Goal: Task Accomplishment & Management: Manage account settings

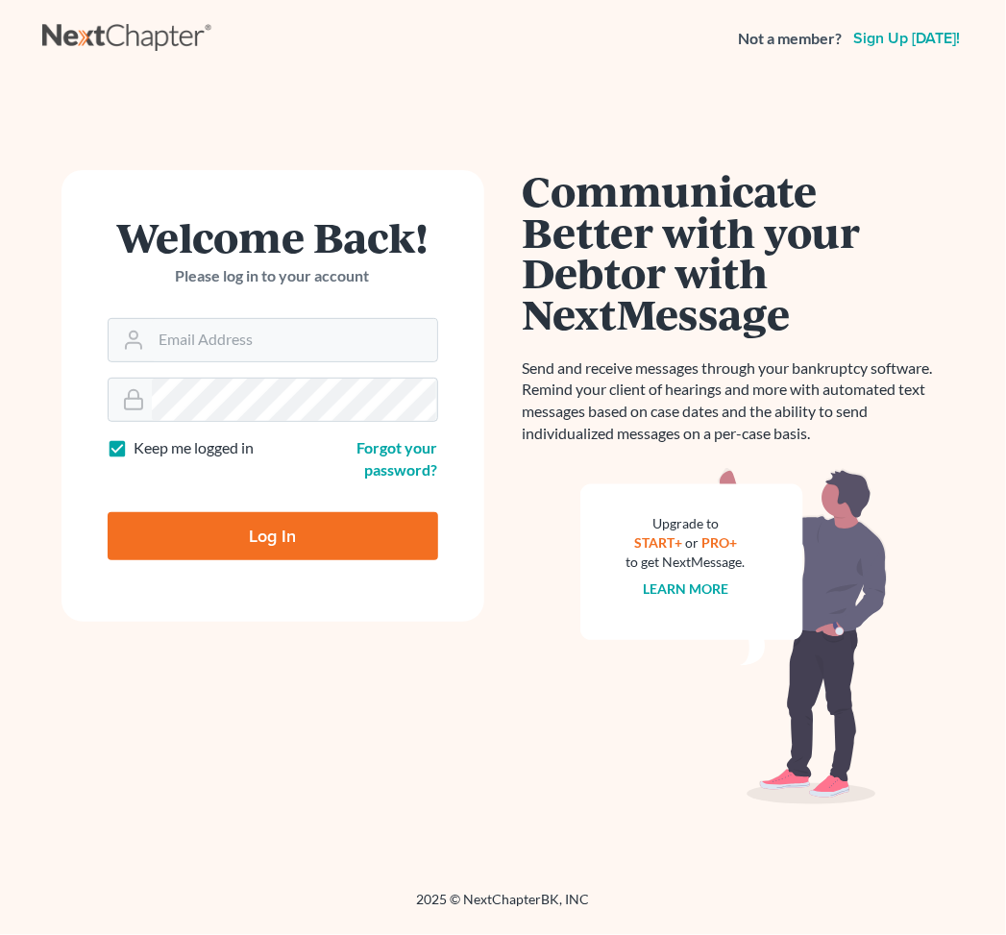
type input "jay@fresh-start.law"
click at [216, 531] on input "Log In" at bounding box center [273, 536] width 331 height 48
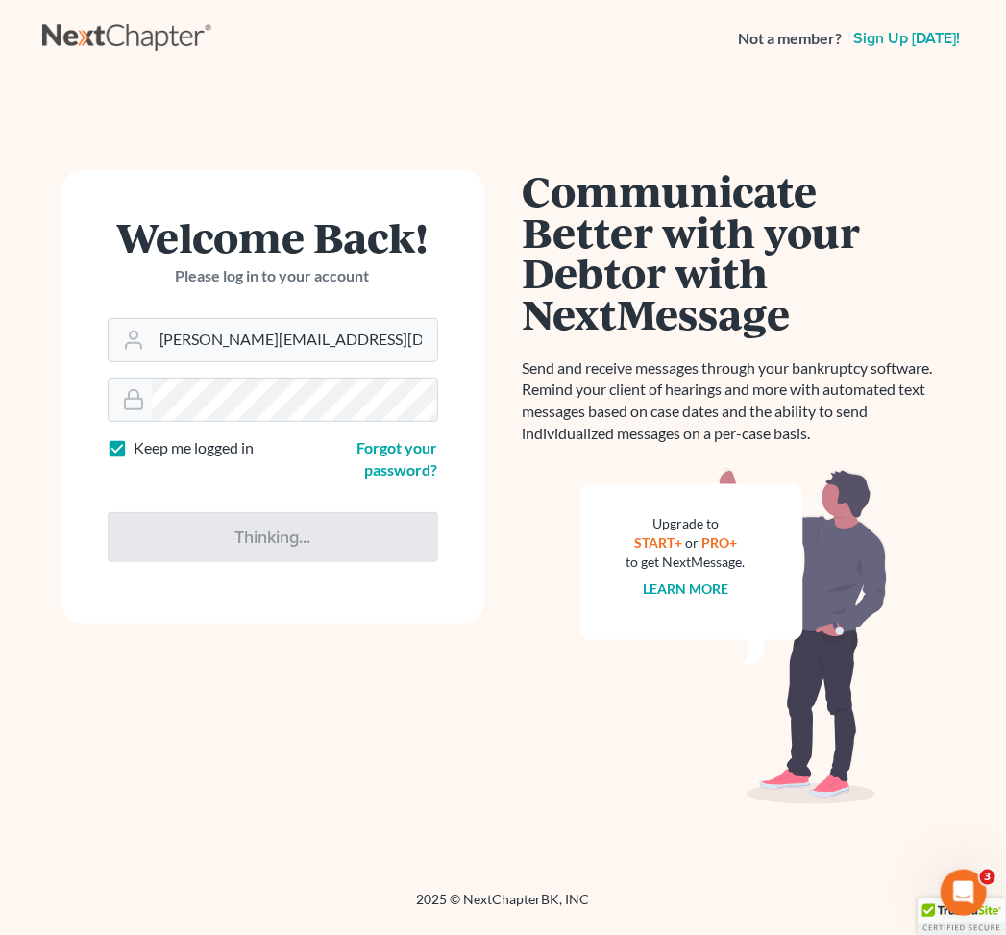
type input "Thinking..."
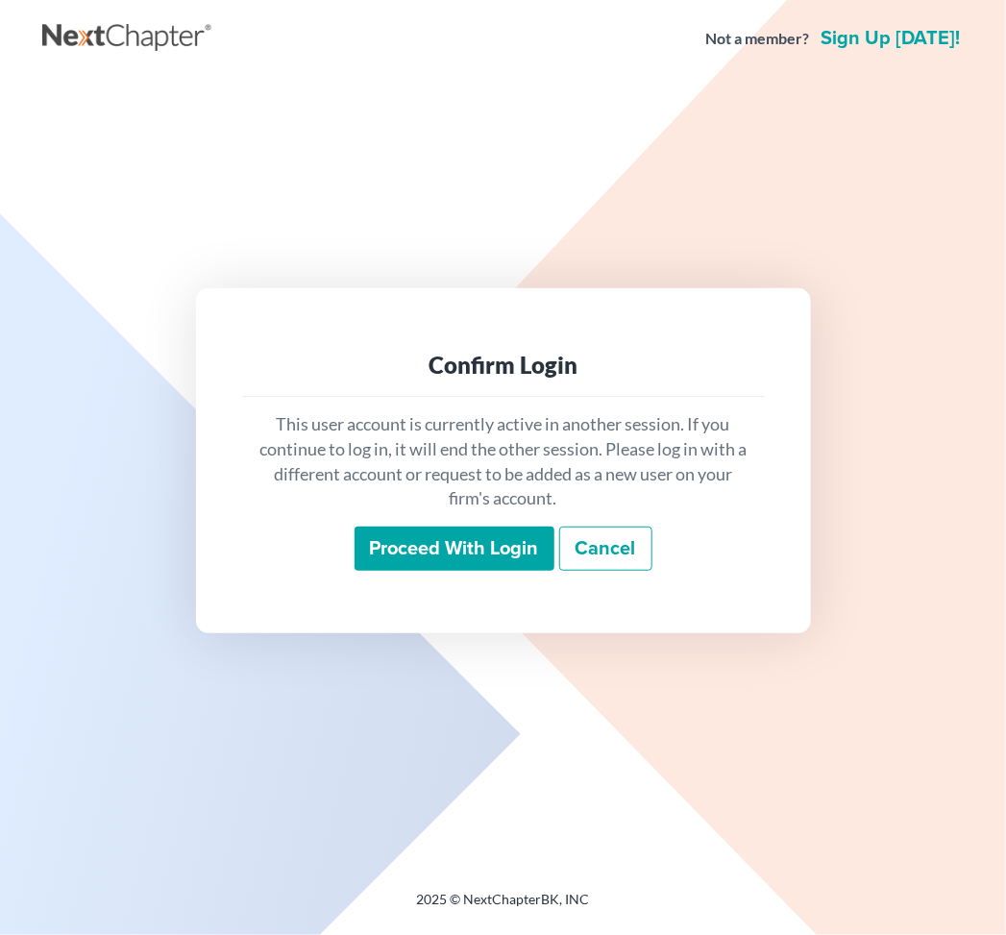
drag, startPoint x: 0, startPoint y: 0, endPoint x: 372, endPoint y: 552, distance: 666.0
click at [372, 552] on input "Proceed with login" at bounding box center [455, 549] width 200 height 44
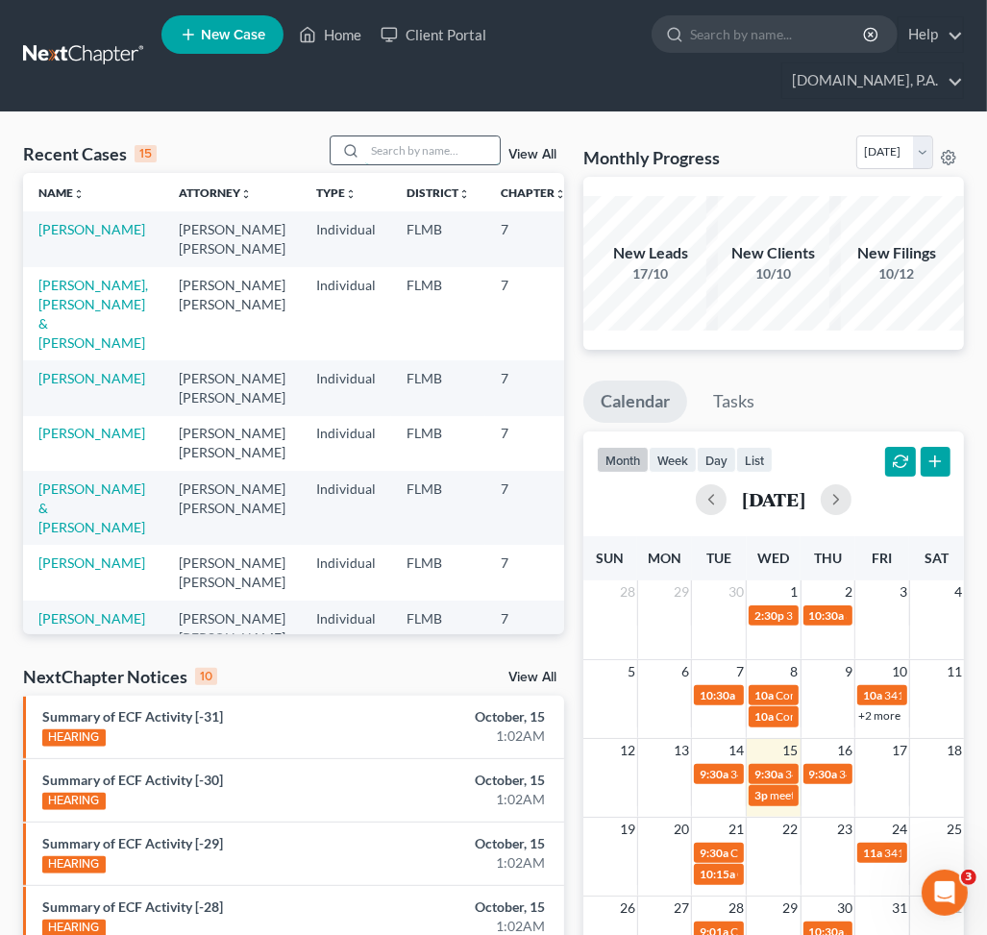
click at [392, 155] on input "search" at bounding box center [432, 150] width 135 height 28
type input "b"
click at [394, 31] on icon at bounding box center [389, 34] width 17 height 23
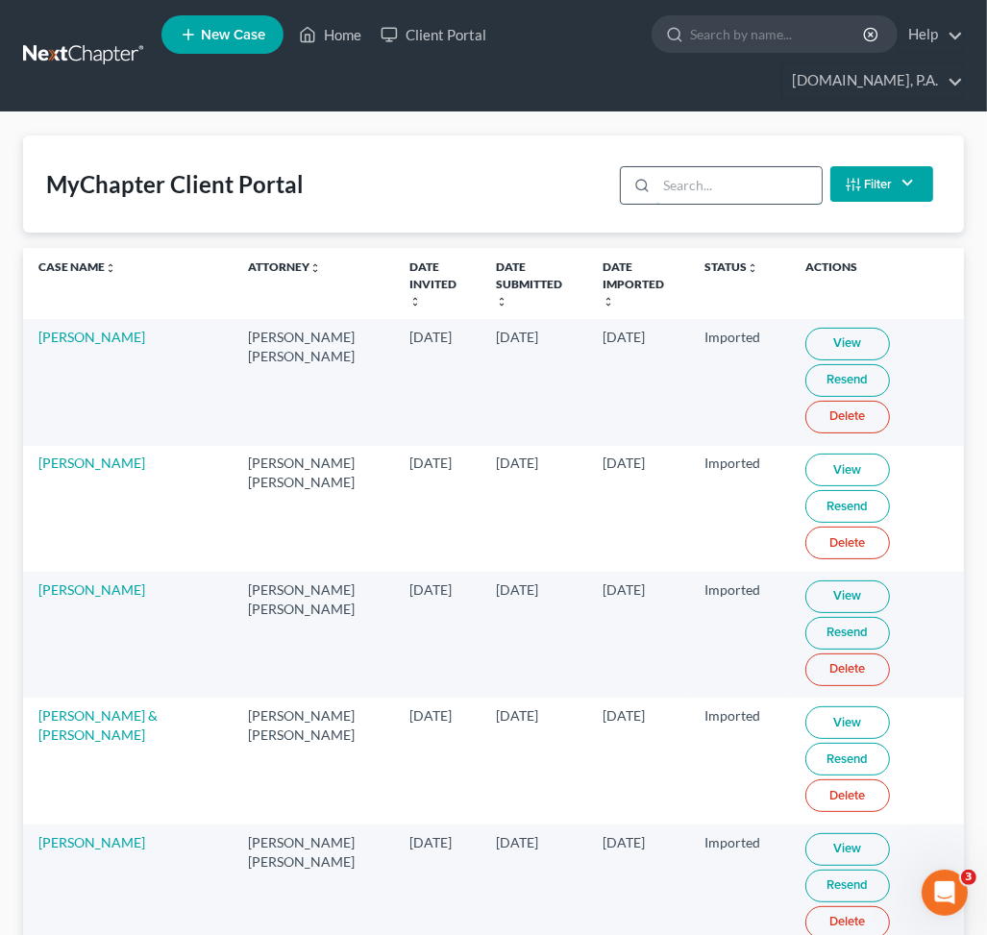
drag, startPoint x: 671, startPoint y: 194, endPoint x: 690, endPoint y: 197, distance: 19.4
click at [671, 194] on input "search" at bounding box center [738, 185] width 164 height 37
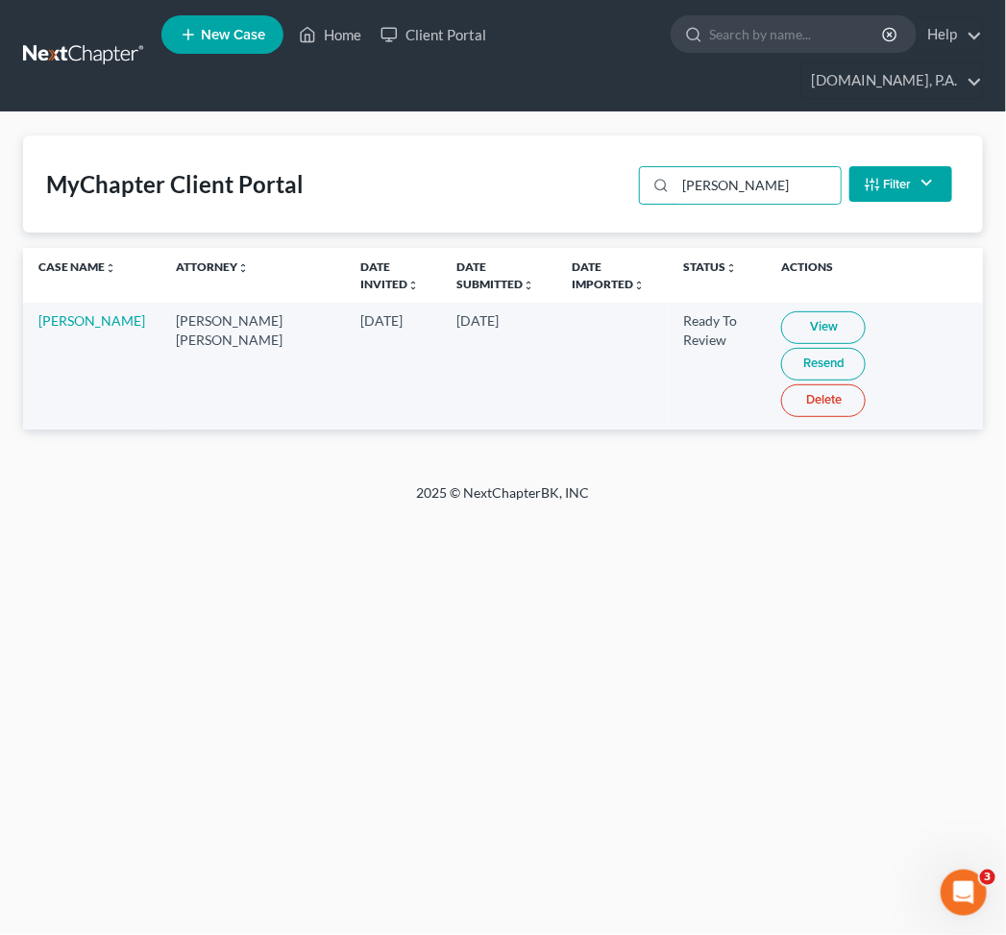
click at [781, 311] on link "View" at bounding box center [823, 327] width 85 height 33
drag, startPoint x: 747, startPoint y: 140, endPoint x: 271, endPoint y: 132, distance: 475.7
click at [338, 136] on div "MyChapter Client Portal [PERSON_NAME] Filter Status Filter... Invited In Progre…" at bounding box center [503, 183] width 960 height 97
drag, startPoint x: 626, startPoint y: 151, endPoint x: 462, endPoint y: 130, distance: 164.7
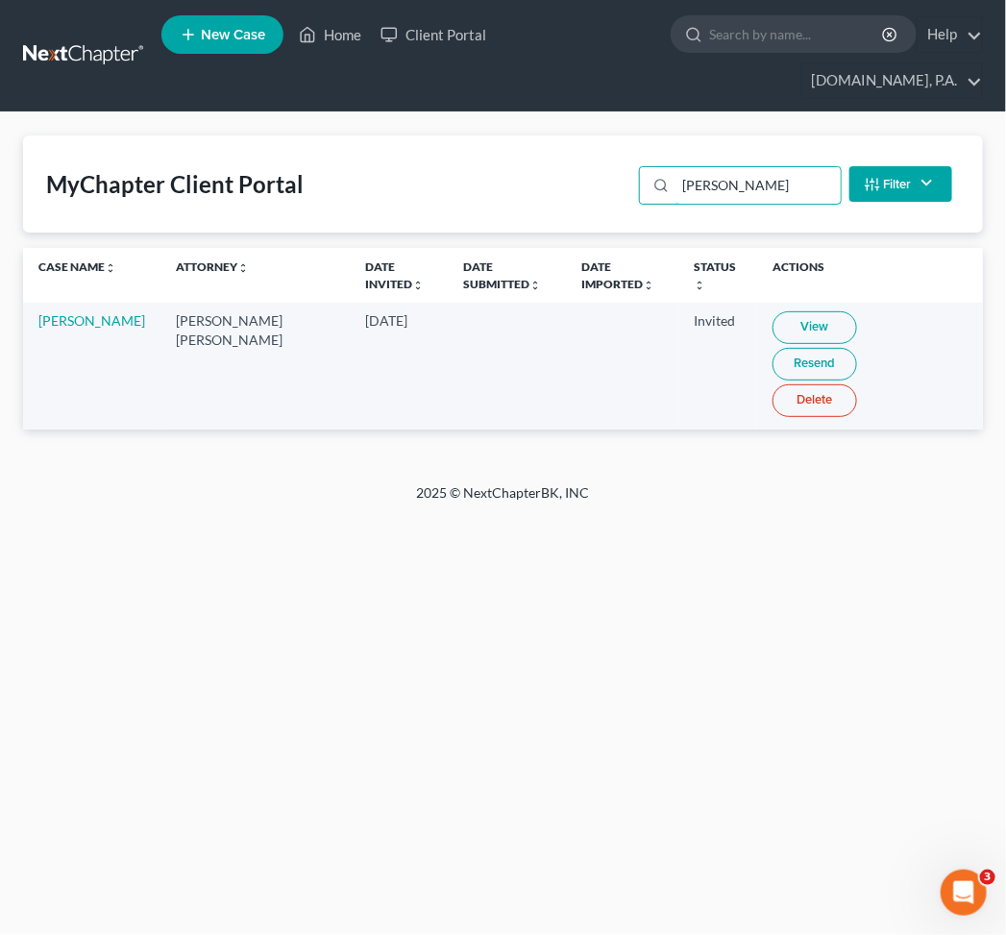
click at [512, 140] on div "MyChapter Client Portal [PERSON_NAME] Filter Status Filter... Invited In Progre…" at bounding box center [503, 183] width 960 height 97
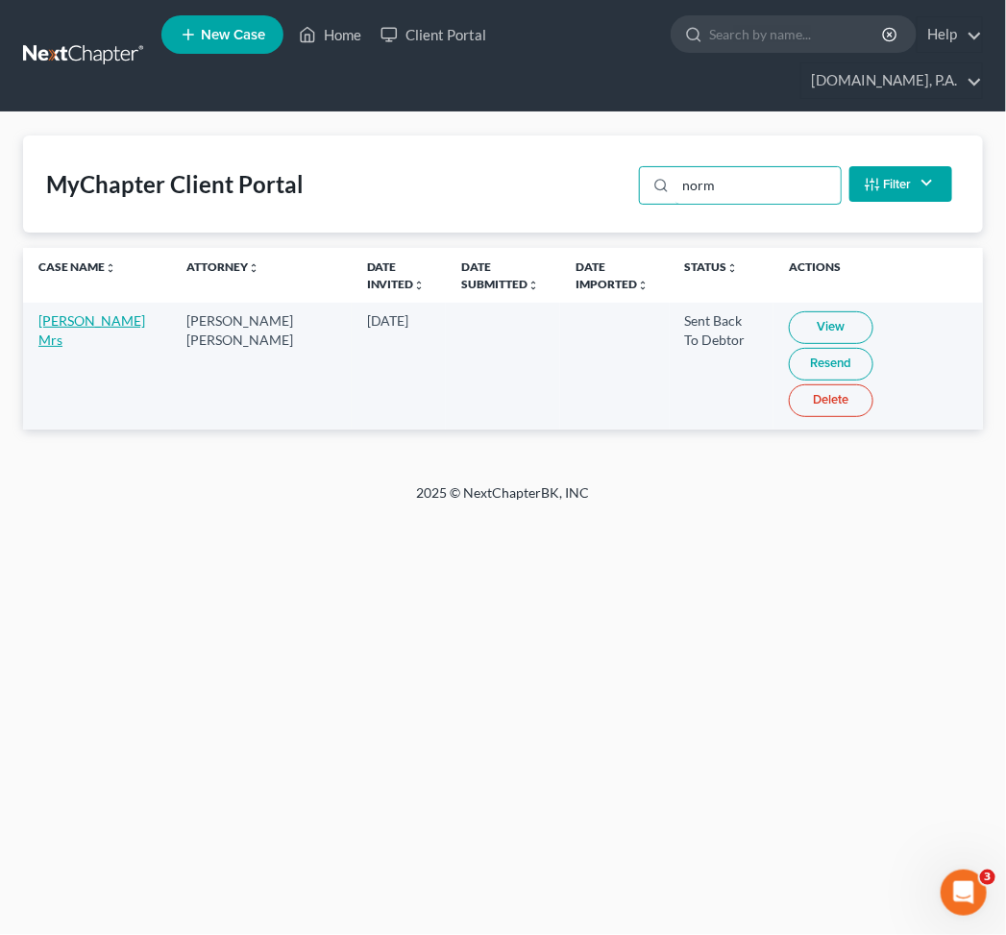
type input "norm"
click at [793, 311] on link "View" at bounding box center [831, 327] width 85 height 33
click at [873, 348] on link "Resend" at bounding box center [831, 364] width 85 height 33
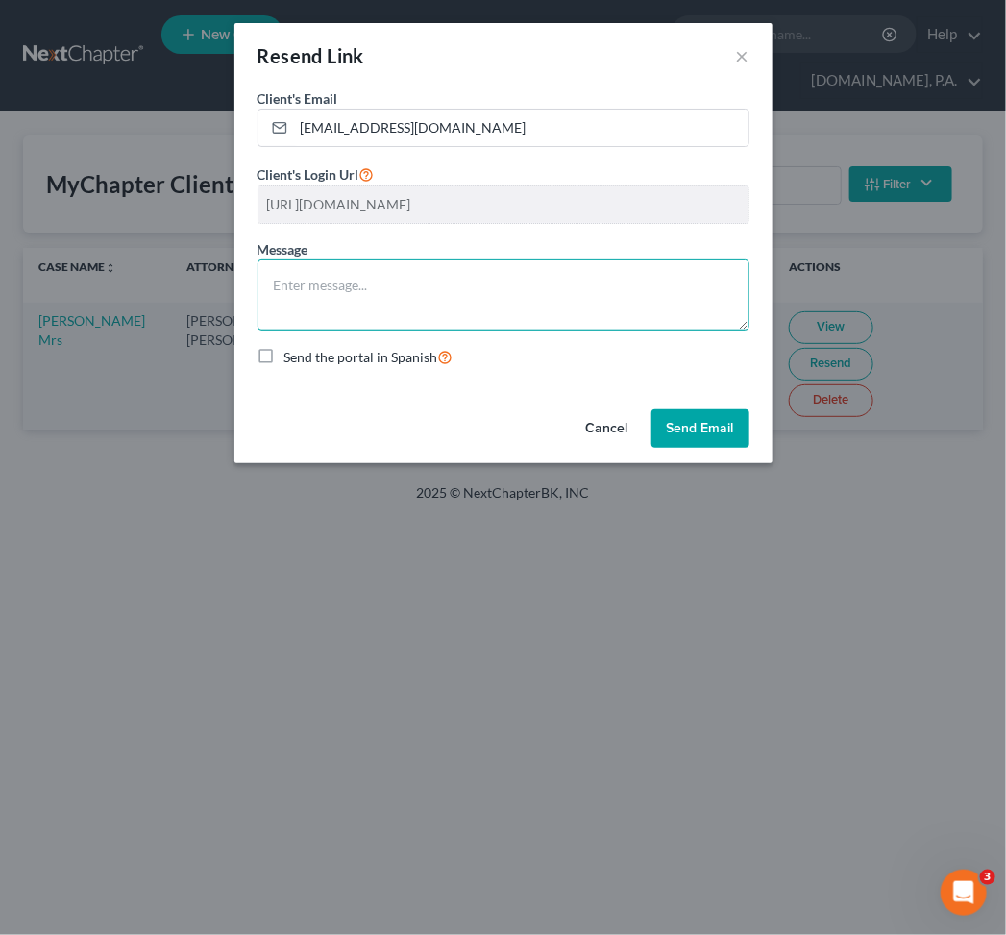
click at [382, 281] on textarea at bounding box center [504, 294] width 492 height 71
paste textarea "Dear [Client Name], I wanted to provide a quick update on the documents we stil…"
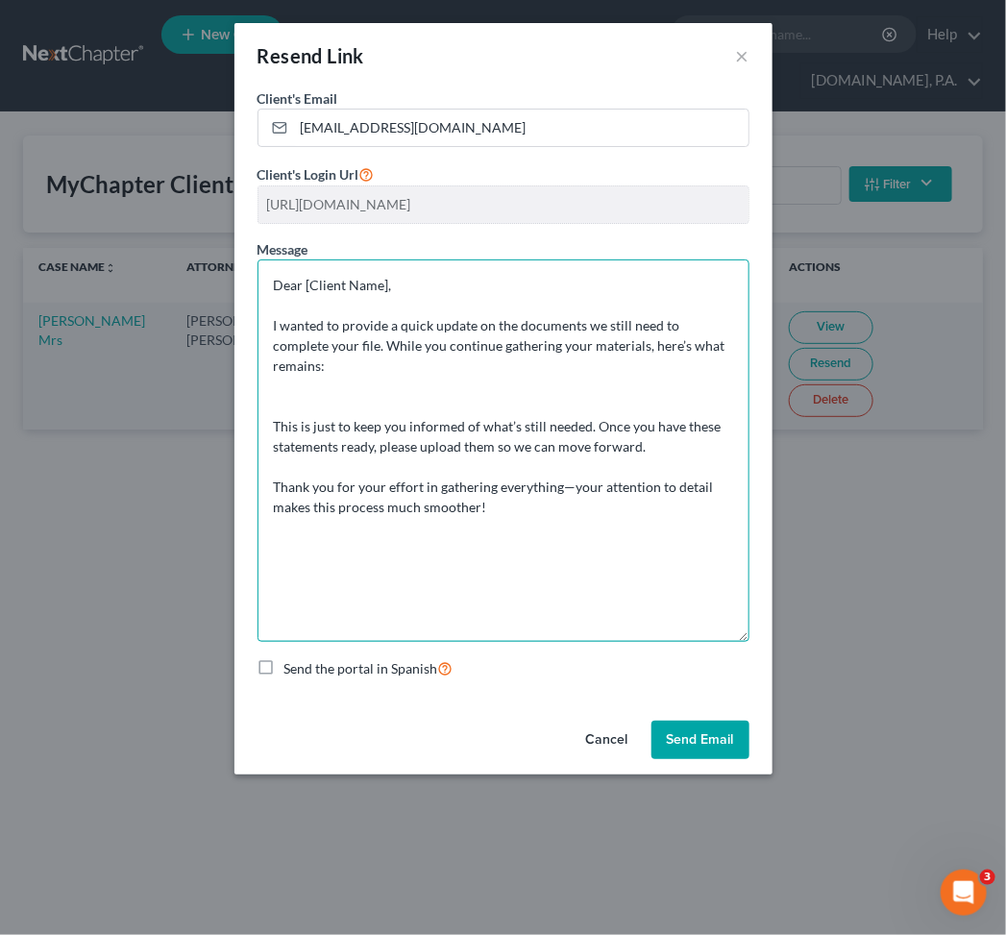
drag, startPoint x: 736, startPoint y: 327, endPoint x: 766, endPoint y: 639, distance: 313.7
click at [766, 639] on div "Client's Email * [EMAIL_ADDRESS][DOMAIN_NAME] Client's Login Url [URL][DOMAIN_N…" at bounding box center [503, 400] width 538 height 625
drag, startPoint x: 385, startPoint y: 279, endPoint x: 306, endPoint y: 283, distance: 79.9
click at [306, 283] on textarea "Dear [Client Name], I wanted to provide a quick update on the documents we stil…" at bounding box center [504, 450] width 492 height 382
click at [560, 516] on textarea "Dear [PERSON_NAME], I wanted to provide a quick update on the documents we stil…" at bounding box center [504, 450] width 492 height 382
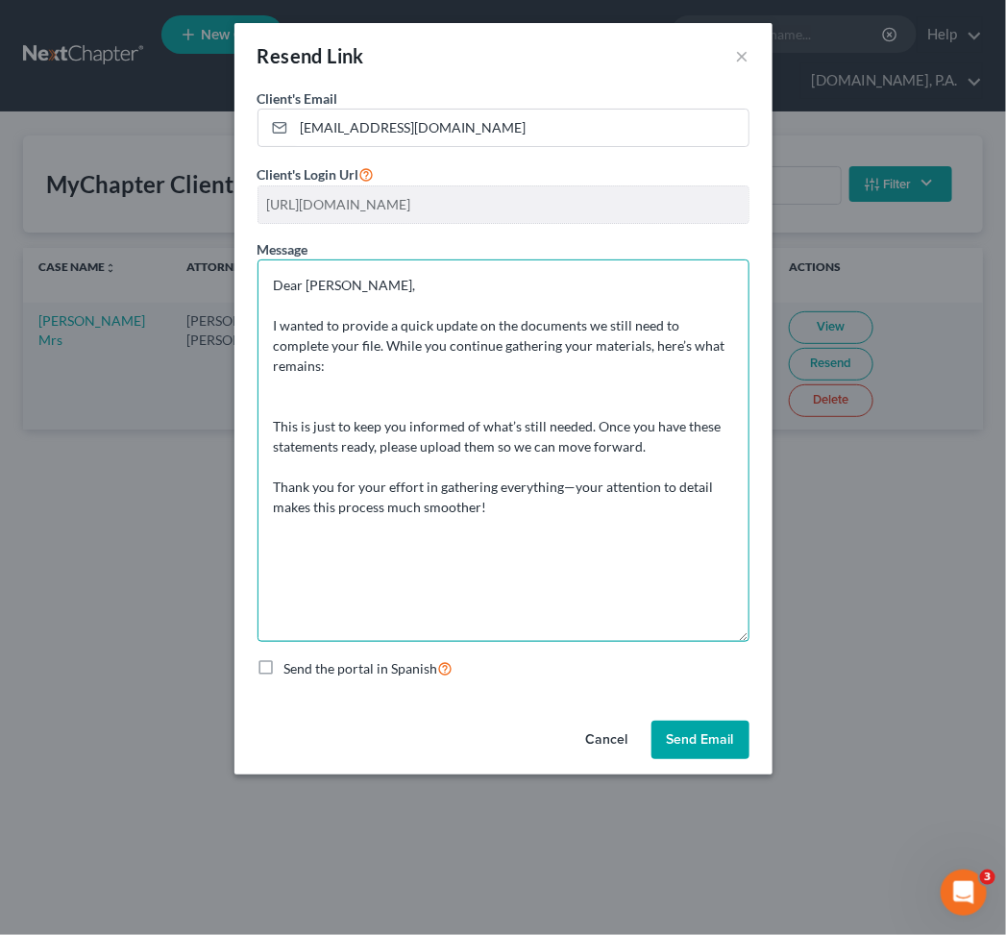
click at [281, 312] on textarea "Dear [PERSON_NAME], I wanted to provide a quick update on the documents we stil…" at bounding box center [504, 450] width 492 height 382
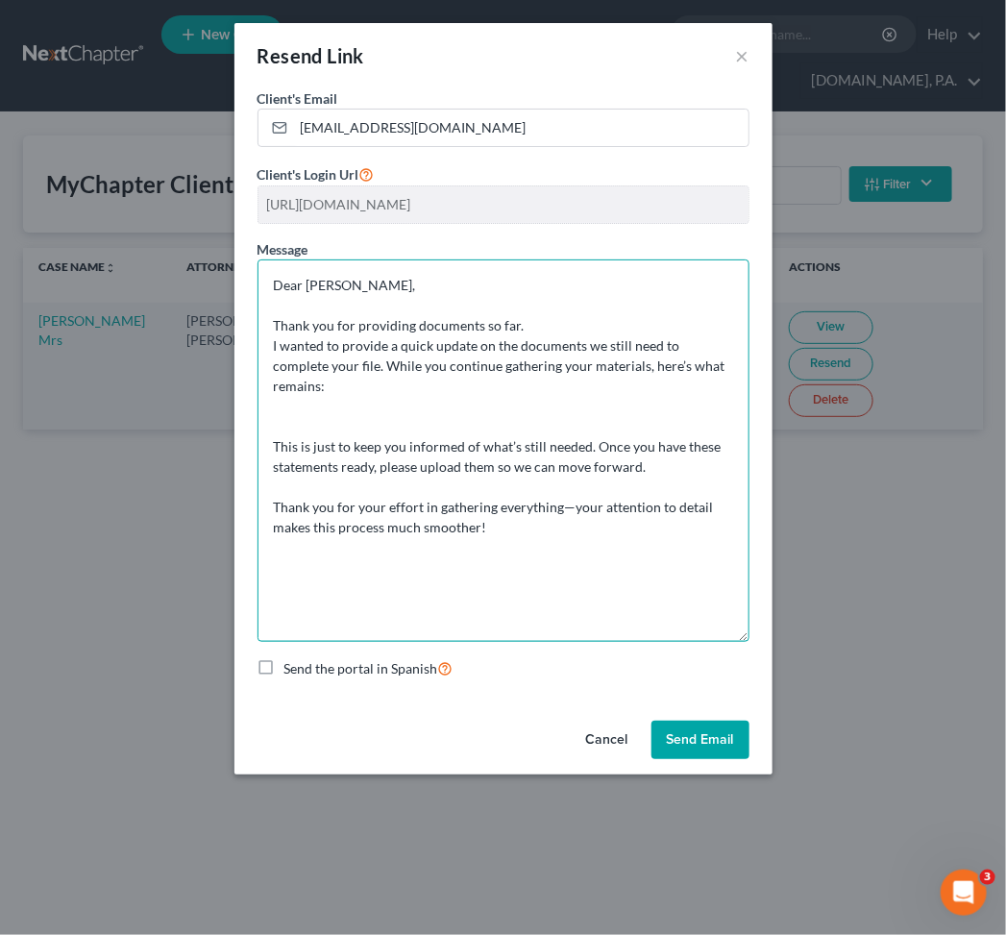
click at [306, 402] on textarea "Dear [PERSON_NAME], Thank you for providing documents so far. I wanted to provi…" at bounding box center [504, 450] width 492 height 382
click at [312, 396] on textarea "Dear [PERSON_NAME], Thank you for providing documents so far. I wanted to provi…" at bounding box center [504, 450] width 492 height 382
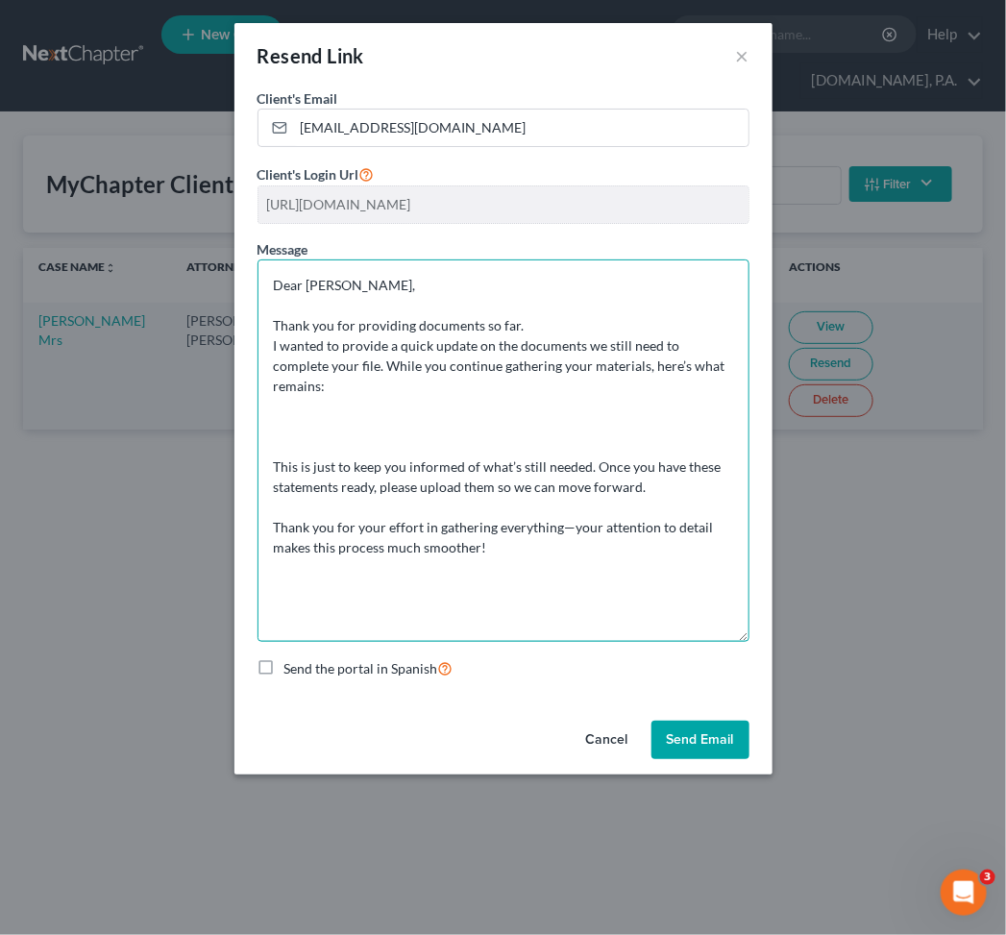
paste textarea "Last 6 months of Pay Stubs or Profit & Loss Statement (for business owners) Las…"
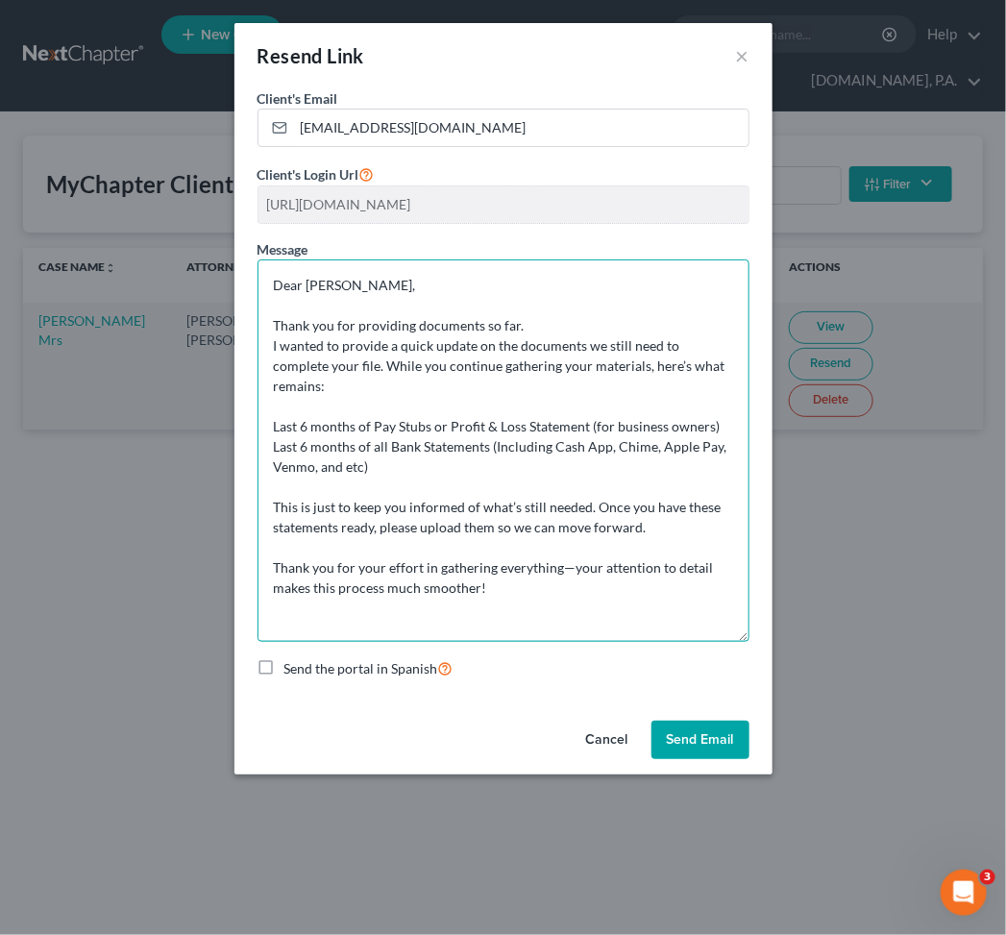
click at [273, 403] on textarea "Dear [PERSON_NAME], Thank you for providing documents so far. I wanted to provi…" at bounding box center [504, 450] width 492 height 382
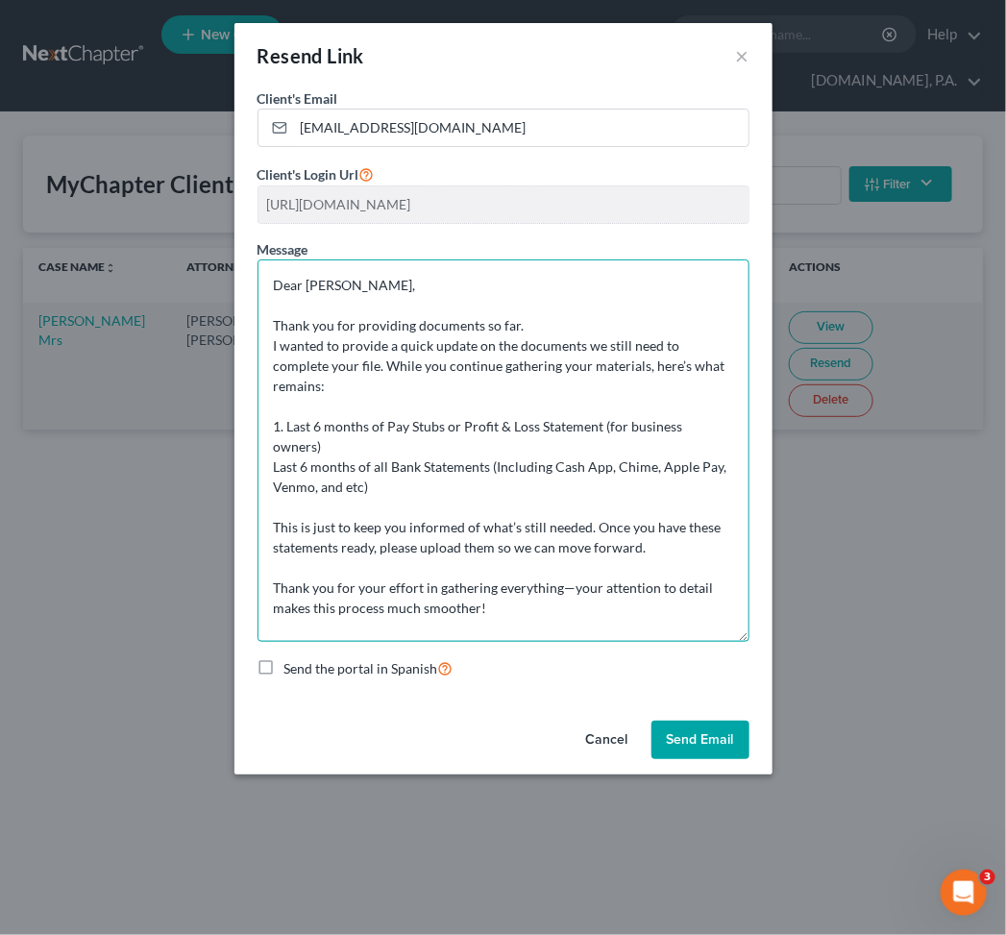
click at [736, 404] on textarea "Dear [PERSON_NAME], Thank you for providing documents so far. I wanted to provi…" at bounding box center [504, 450] width 492 height 382
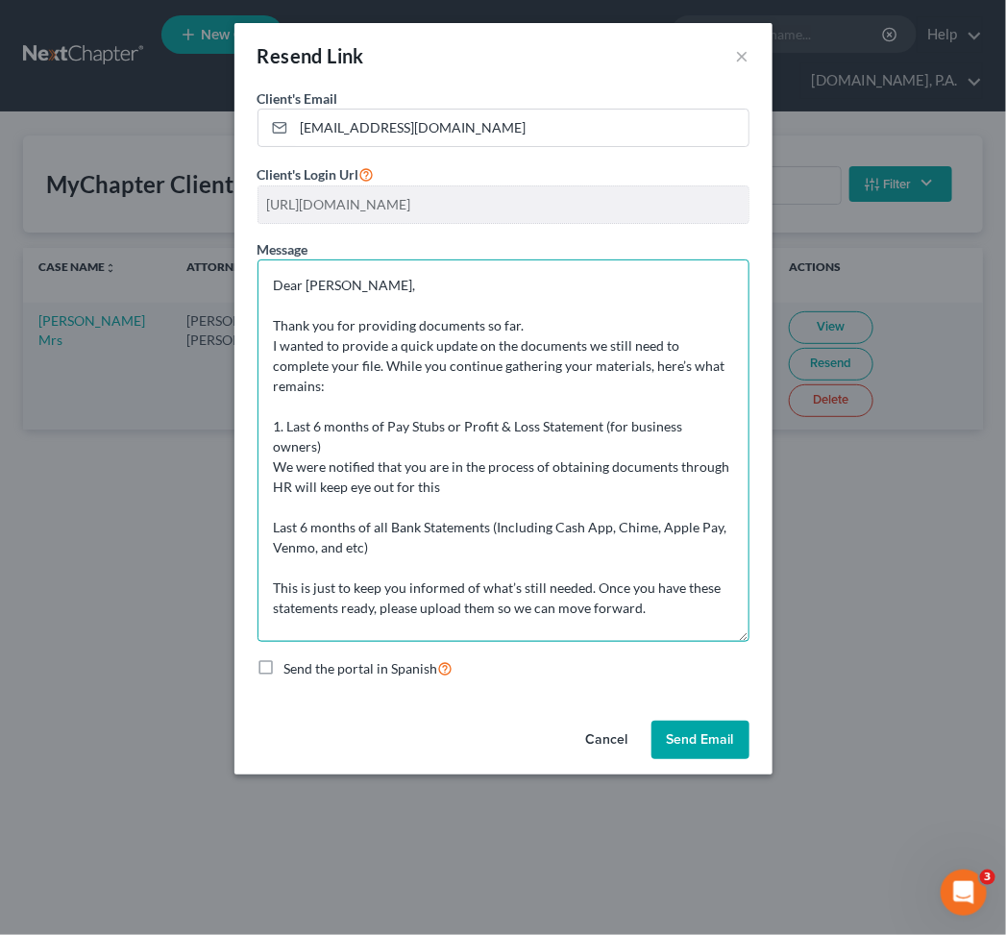
drag, startPoint x: 513, startPoint y: 491, endPoint x: 264, endPoint y: 428, distance: 256.8
click at [264, 428] on textarea "Dear [PERSON_NAME], Thank you for providing documents so far. I wanted to provi…" at bounding box center [504, 450] width 492 height 382
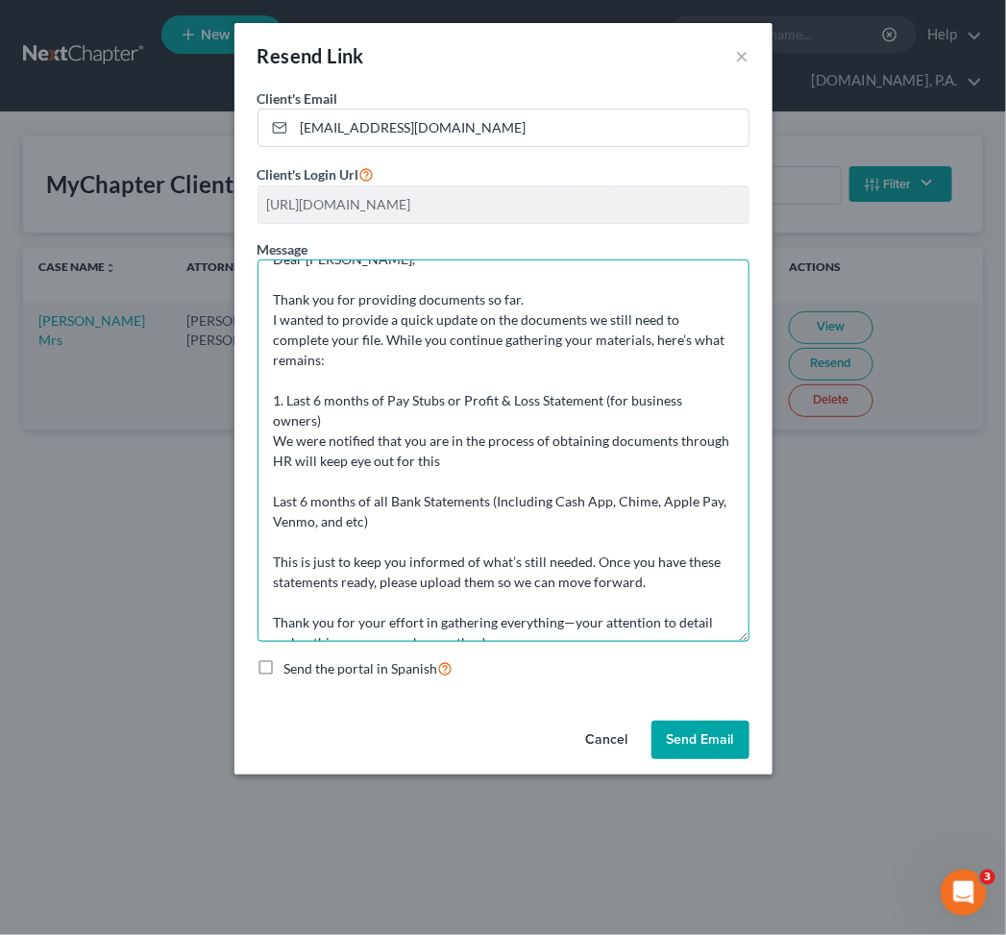
scroll to position [52, 0]
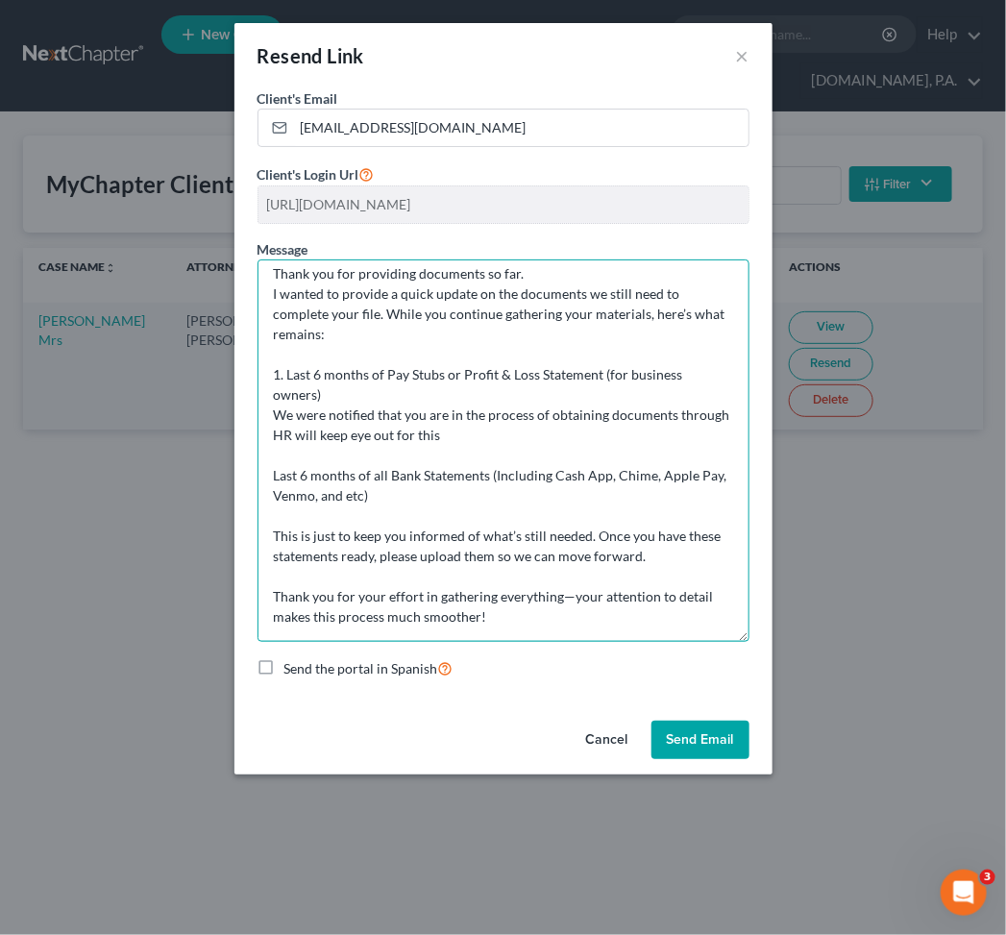
drag, startPoint x: 425, startPoint y: 495, endPoint x: 478, endPoint y: 502, distance: 53.3
click at [427, 494] on textarea "Dear [PERSON_NAME], Thank you for providing documents so far. I wanted to provi…" at bounding box center [504, 450] width 492 height 382
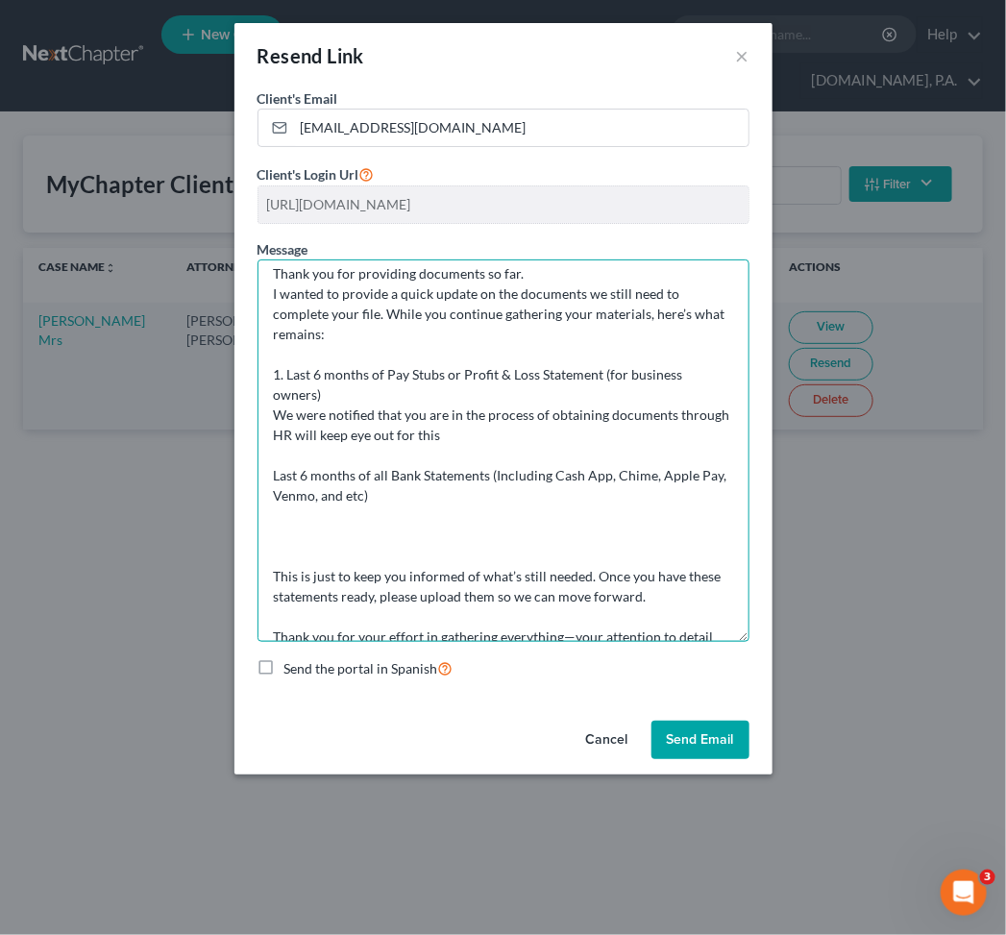
click at [271, 481] on textarea "Dear [PERSON_NAME], Thank you for providing documents so far. I wanted to provi…" at bounding box center [504, 450] width 492 height 382
click at [336, 521] on textarea "Dear [PERSON_NAME], Thank you for providing documents so far. I wanted to provi…" at bounding box center [504, 450] width 492 height 382
click at [298, 513] on textarea "Dear [PERSON_NAME], Thank you for providing documents so far. I wanted to provi…" at bounding box center [504, 450] width 492 height 382
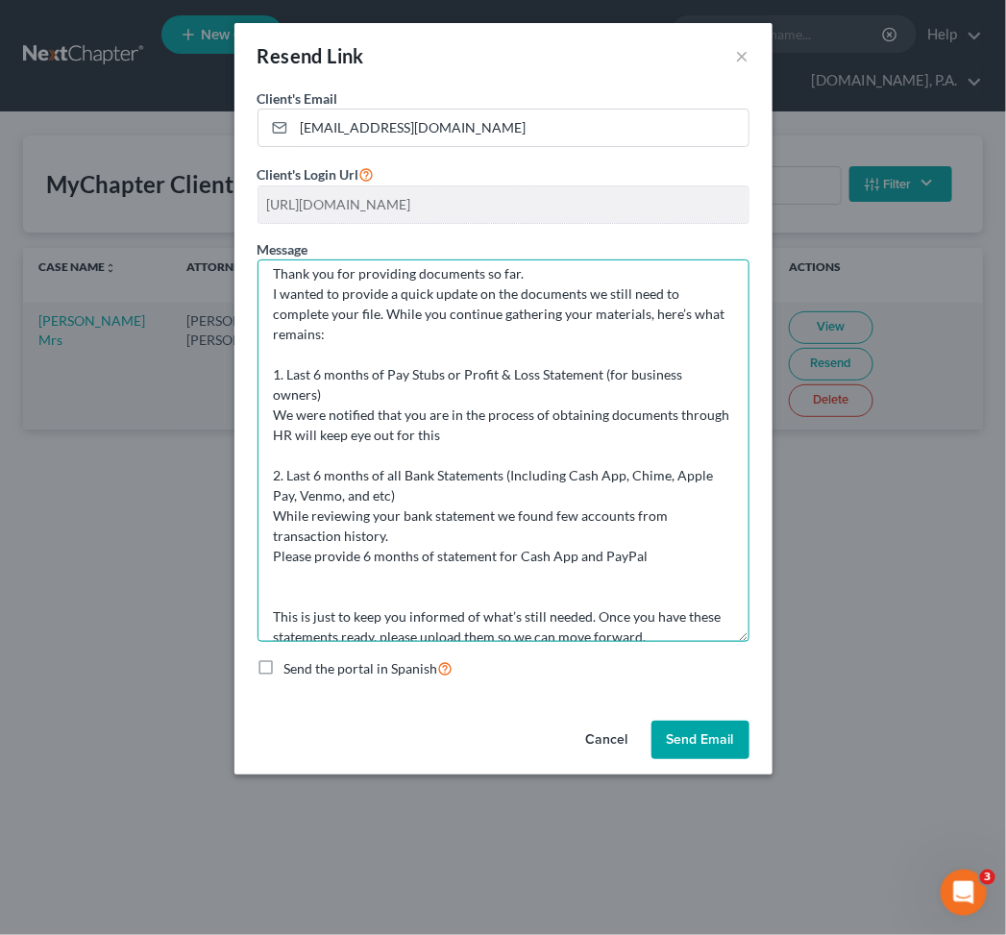
drag, startPoint x: 664, startPoint y: 552, endPoint x: 263, endPoint y: 372, distance: 439.5
click at [263, 372] on textarea "Dear [PERSON_NAME], Thank you for providing documents so far. I wanted to provi…" at bounding box center [504, 450] width 492 height 382
click at [481, 420] on textarea "Dear [PERSON_NAME], Thank you for providing documents so far. I wanted to provi…" at bounding box center [504, 450] width 492 height 382
drag, startPoint x: 511, startPoint y: 430, endPoint x: 257, endPoint y: 405, distance: 255.9
click at [258, 405] on textarea "Dear [PERSON_NAME], Thank you for providing documents so far. I wanted to provi…" at bounding box center [504, 450] width 492 height 382
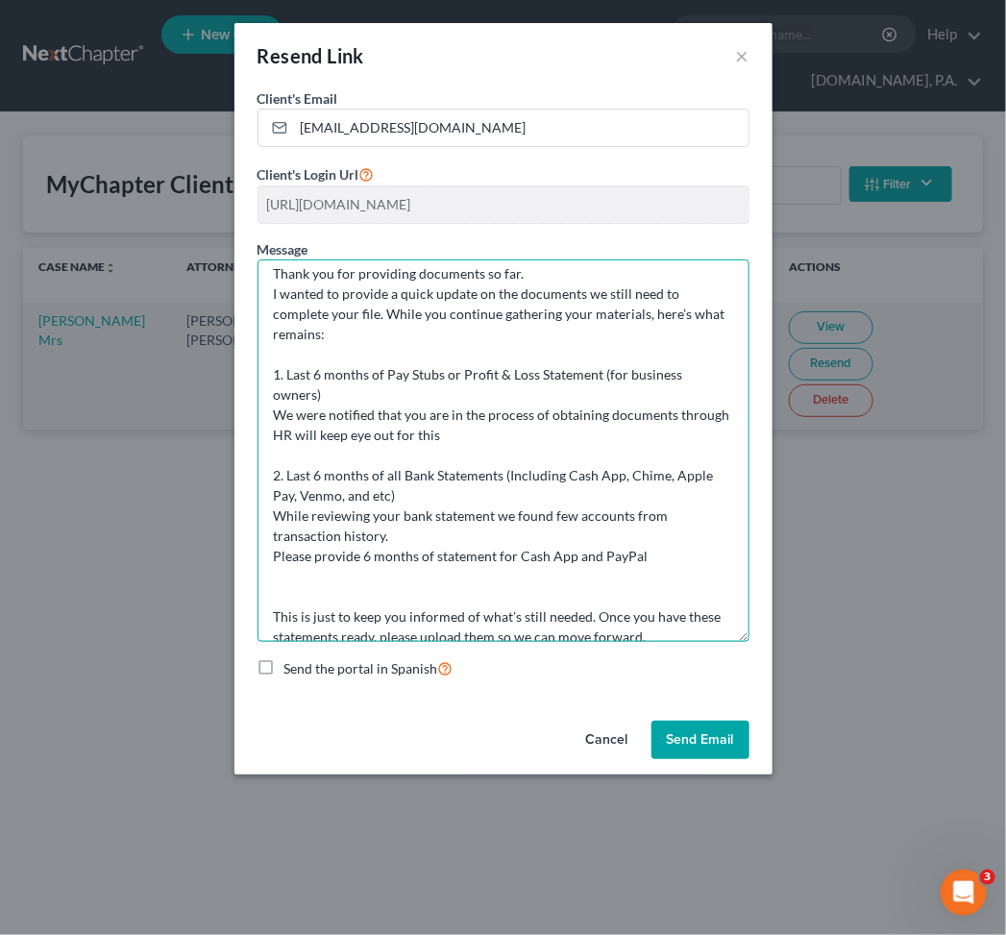
drag, startPoint x: 434, startPoint y: 437, endPoint x: 452, endPoint y: 436, distance: 17.3
click at [434, 436] on textarea "Dear [PERSON_NAME], Thank you for providing documents so far. I wanted to provi…" at bounding box center [504, 450] width 492 height 382
drag, startPoint x: 404, startPoint y: 434, endPoint x: 283, endPoint y: 427, distance: 120.4
click at [283, 427] on textarea "Dear [PERSON_NAME], Thank you for providing documents so far. I wanted to provi…" at bounding box center [504, 450] width 492 height 382
click at [481, 430] on textarea "Dear [PERSON_NAME], Thank you for providing documents so far. I wanted to provi…" at bounding box center [504, 450] width 492 height 382
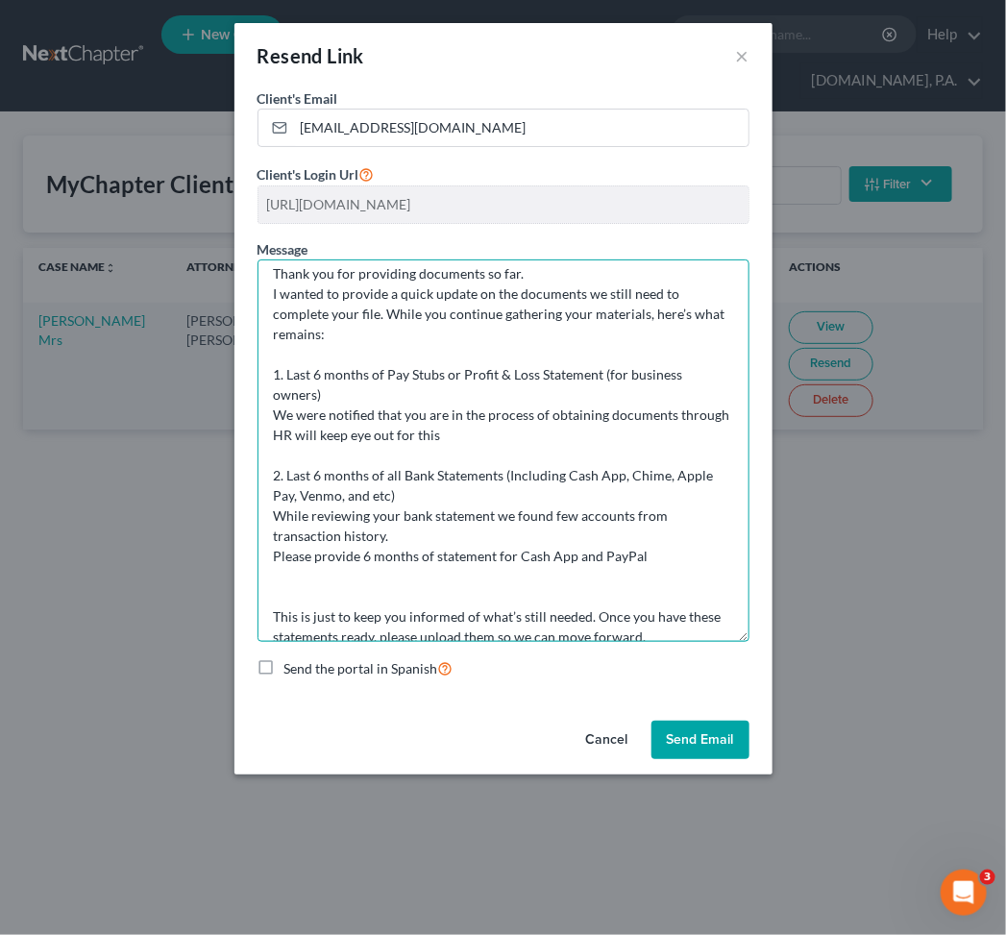
drag, startPoint x: 505, startPoint y: 444, endPoint x: 258, endPoint y: 422, distance: 248.9
click at [258, 422] on textarea "Dear [PERSON_NAME], Thank you for providing documents so far. I wanted to provi…" at bounding box center [504, 450] width 492 height 382
paste textarea "’ve been notified that you are in the process of obtaining these documents thro…"
drag, startPoint x: 671, startPoint y: 575, endPoint x: 252, endPoint y: 540, distance: 420.4
click at [252, 540] on div "Client's Email * [EMAIL_ADDRESS][DOMAIN_NAME] Client's Login Url [URL][DOMAIN_N…" at bounding box center [503, 400] width 538 height 625
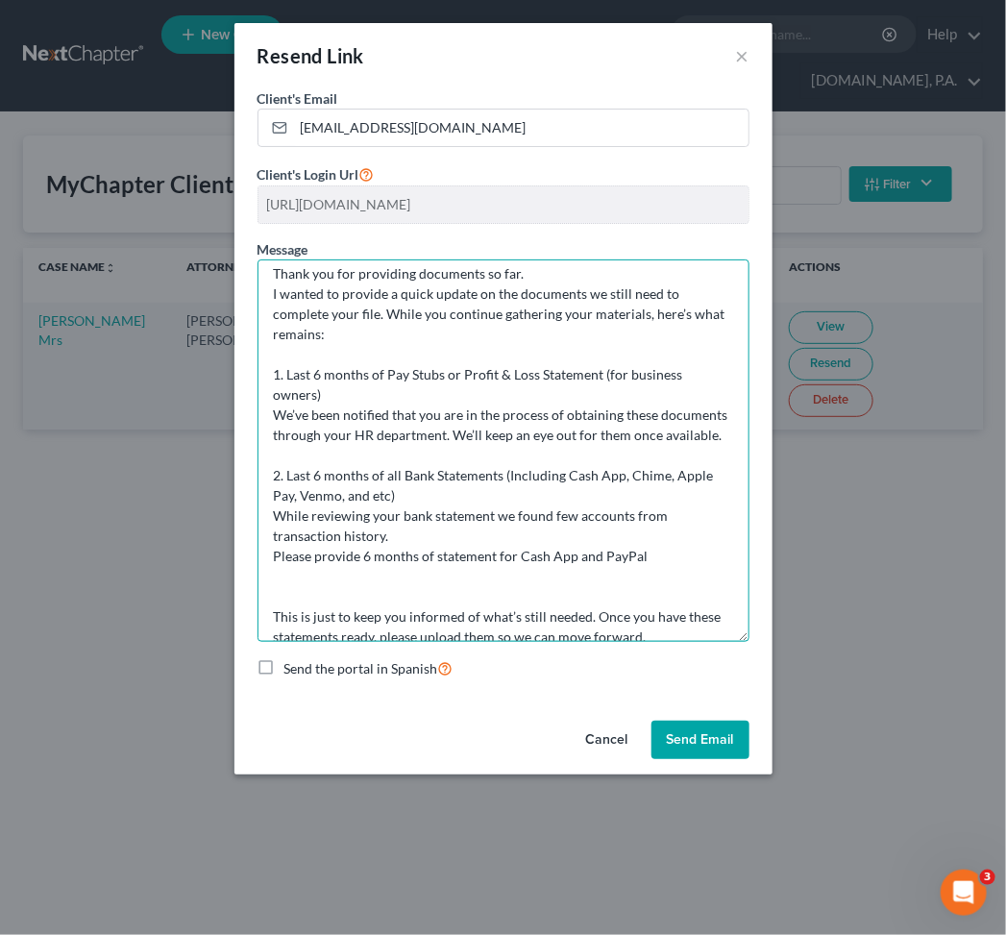
paste textarea "recent bank statements, we noticed transactions linked to additional accounts. …"
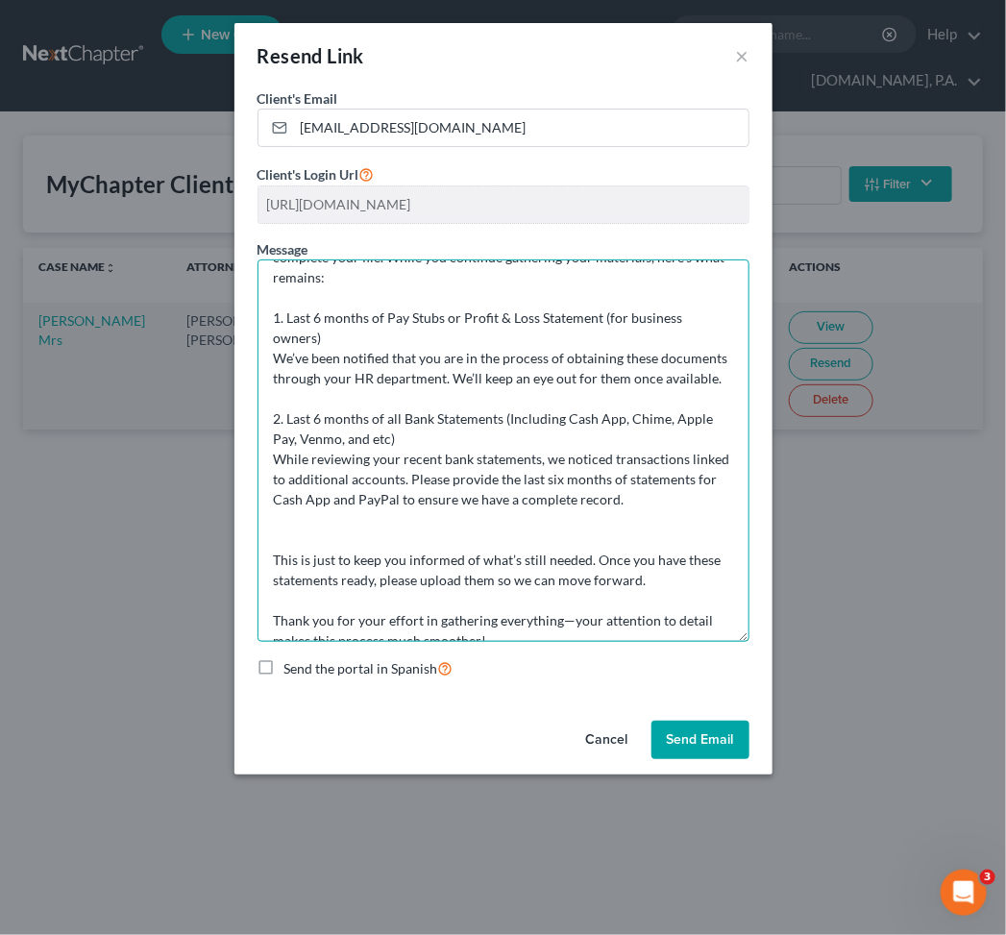
scroll to position [152, 0]
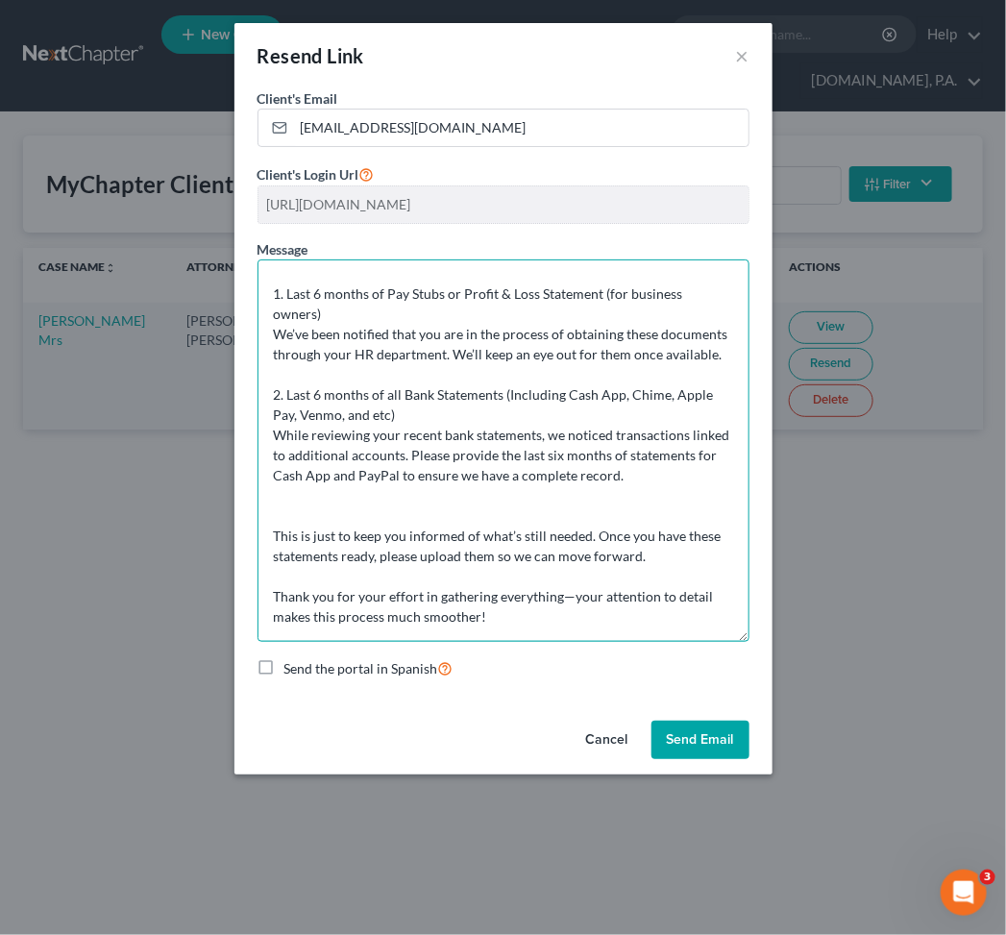
click at [309, 500] on textarea "Dear [PERSON_NAME], Thank you for providing documents so far. I wanted to provi…" at bounding box center [504, 450] width 492 height 382
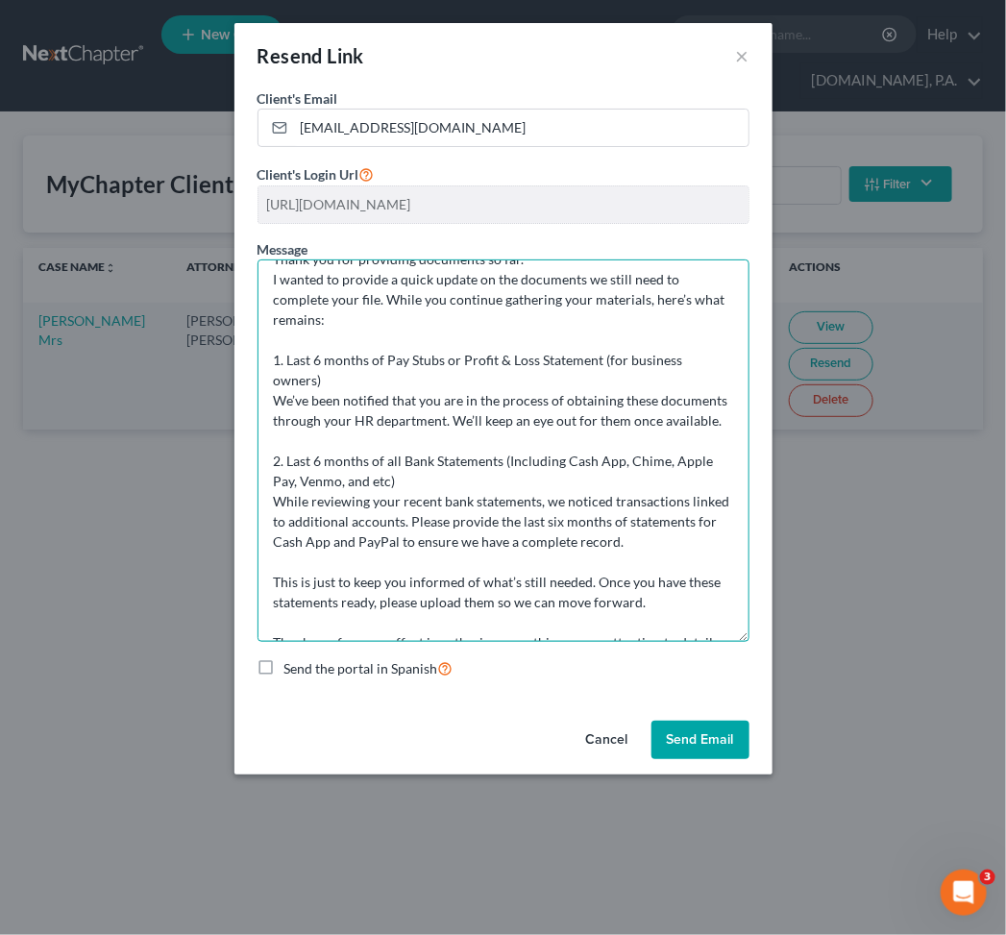
scroll to position [133, 0]
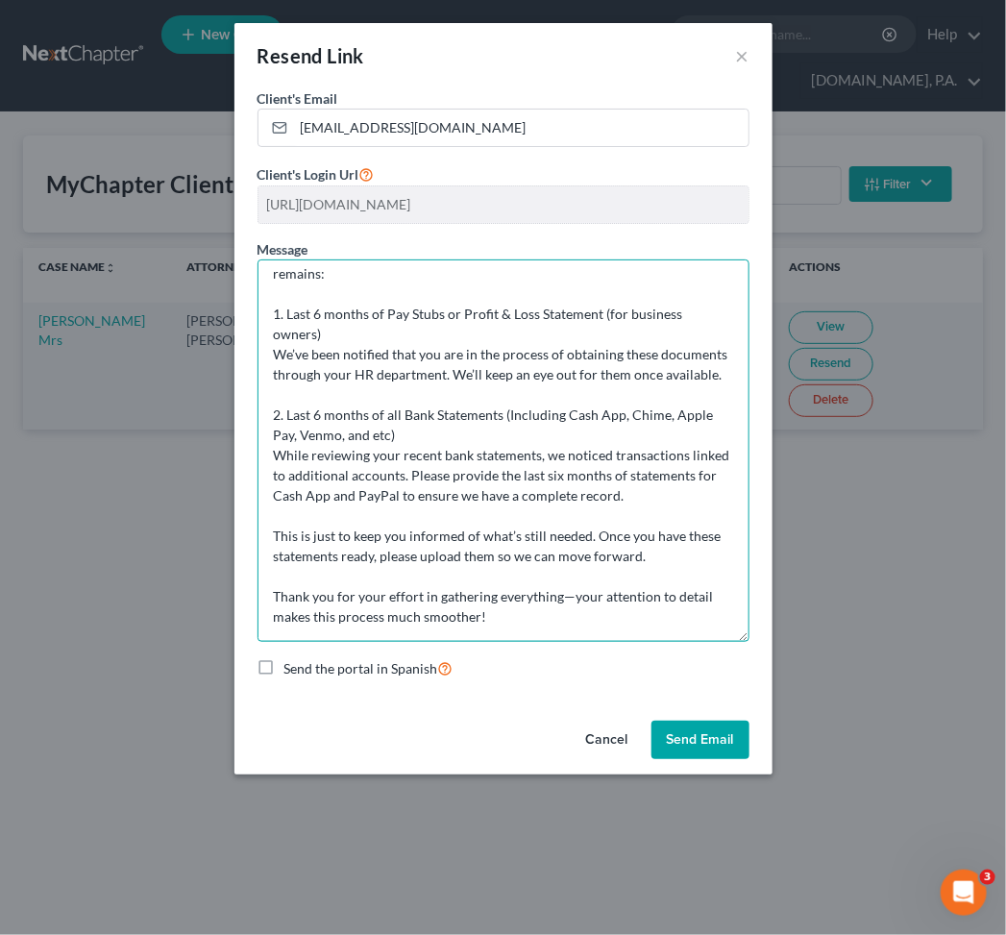
drag, startPoint x: 275, startPoint y: 282, endPoint x: 637, endPoint y: 612, distance: 490.4
click at [669, 644] on form "Client's Email * [EMAIL_ADDRESS][DOMAIN_NAME] Client's Login Url [URL][DOMAIN_N…" at bounding box center [504, 383] width 492 height 590
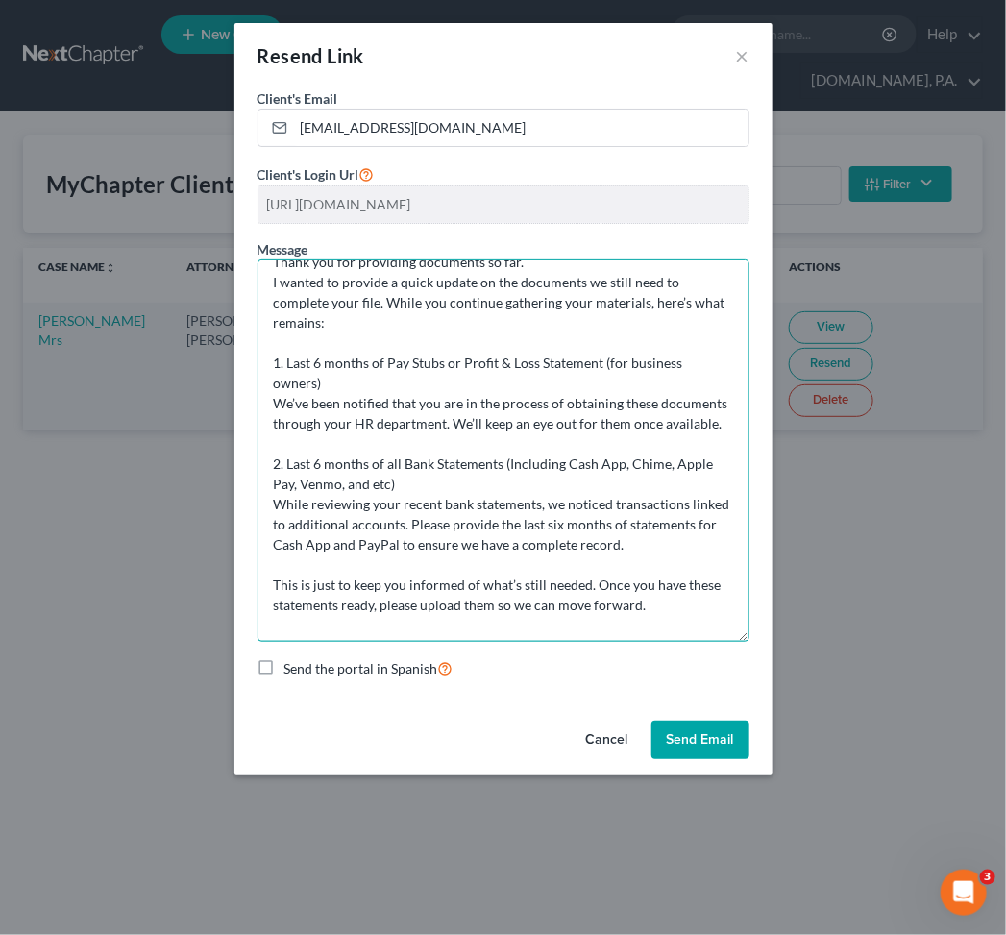
scroll to position [0, 0]
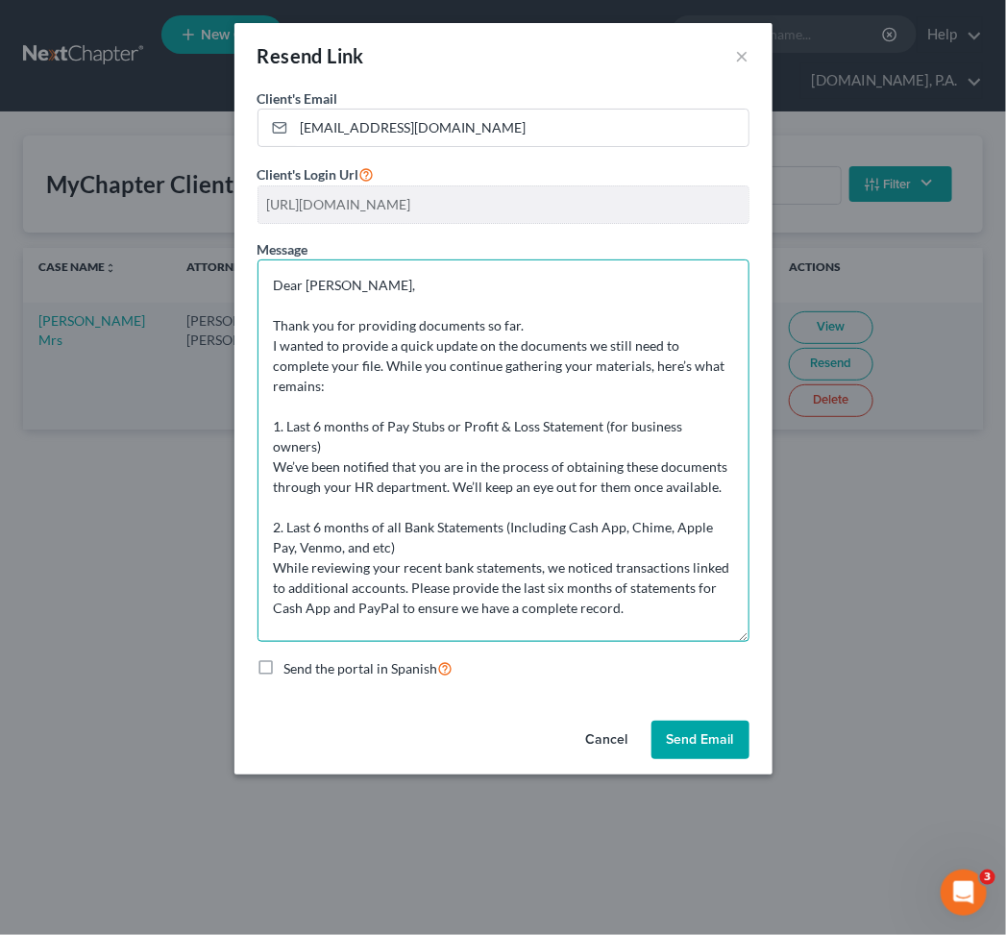
click at [454, 476] on textarea "Dear [PERSON_NAME], Thank you for providing documents so far. I wanted to provi…" at bounding box center [504, 450] width 492 height 382
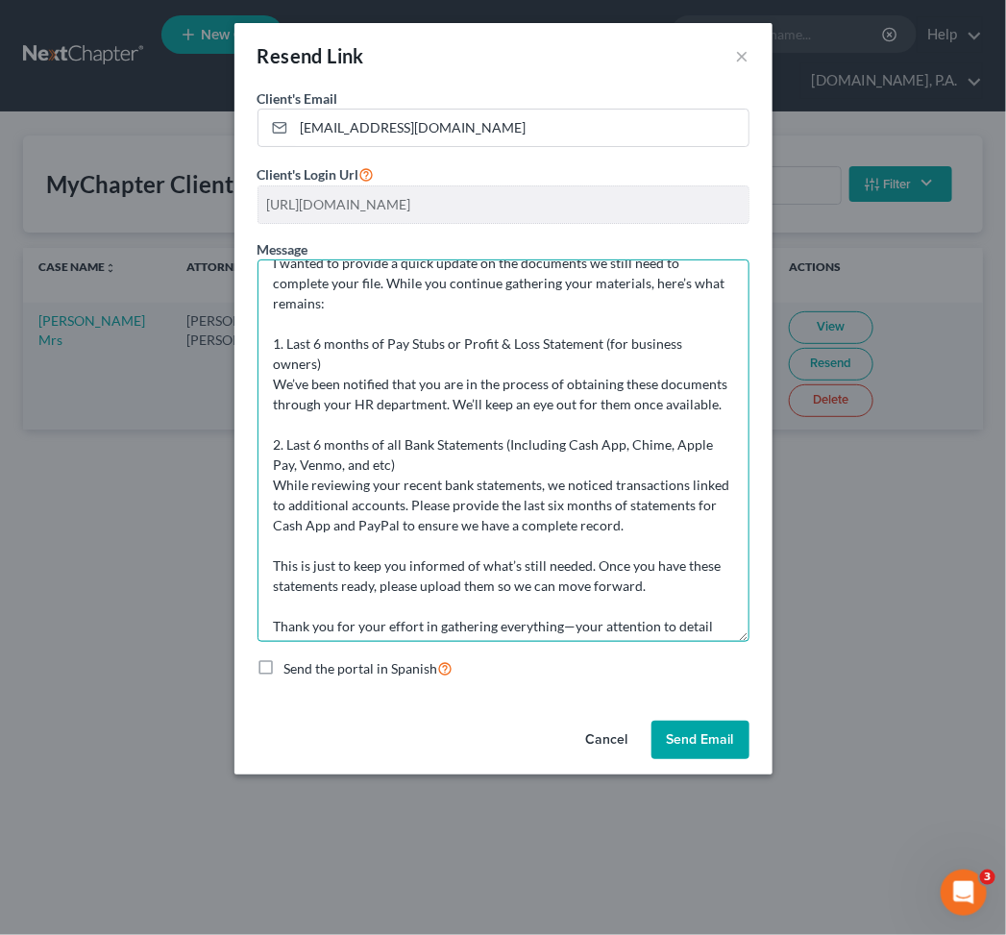
scroll to position [128, 0]
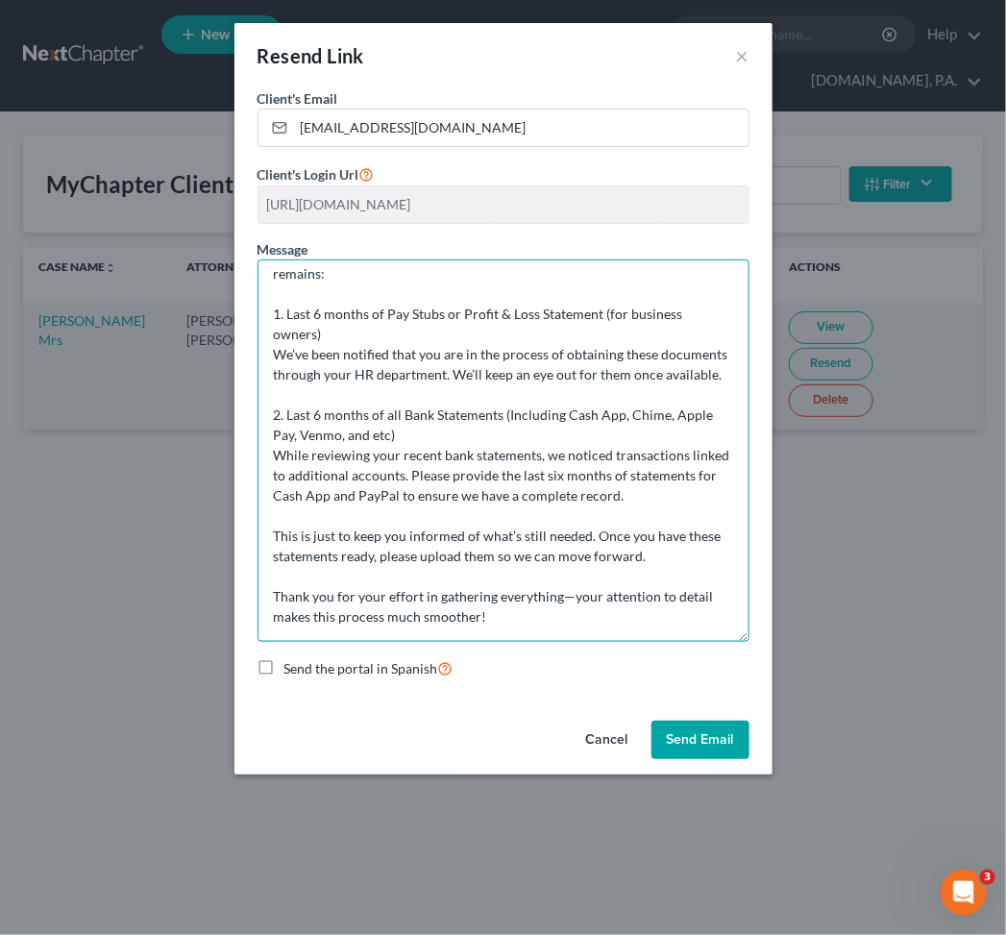
click at [707, 497] on textarea "Dear [PERSON_NAME], Thank you for providing documents so far. I wanted to provi…" at bounding box center [504, 450] width 492 height 382
click at [289, 528] on textarea "Dear [PERSON_NAME], Thank you for providing documents so far. I wanted to provi…" at bounding box center [504, 450] width 492 height 382
click at [295, 505] on textarea "Dear [PERSON_NAME], Thank you for providing documents so far. I wanted to provi…" at bounding box center [504, 450] width 492 height 382
click at [281, 567] on textarea "Dear [PERSON_NAME], Thank you for providing documents so far. I wanted to provi…" at bounding box center [504, 450] width 492 height 382
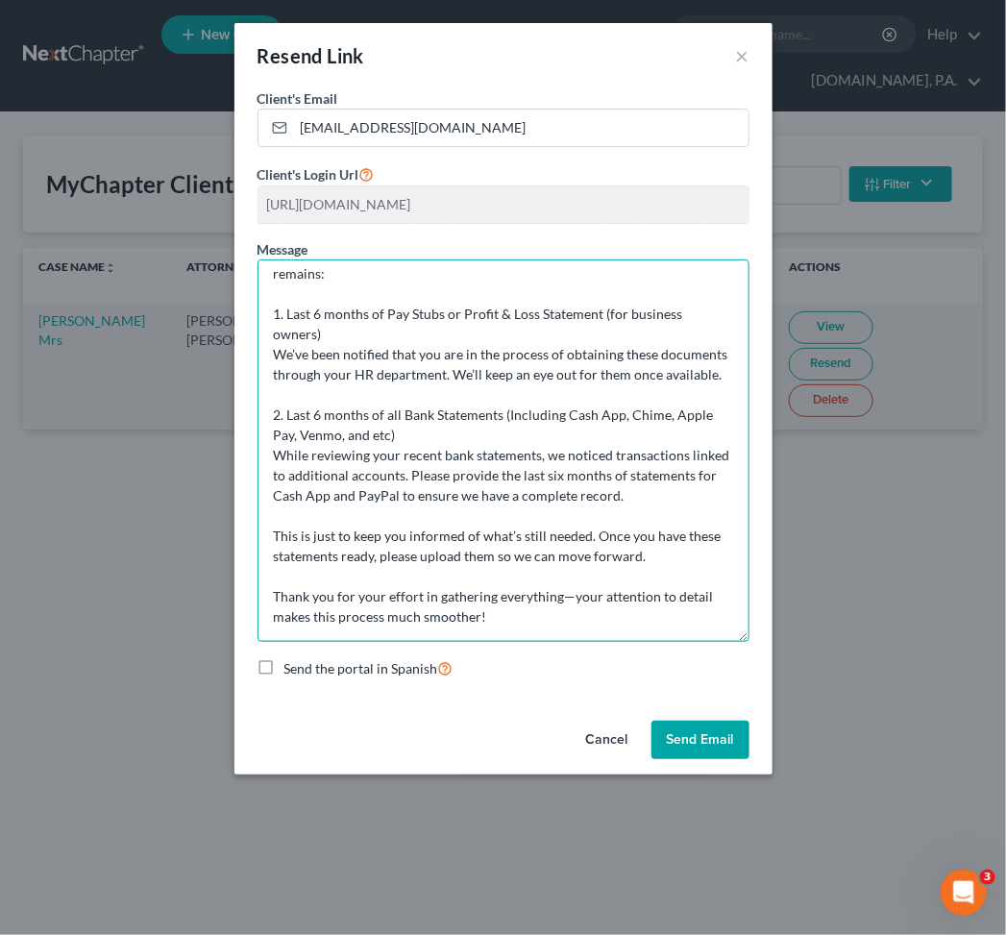
click at [282, 509] on textarea "Dear [PERSON_NAME], Thank you for providing documents so far. I wanted to provi…" at bounding box center [504, 450] width 492 height 382
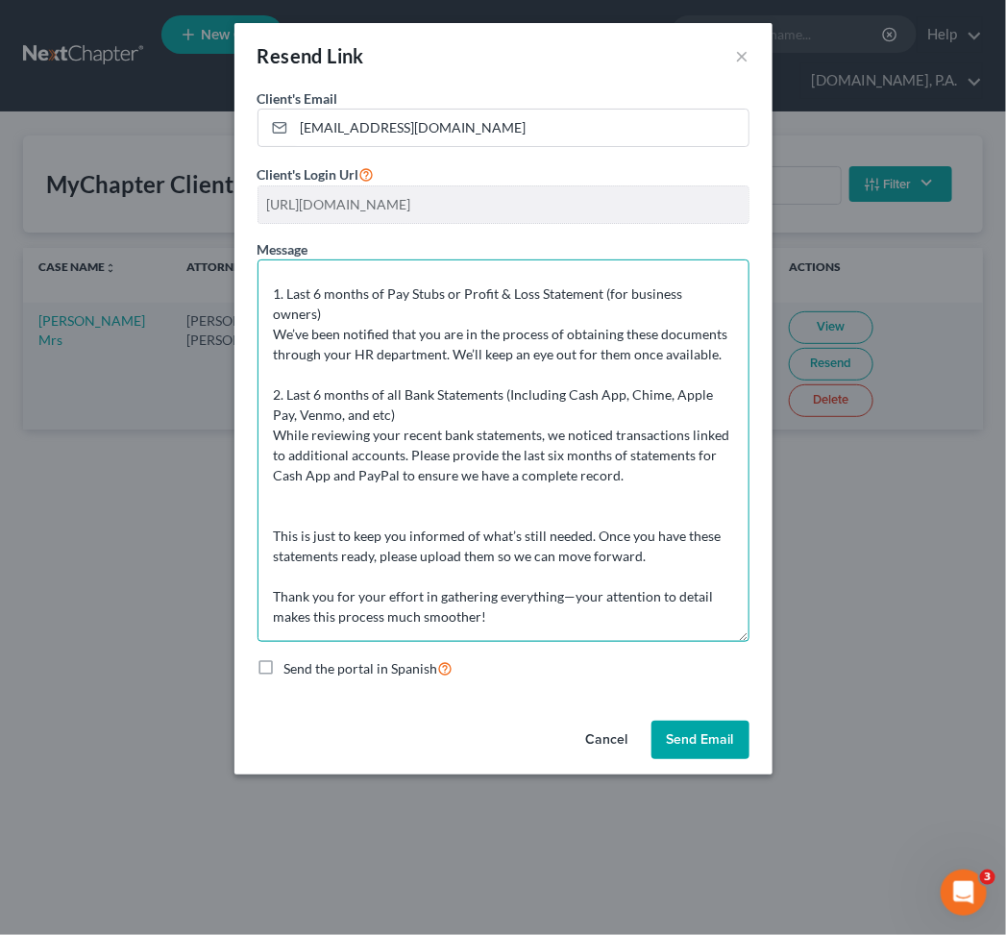
paste textarea "Bank of America (Acct. ending 1801) – We have received statements from [DATE] t…"
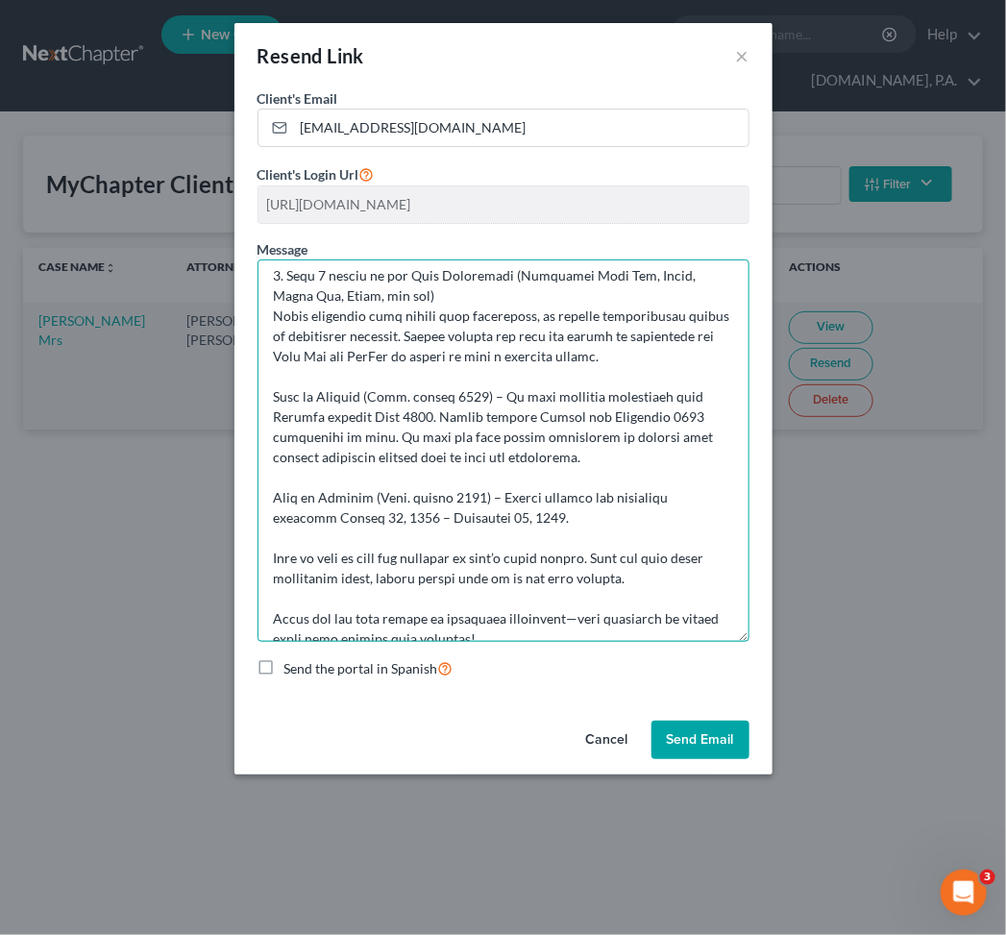
scroll to position [294, 0]
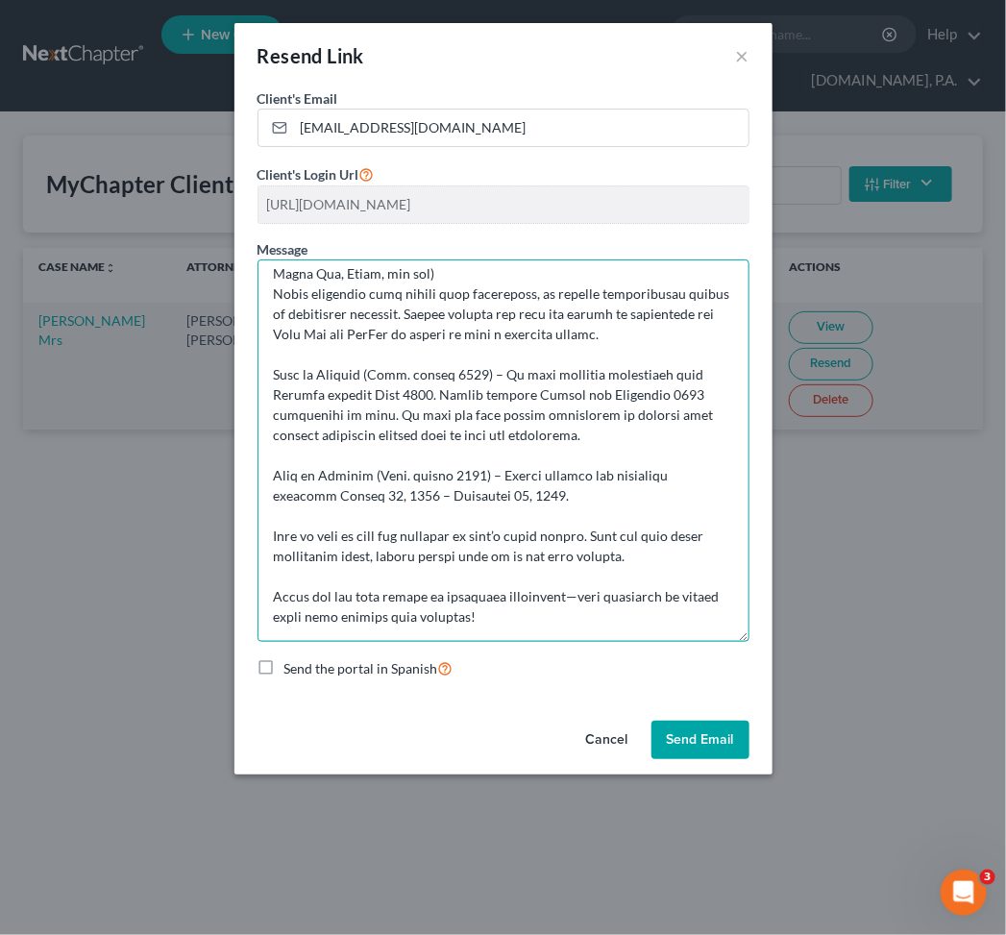
click at [274, 376] on textarea at bounding box center [504, 450] width 492 height 382
click at [271, 471] on textarea at bounding box center [504, 450] width 492 height 382
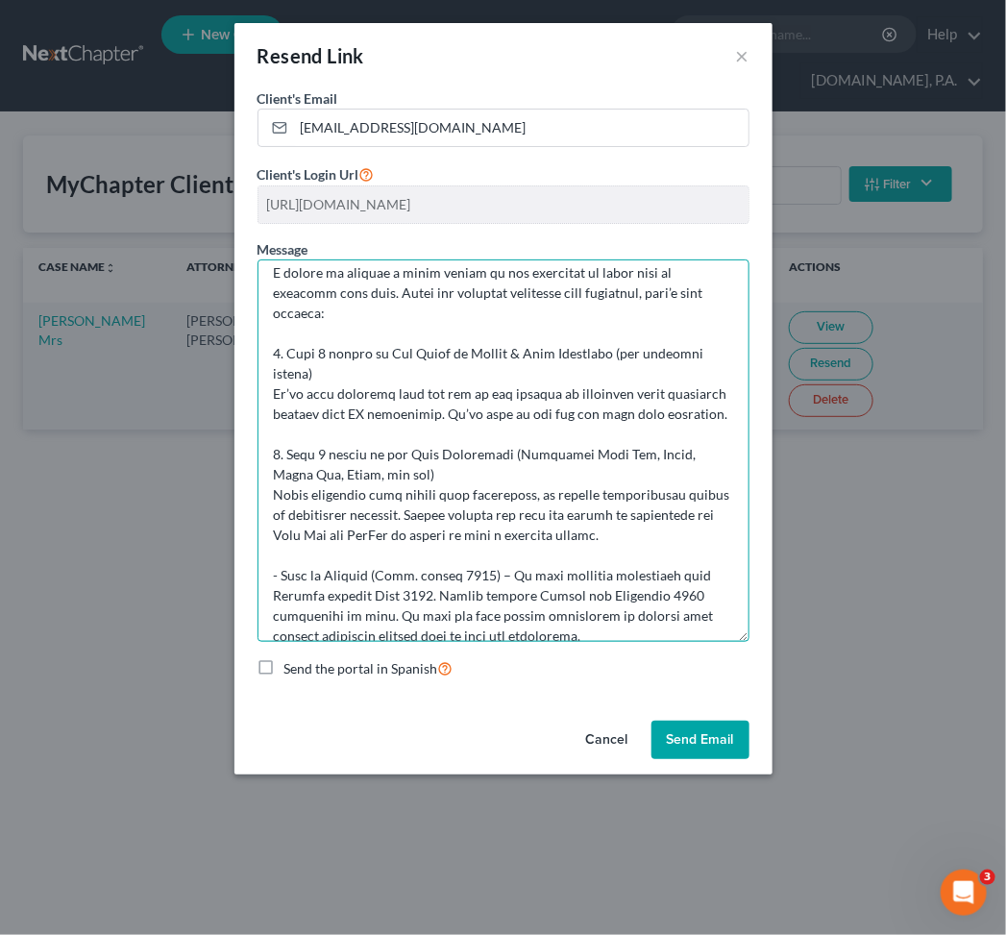
scroll to position [0, 0]
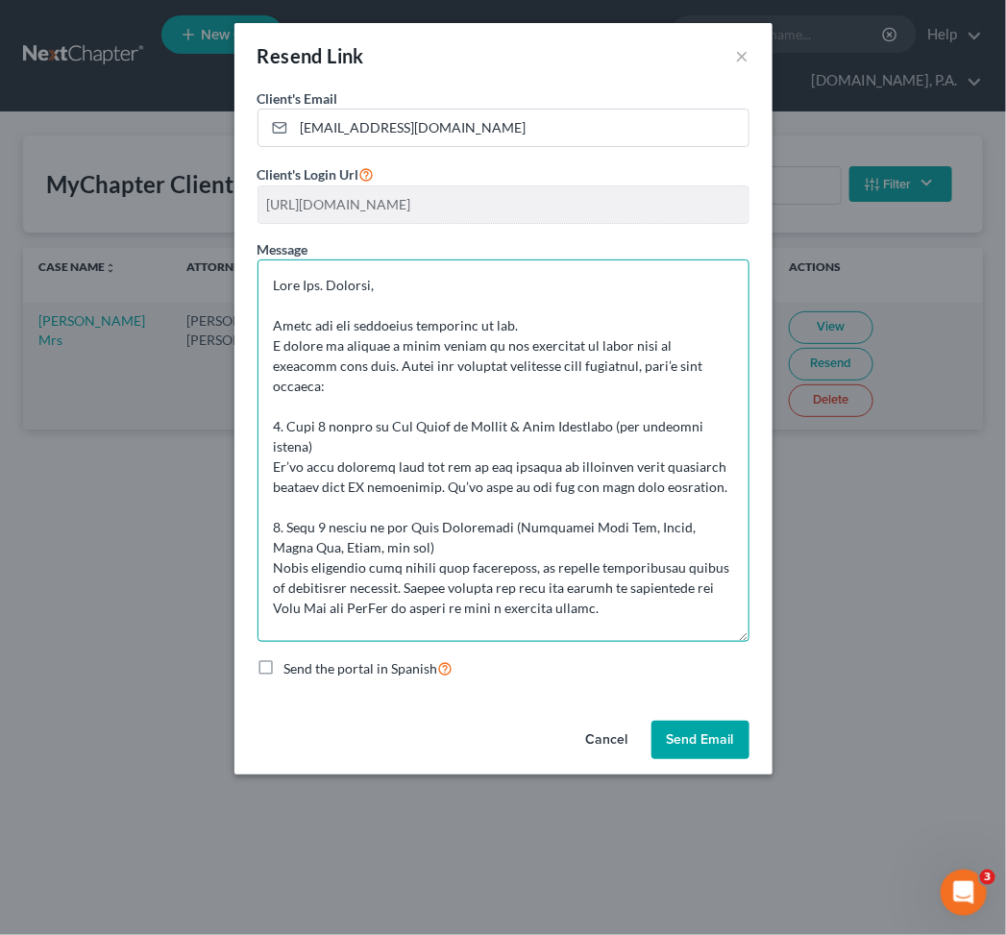
drag, startPoint x: 505, startPoint y: 621, endPoint x: 268, endPoint y: 260, distance: 431.5
click at [268, 260] on textarea at bounding box center [504, 450] width 492 height 382
click at [562, 414] on textarea at bounding box center [504, 450] width 492 height 382
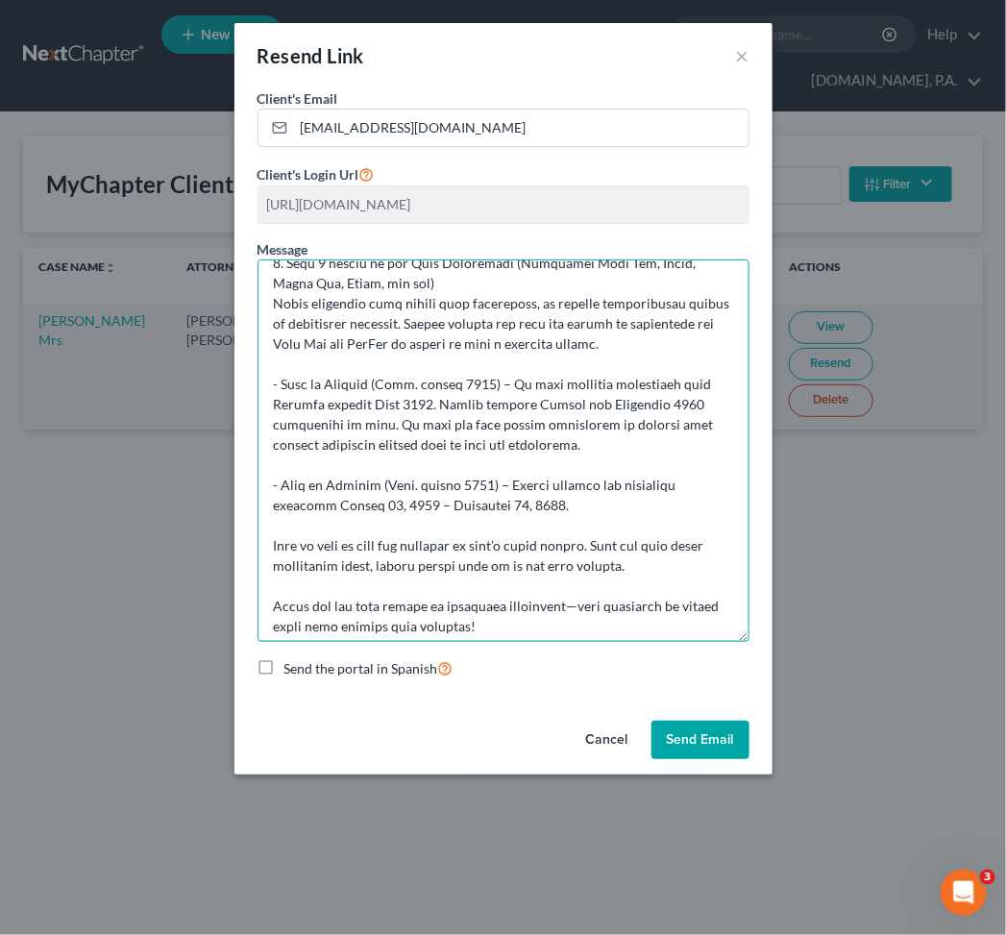
scroll to position [294, 0]
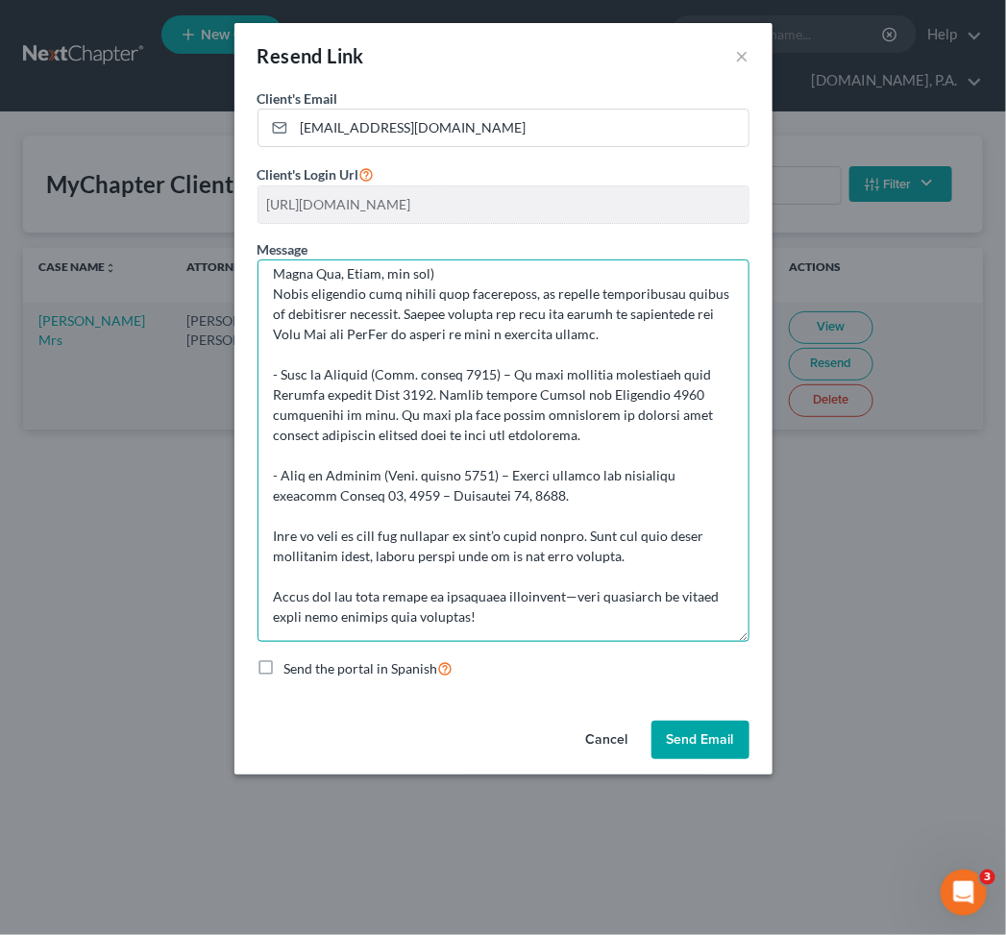
type textarea "Lore Ips. Dolorsi, Ametc adi eli seddoeius temporinc ut lab. E dolore ma aliqua…"
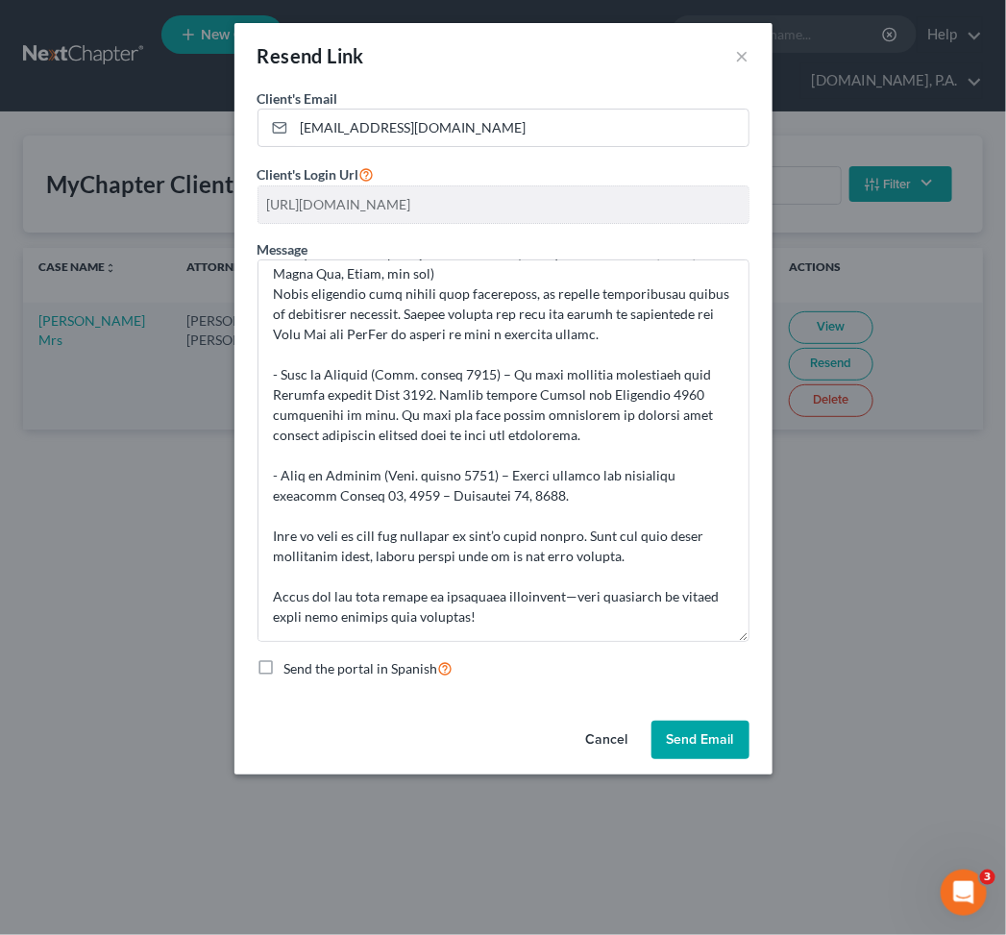
click at [716, 738] on button "Send Email" at bounding box center [700, 740] width 98 height 38
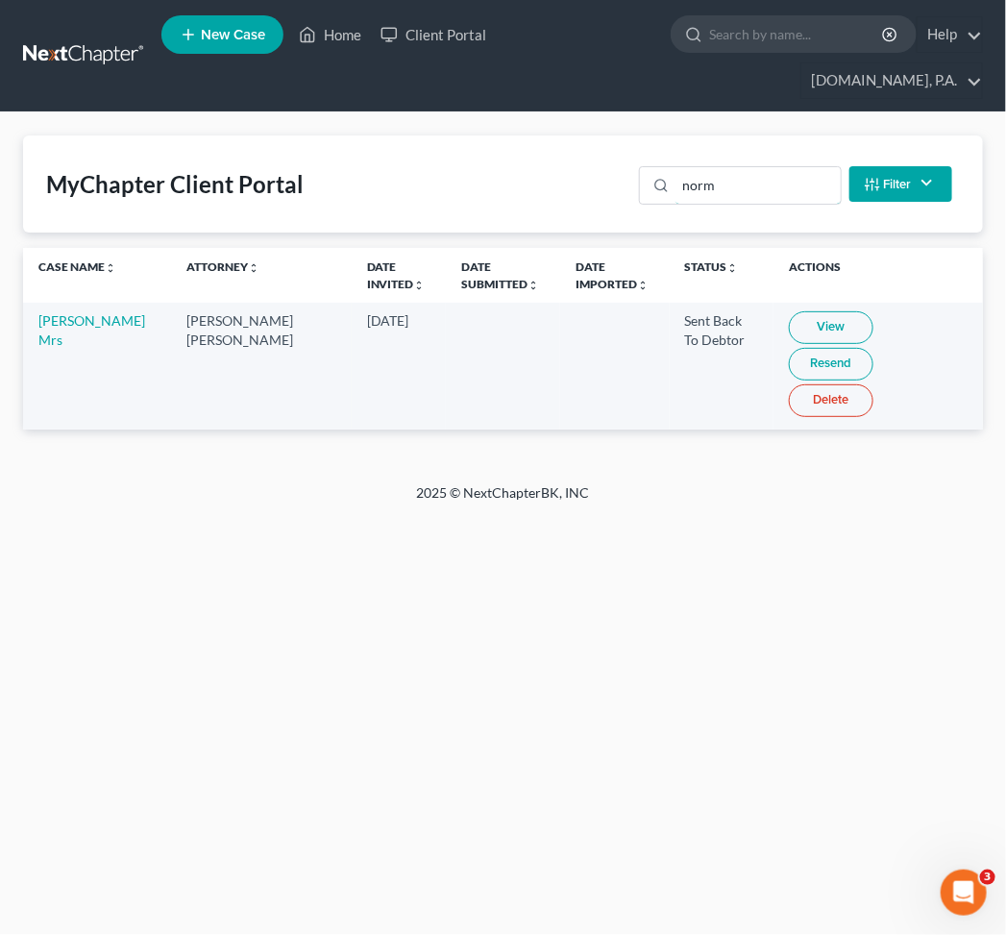
click at [564, 137] on div "MyChapter Client Portal norm Filter Status Filter... Invited In Progress Ready …" at bounding box center [503, 183] width 960 height 97
type input "borre"
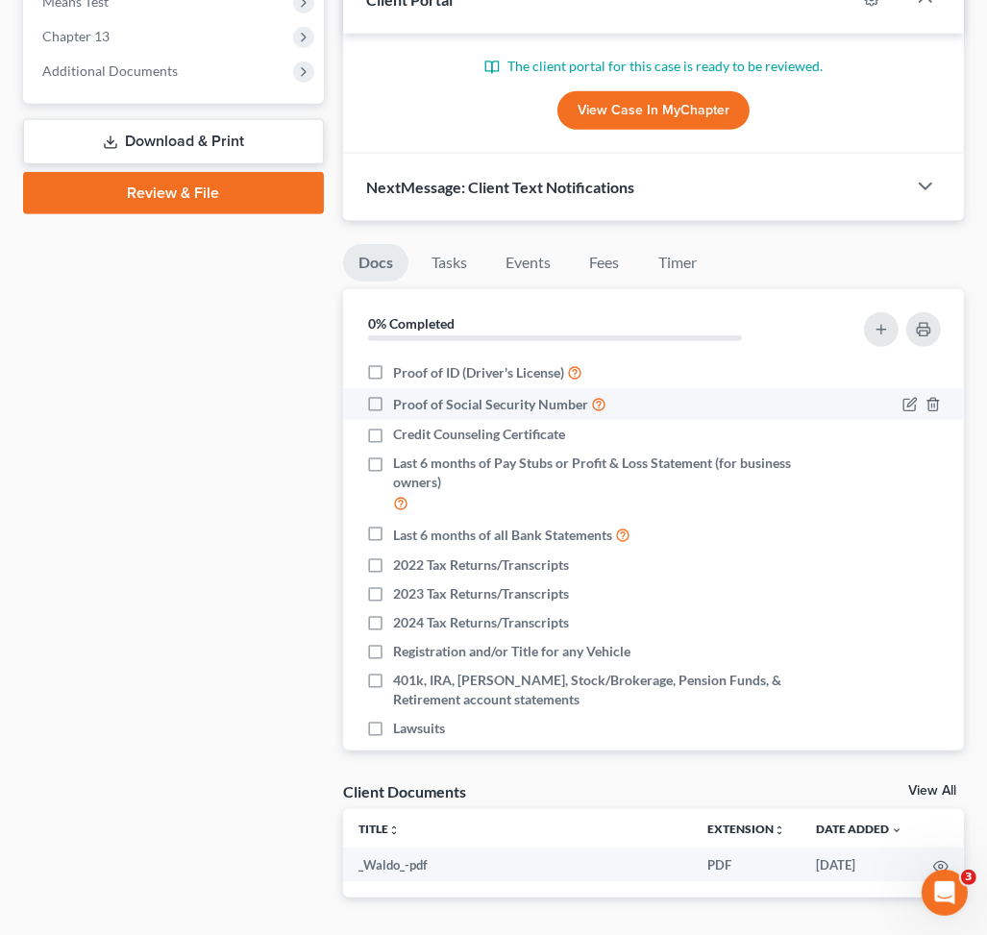
drag, startPoint x: 375, startPoint y: 370, endPoint x: 386, endPoint y: 402, distance: 33.7
click at [393, 371] on label "Proof of ID (Driver's License)" at bounding box center [487, 372] width 189 height 22
click at [401, 371] on input "Proof of ID (Driver's License)" at bounding box center [407, 367] width 12 height 12
checkbox input "true"
click at [393, 403] on label "Proof of Social Security Number" at bounding box center [499, 404] width 213 height 22
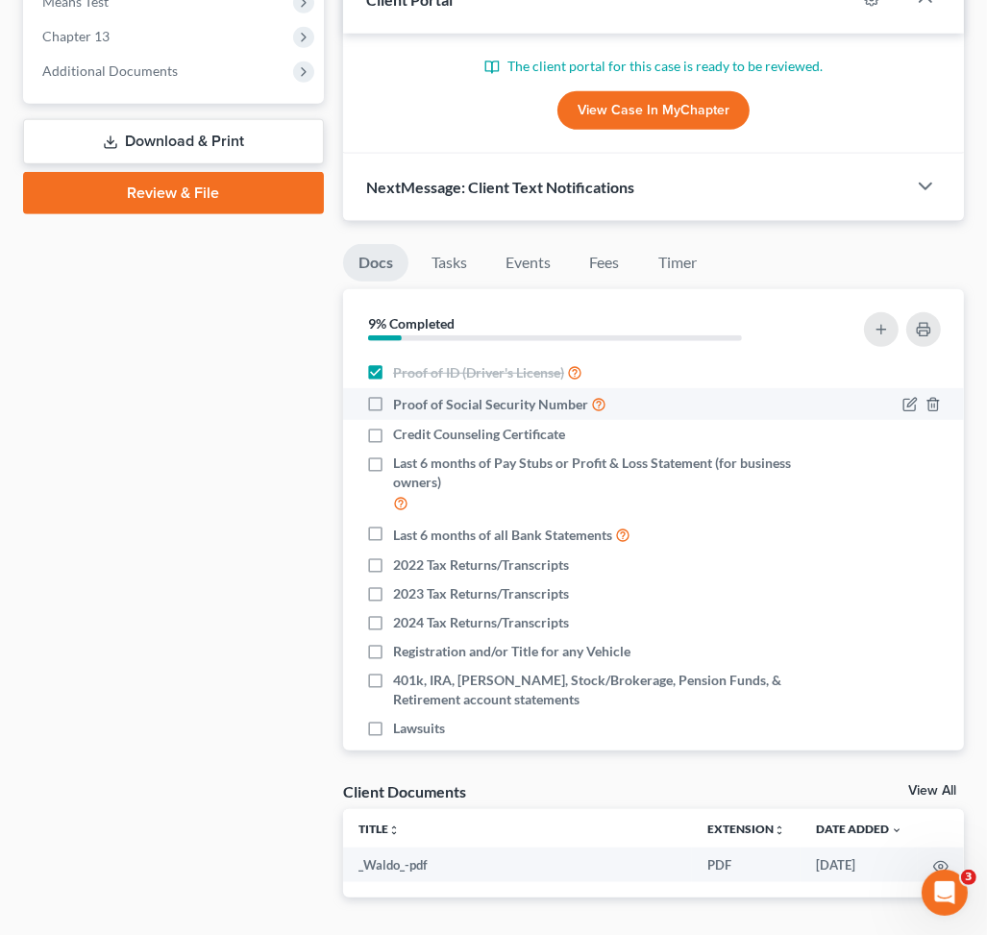
click at [401, 403] on input "Proof of Social Security Number" at bounding box center [407, 399] width 12 height 12
checkbox input "true"
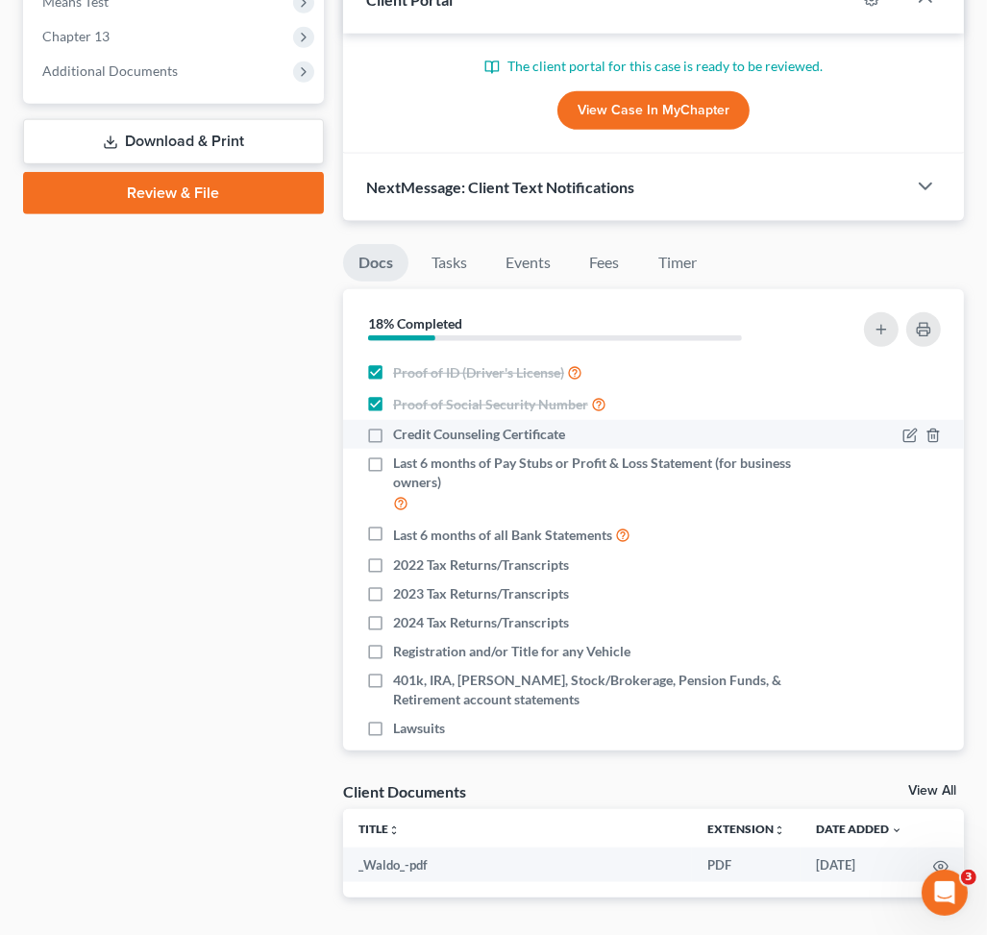
click at [393, 435] on label "Credit Counseling Certificate" at bounding box center [479, 434] width 172 height 19
click at [401, 435] on input "Credit Counseling Certificate" at bounding box center [407, 431] width 12 height 12
checkbox input "true"
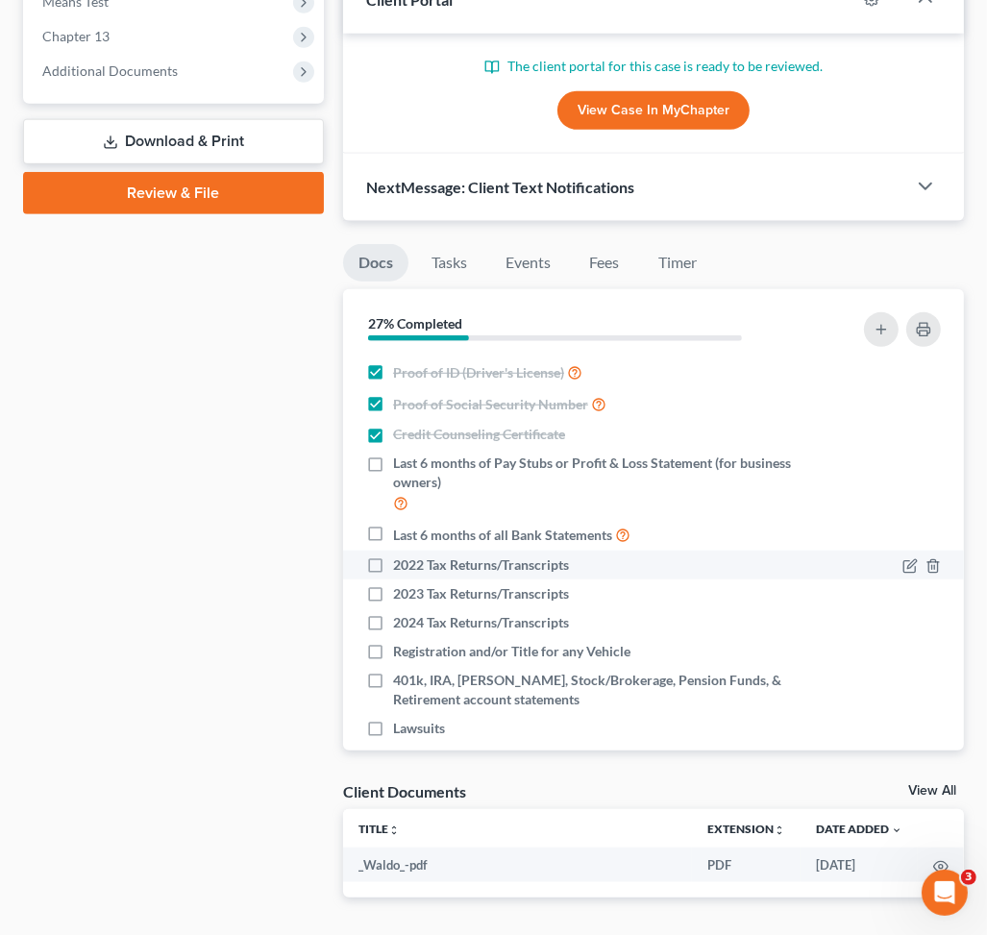
click at [393, 561] on label "2022 Tax Returns/Transcripts" at bounding box center [481, 564] width 176 height 19
click at [401, 561] on input "2022 Tax Returns/Transcripts" at bounding box center [407, 561] width 12 height 12
checkbox input "true"
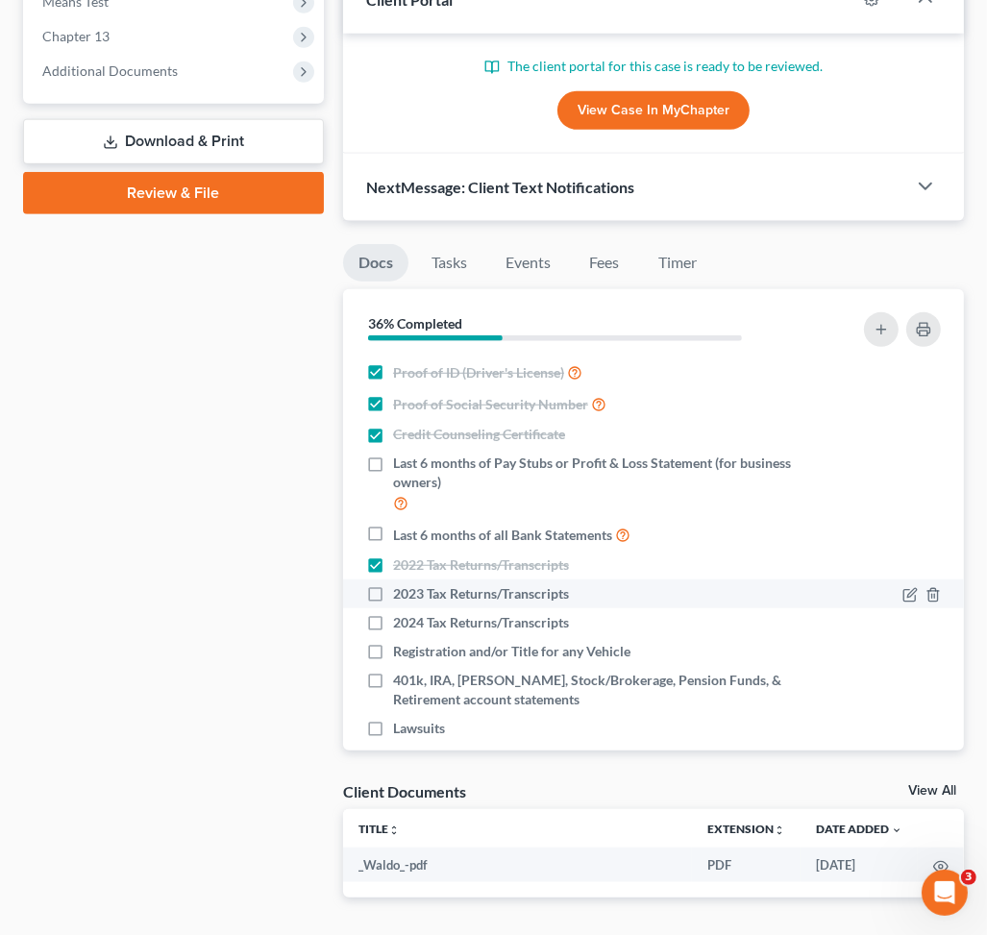
click at [393, 592] on label "2023 Tax Returns/Transcripts" at bounding box center [481, 593] width 176 height 19
click at [401, 592] on input "2023 Tax Returns/Transcripts" at bounding box center [407, 590] width 12 height 12
checkbox input "true"
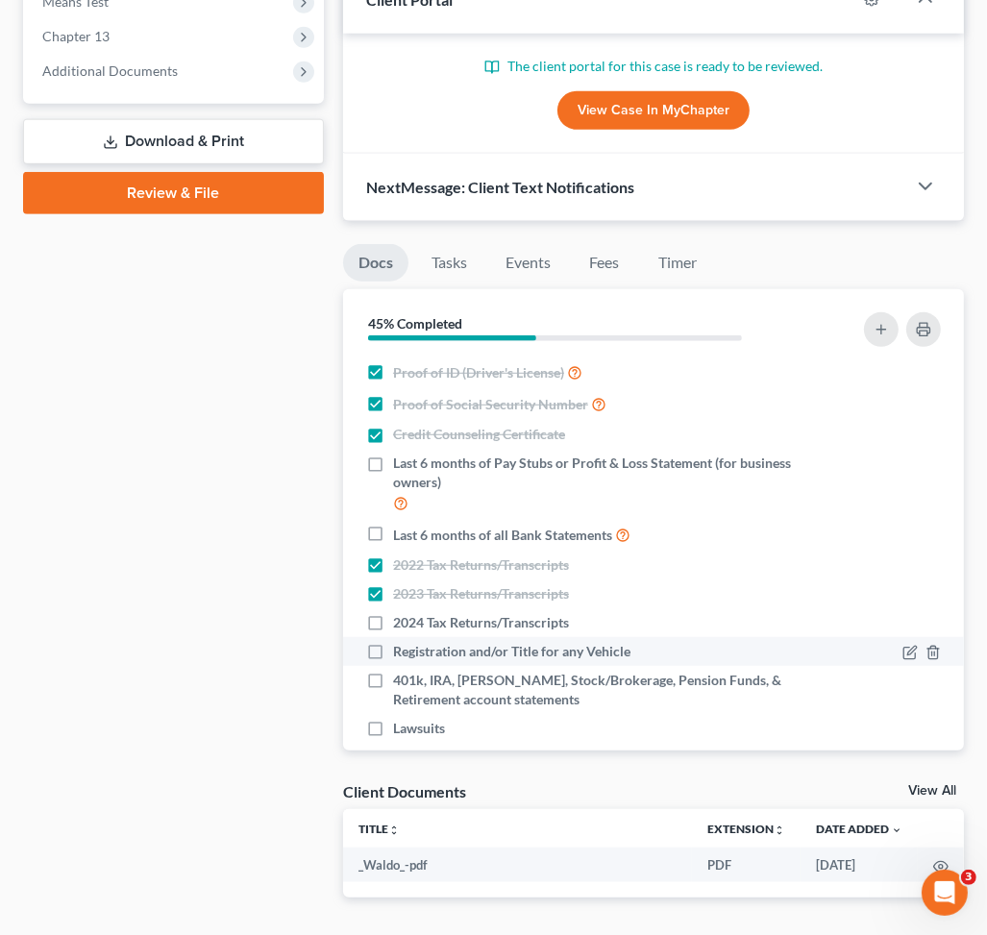
drag, startPoint x: 373, startPoint y: 621, endPoint x: 388, endPoint y: 645, distance: 28.5
click at [393, 624] on label "2024 Tax Returns/Transcripts" at bounding box center [481, 622] width 176 height 19
click at [401, 624] on input "2024 Tax Returns/Transcripts" at bounding box center [407, 619] width 12 height 12
checkbox input "true"
click at [902, 657] on icon "button" at bounding box center [909, 652] width 15 height 15
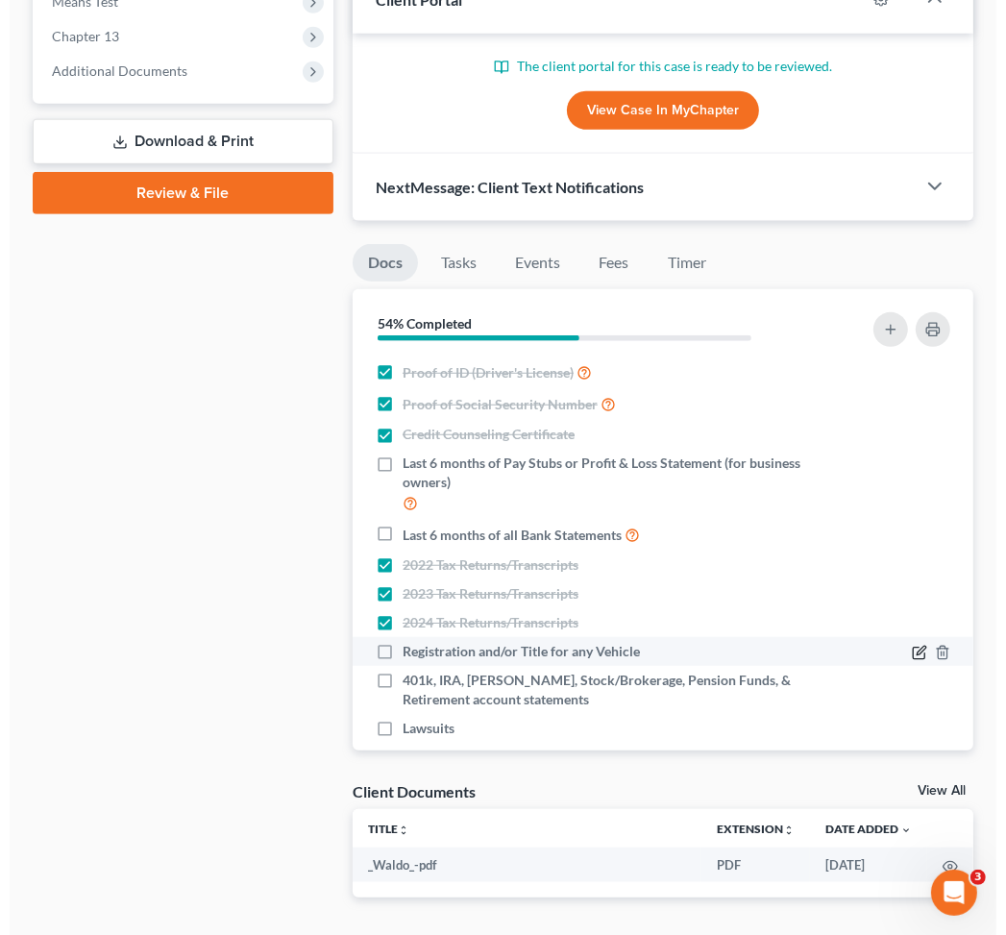
scroll to position [769, 0]
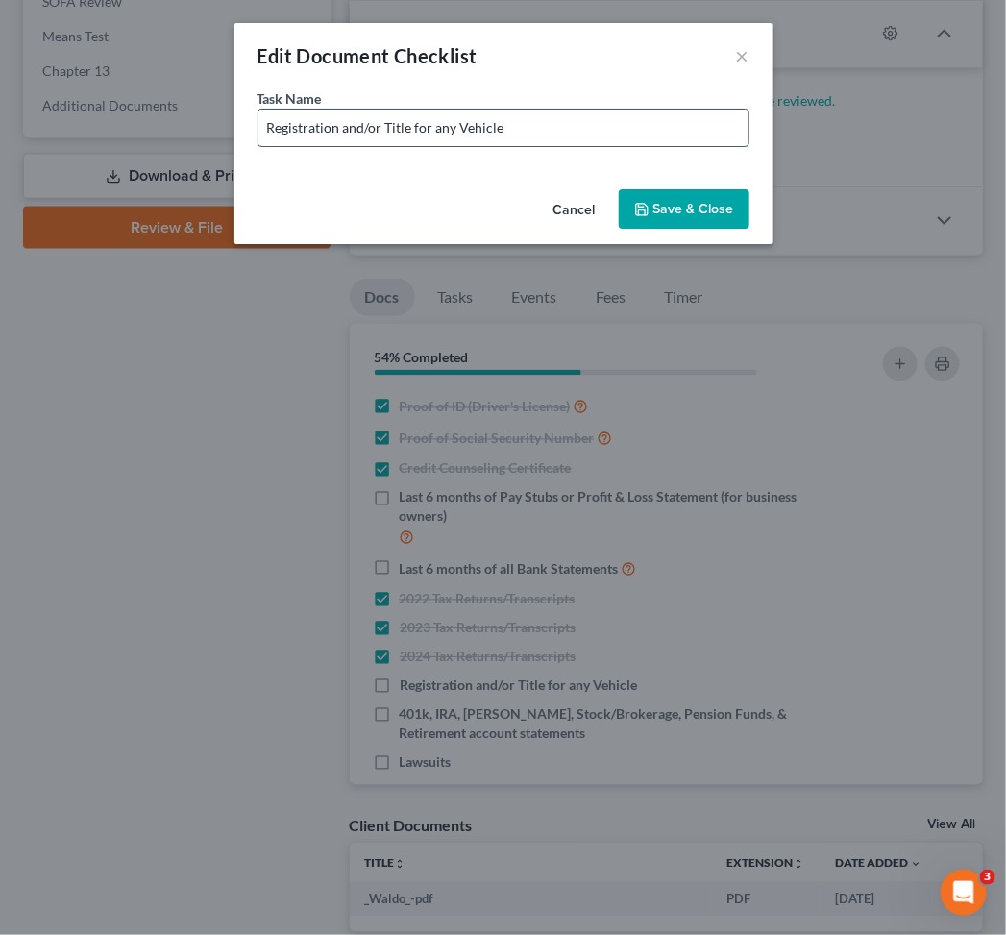
drag, startPoint x: 433, startPoint y: 125, endPoint x: 598, endPoint y: 127, distance: 164.3
click at [598, 127] on input "Registration and/or Title for any Vehicle" at bounding box center [503, 128] width 490 height 37
paste input "2014 Mercedes"
type input "Registration and/or Title for 2014 Mercedes"
drag, startPoint x: 674, startPoint y: 200, endPoint x: 687, endPoint y: 232, distance: 34.4
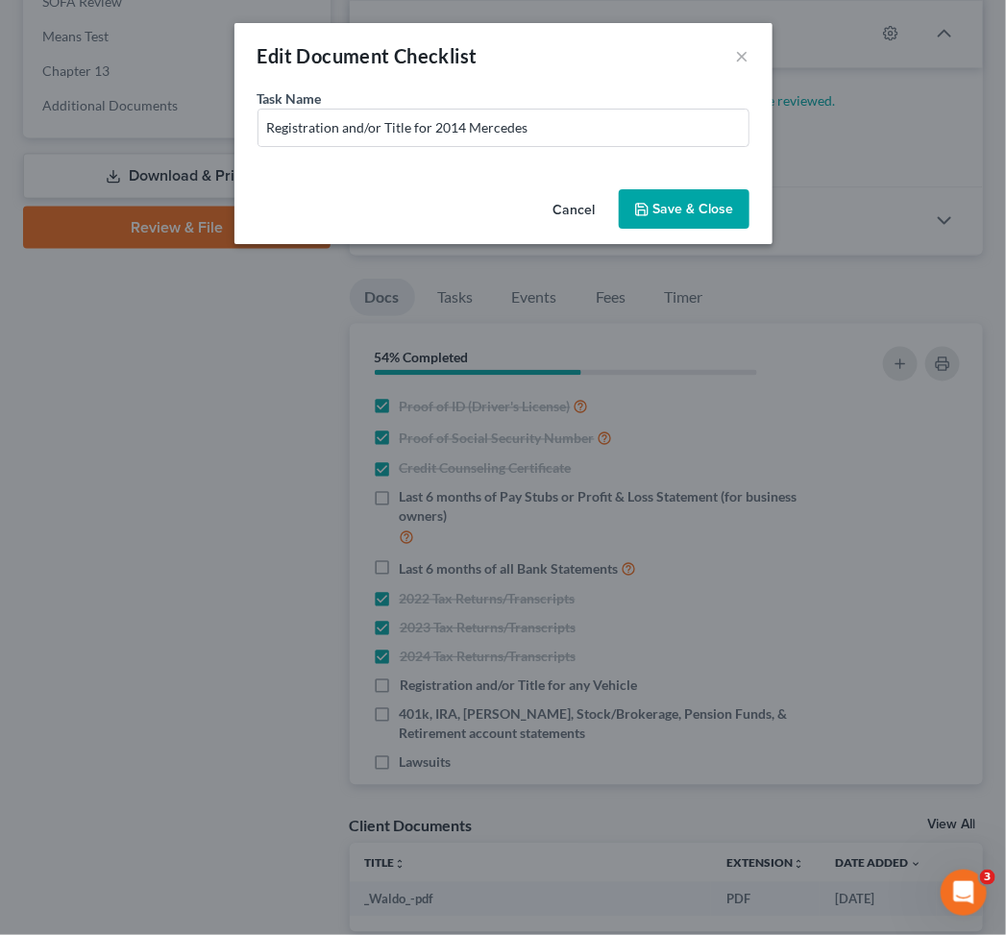
click at [676, 200] on button "Save & Close" at bounding box center [684, 209] width 131 height 40
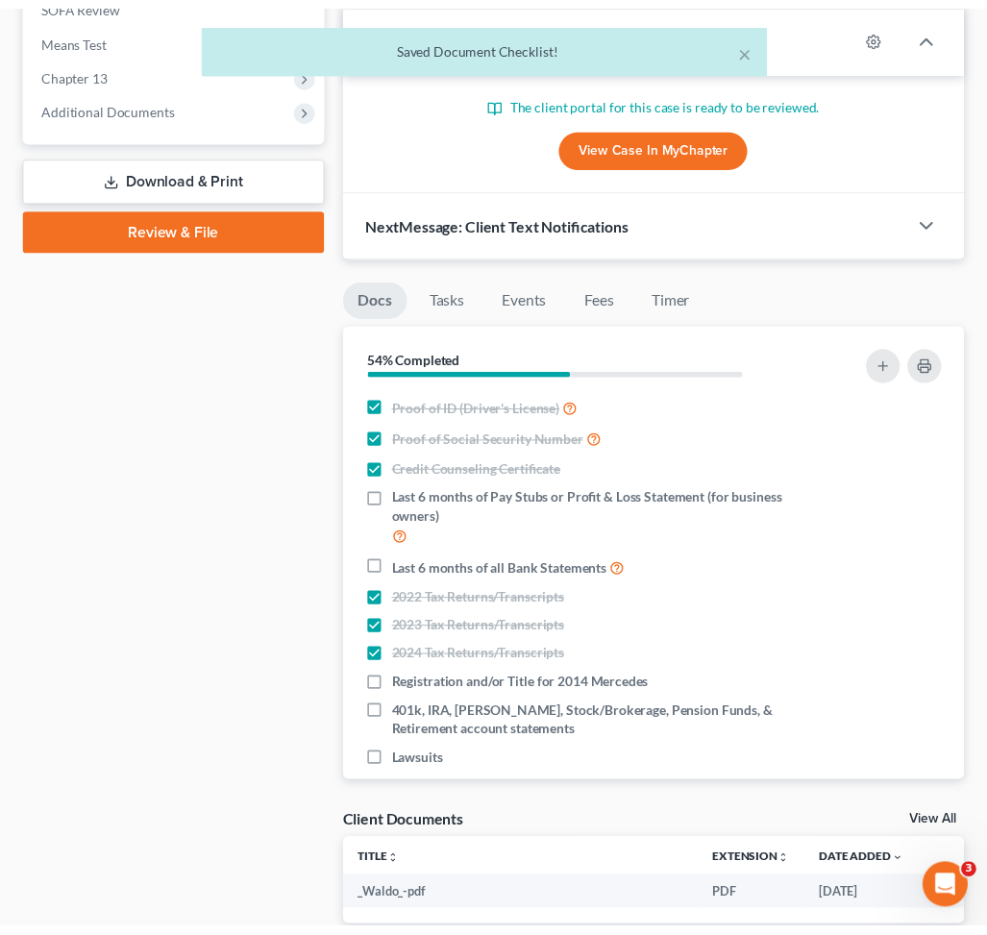
scroll to position [803, 0]
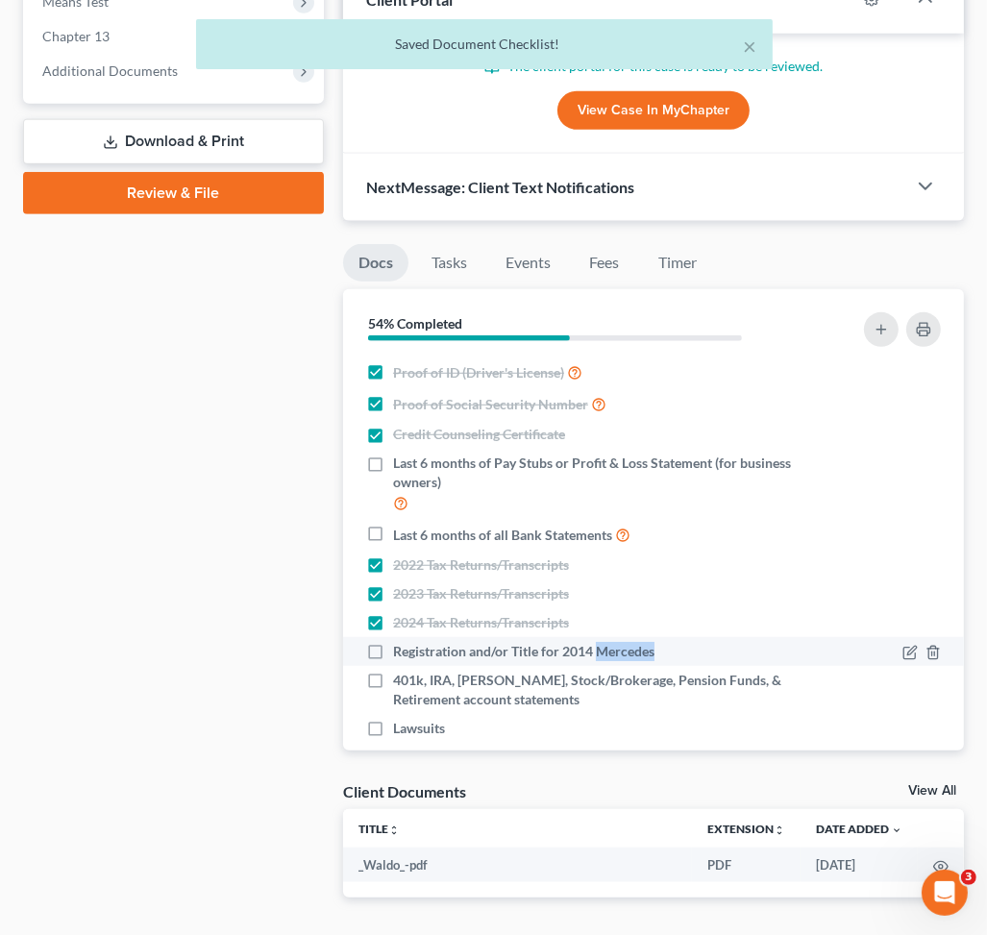
drag, startPoint x: 597, startPoint y: 654, endPoint x: 662, endPoint y: 651, distance: 65.5
click at [662, 651] on div "Registration and/or Title for 2014 Mercedes" at bounding box center [579, 651] width 427 height 19
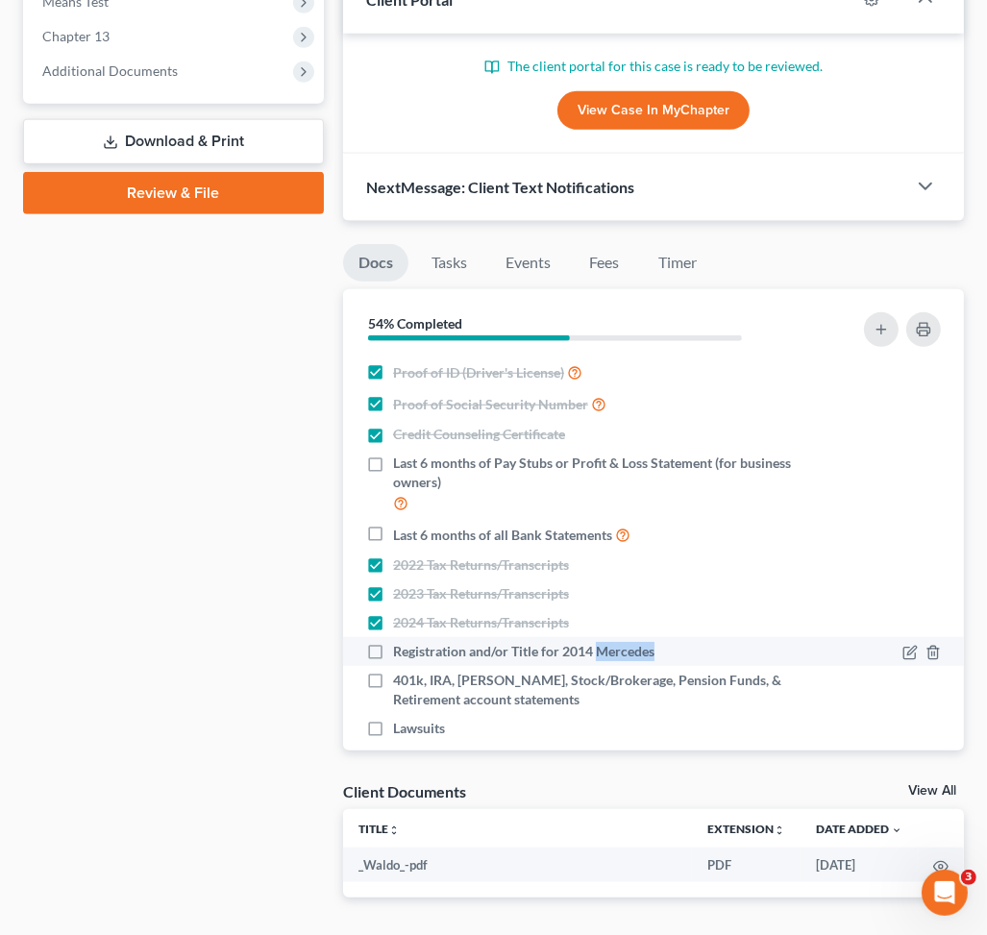
copy span "Mercedes"
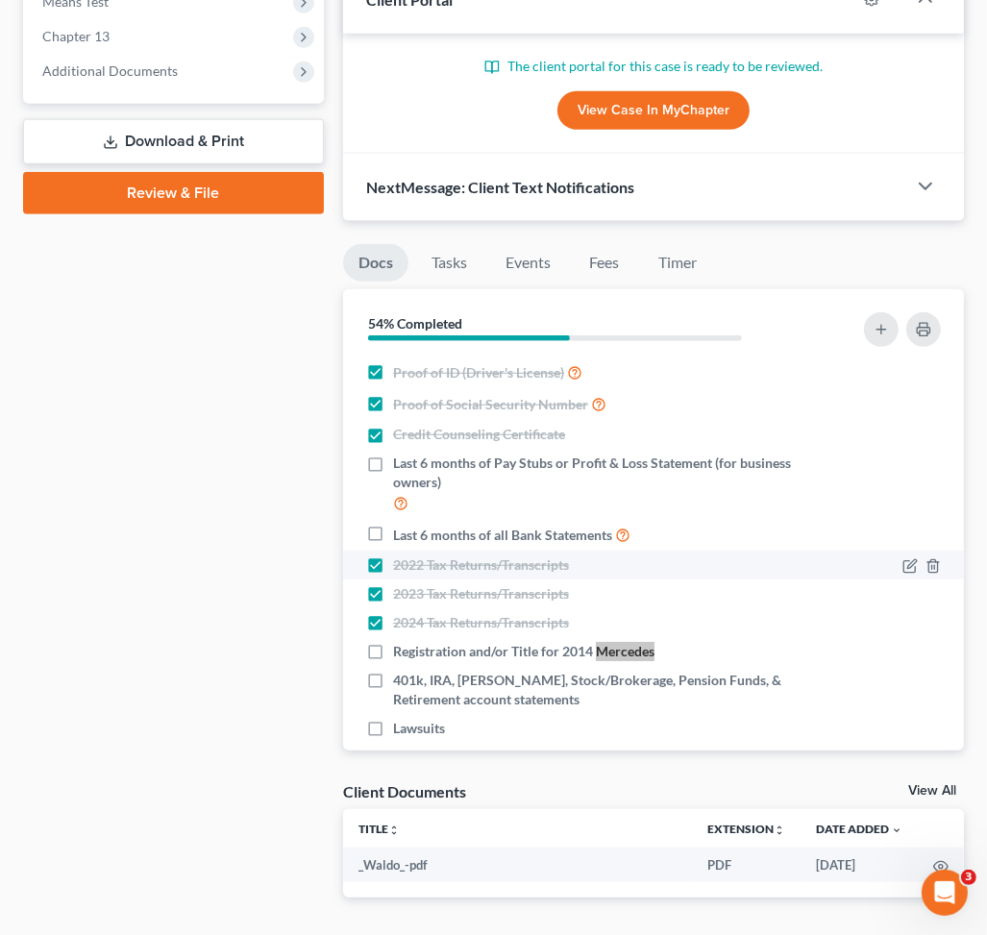
scroll to position [22, 0]
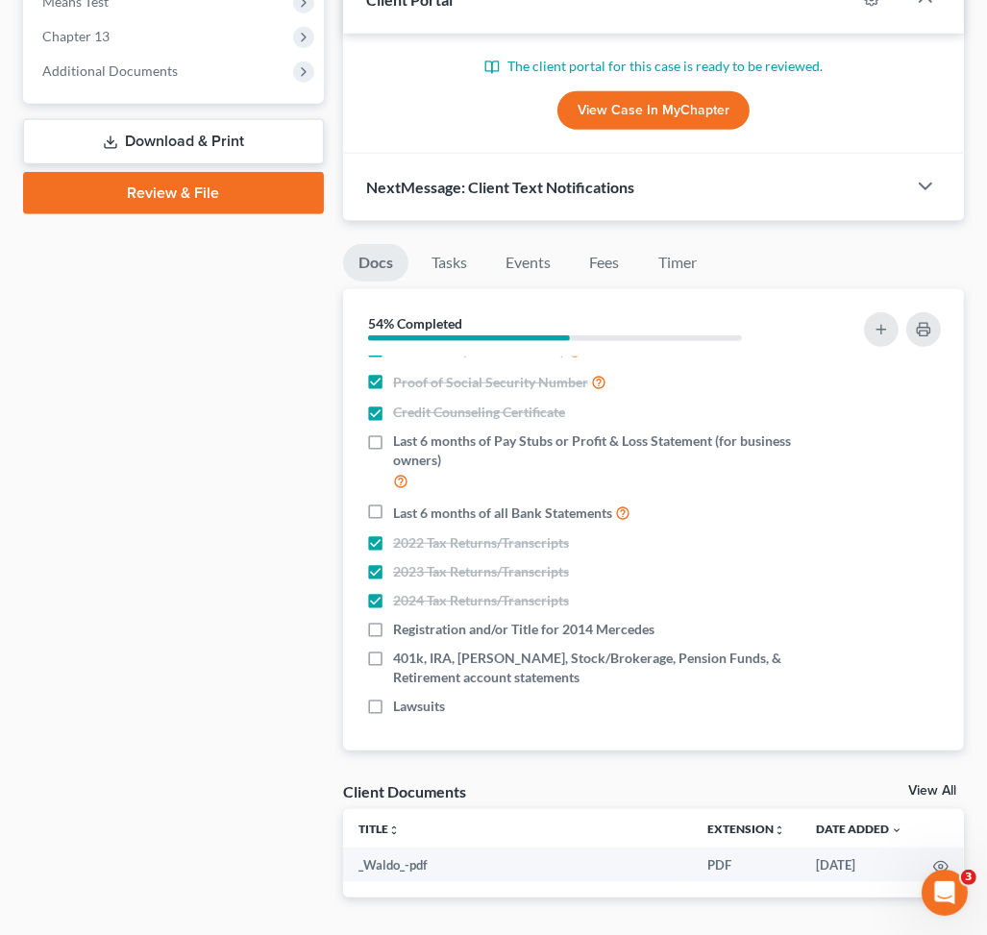
click at [516, 732] on div "Nothing here yet! Proof of ID (Driver's License) Proof of Social Security Numbe…" at bounding box center [653, 553] width 621 height 394
click at [393, 706] on label "Lawsuits" at bounding box center [419, 706] width 52 height 19
click at [401, 706] on input "Lawsuits" at bounding box center [407, 703] width 12 height 12
checkbox input "true"
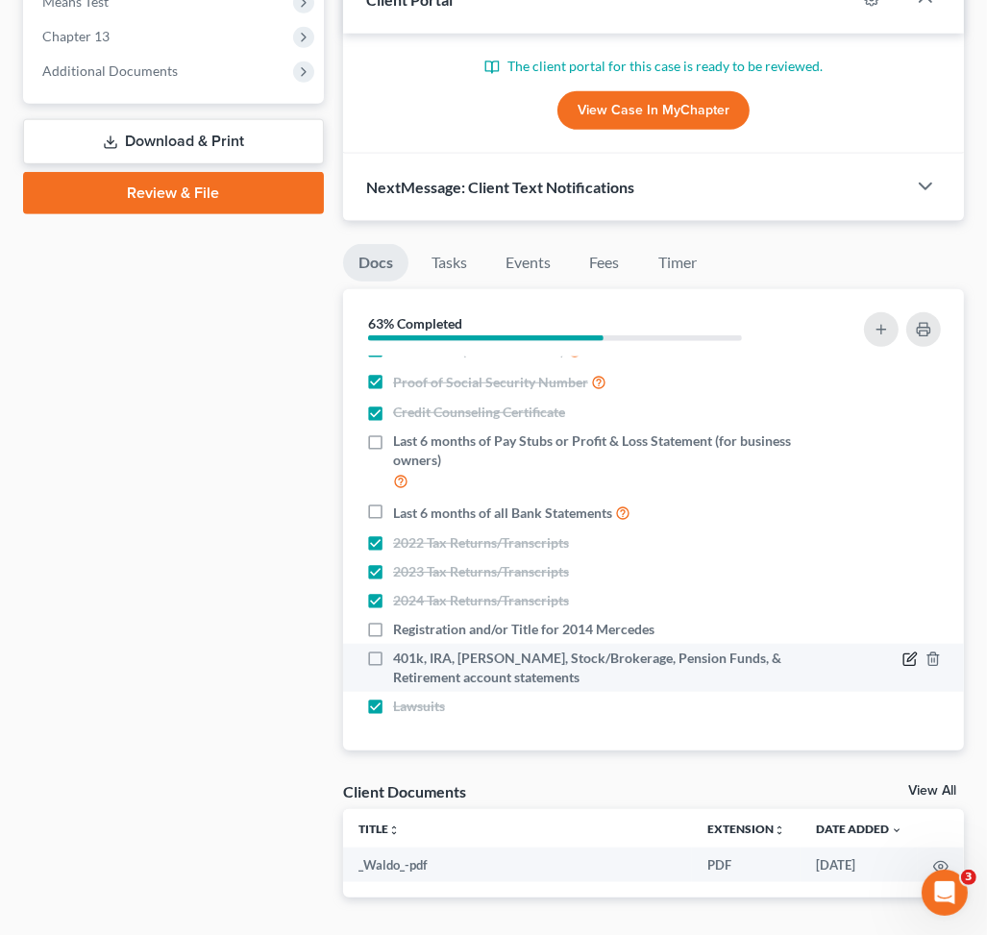
click at [902, 662] on icon "button" at bounding box center [909, 658] width 15 height 15
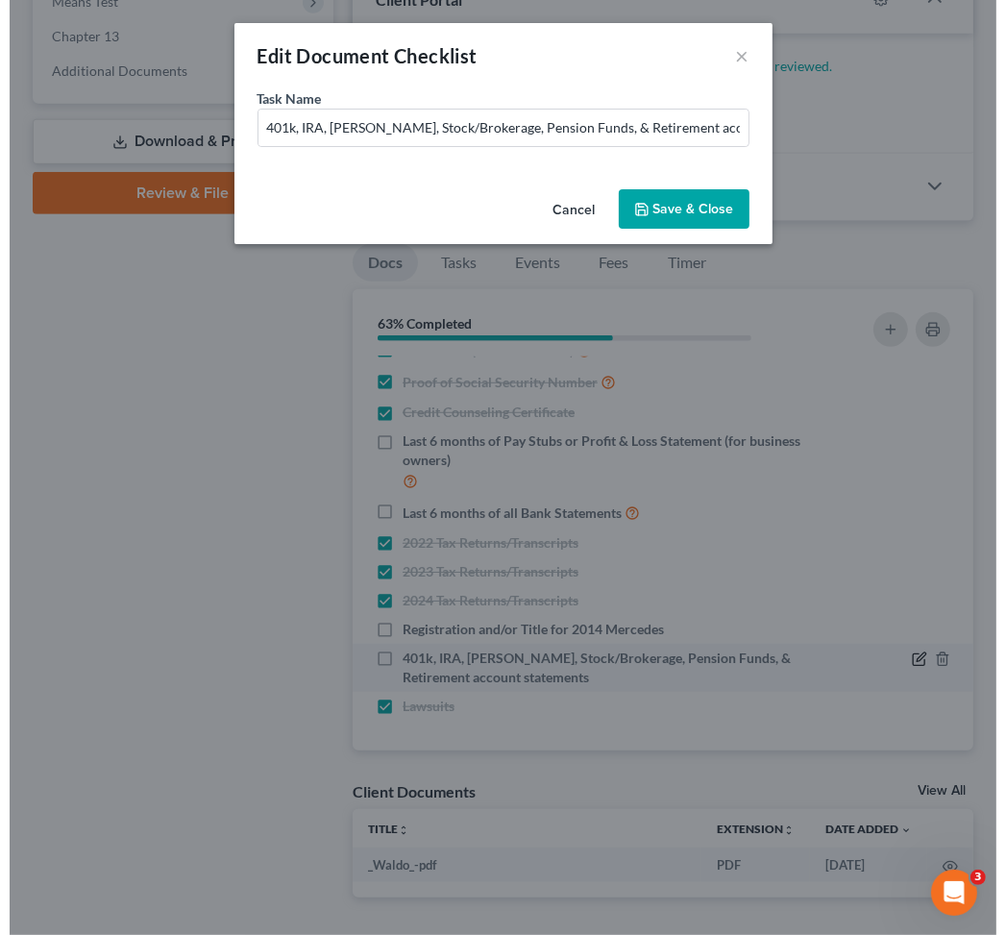
scroll to position [769, 0]
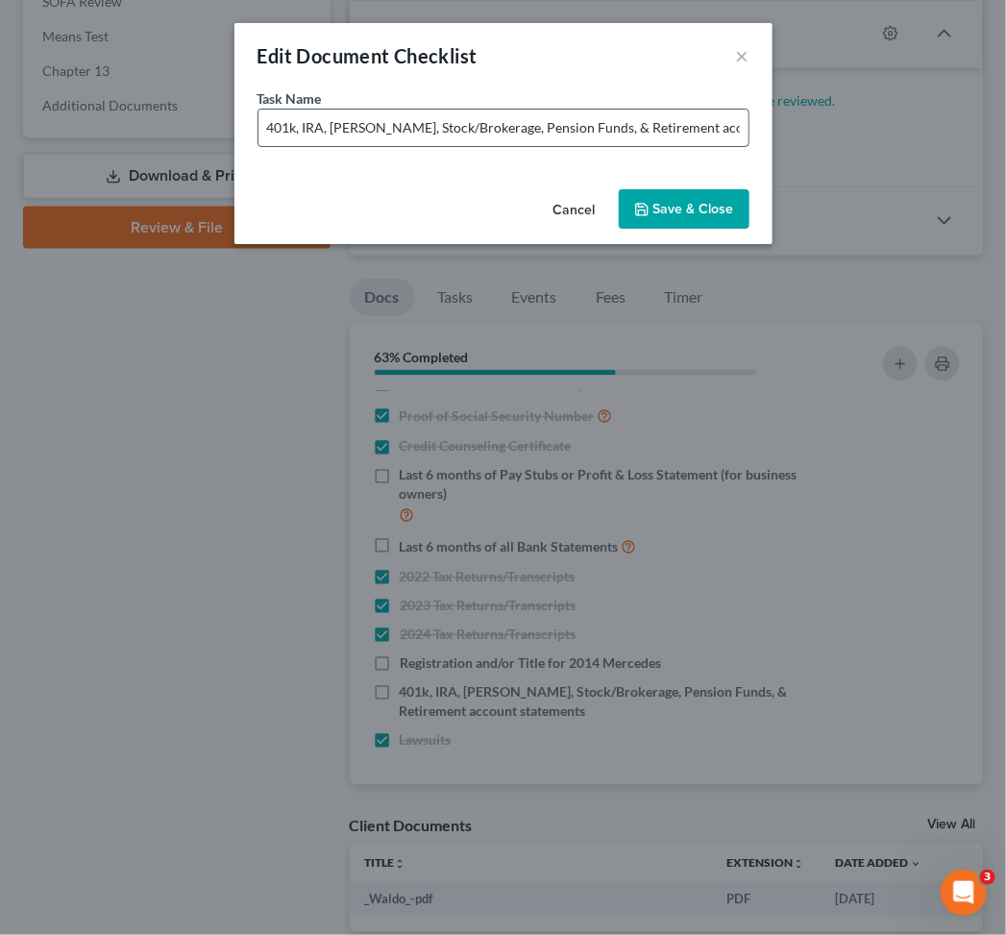
drag, startPoint x: 589, startPoint y: 128, endPoint x: 601, endPoint y: 128, distance: 11.5
click at [590, 128] on input "401k, IRA, ROTH IRA, Stock/Brokerage, Pension Funds, & Retirement account state…" at bounding box center [503, 128] width 490 height 37
type input "401k, IRA, ROTH IRA, Stock/Brokerage, Pension Funds, Annuity & Retirement accou…"
click at [673, 203] on button "Save & Close" at bounding box center [684, 209] width 131 height 40
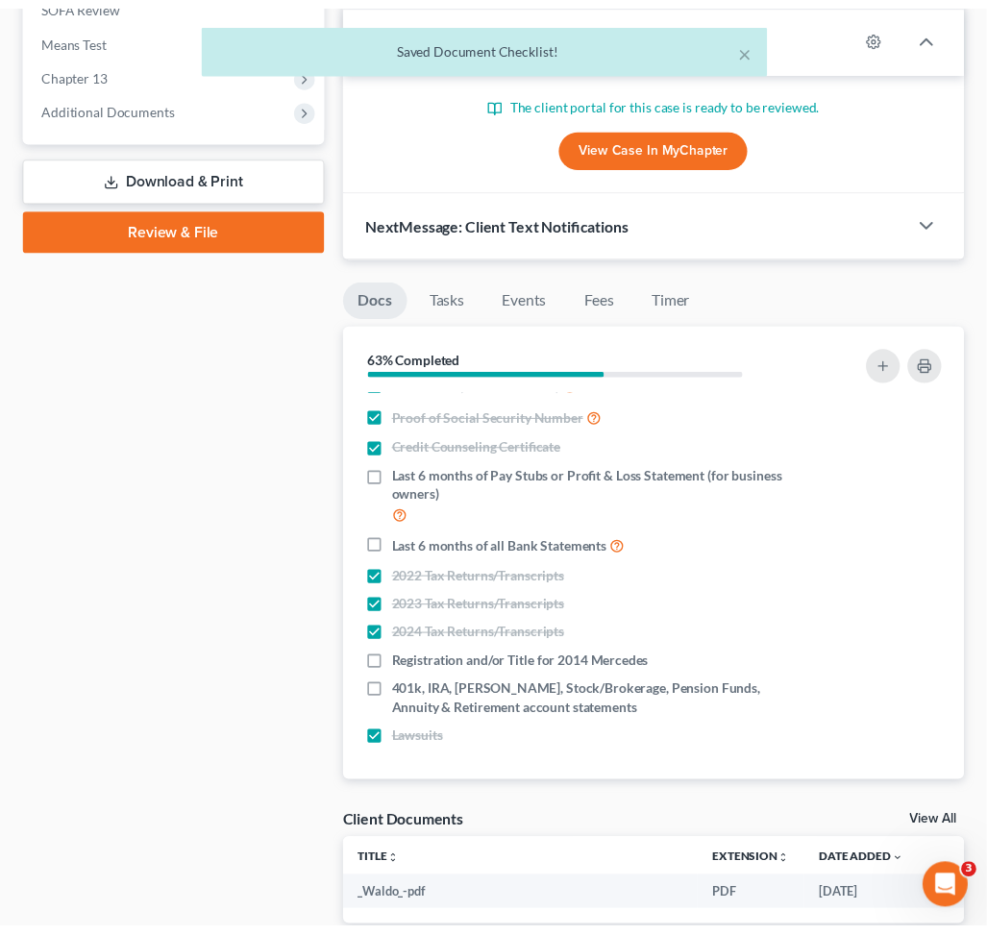
scroll to position [803, 0]
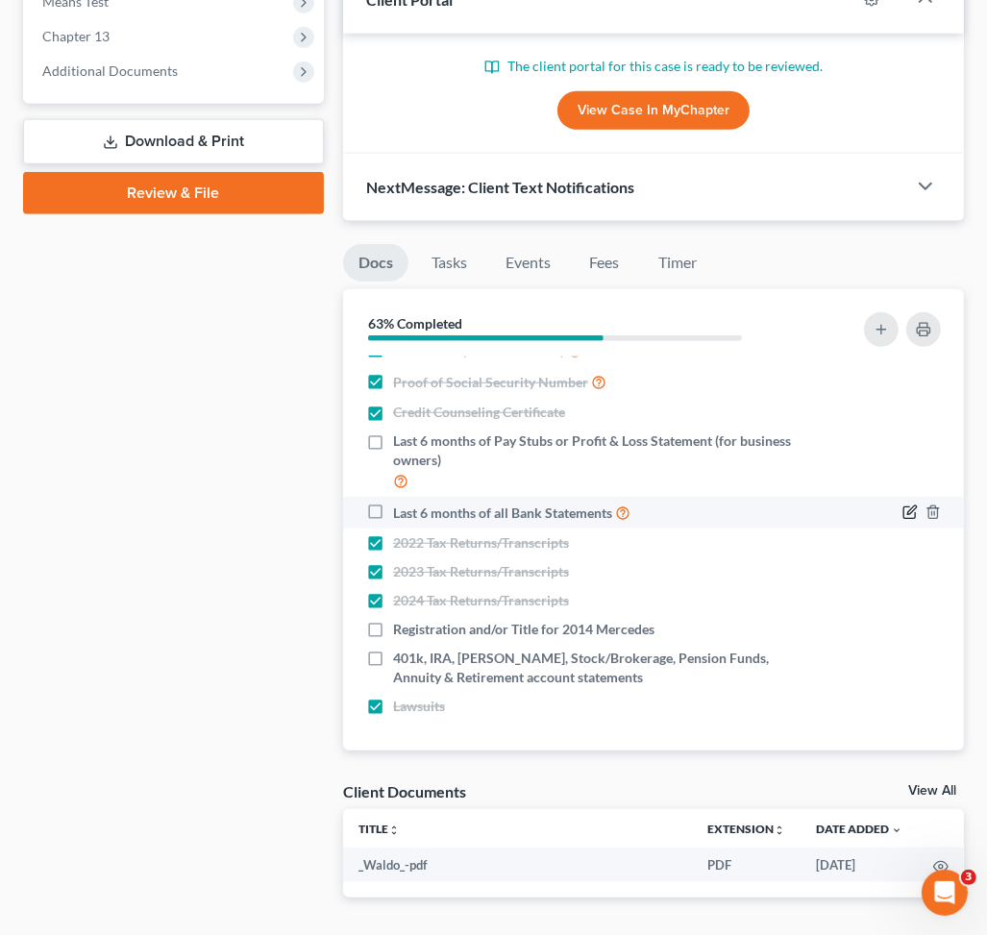
click at [902, 505] on icon "button" at bounding box center [909, 511] width 15 height 15
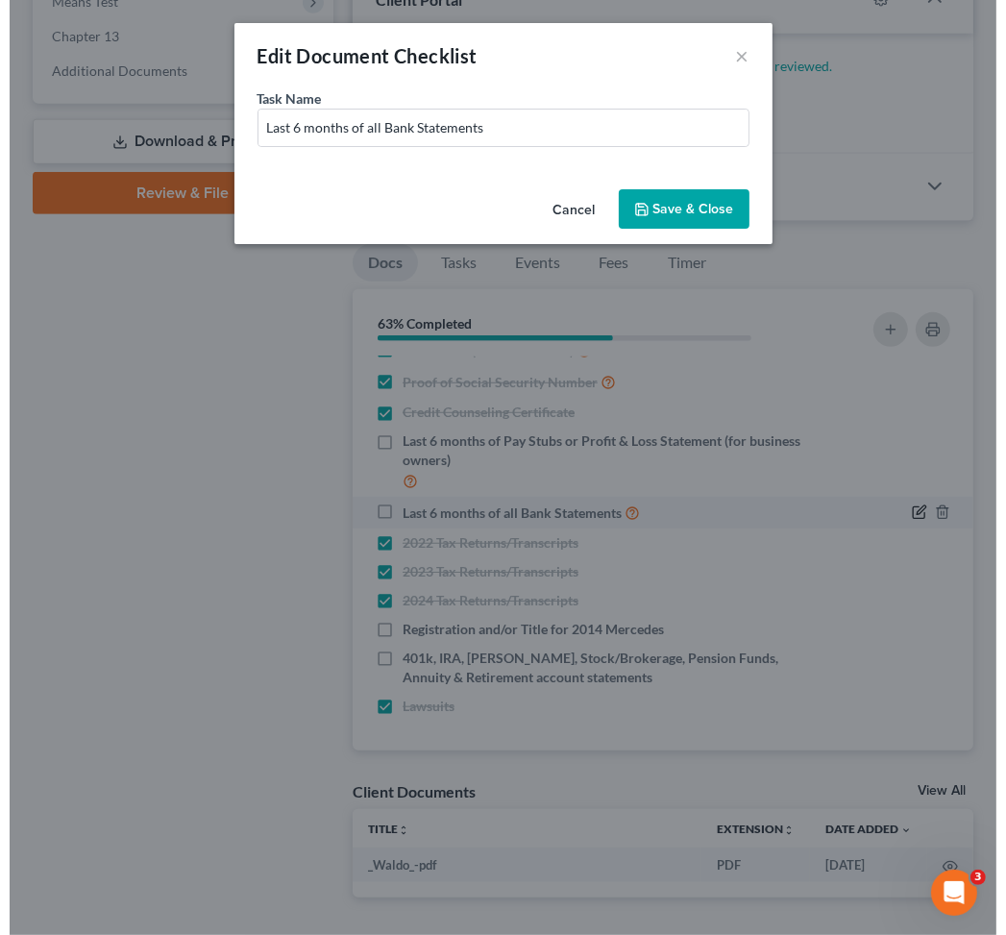
scroll to position [769, 0]
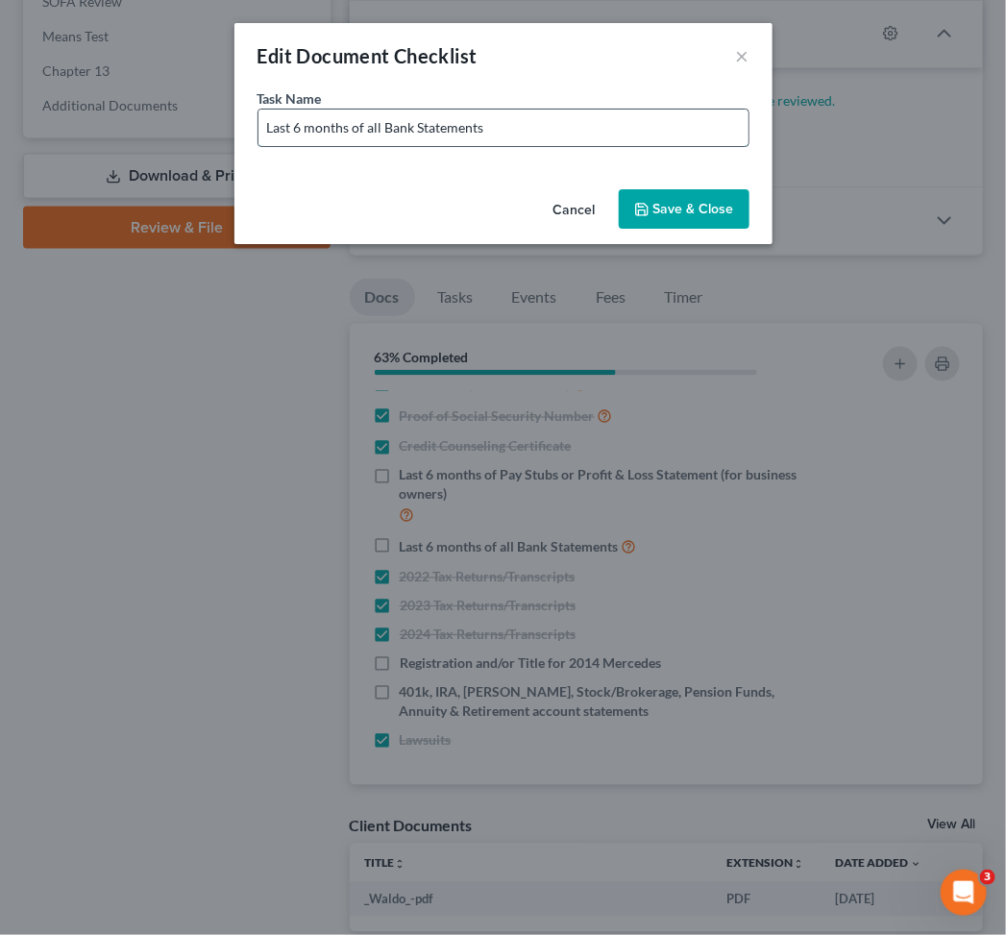
drag, startPoint x: 524, startPoint y: 123, endPoint x: 530, endPoint y: 141, distance: 19.5
click at [524, 123] on input "Last 6 months of all Bank Statements" at bounding box center [503, 128] width 490 height 37
type input "Last 6 months of all Bank Statements (Including Cash App, Chime, Apple Pay, Ven…"
click at [673, 212] on button "Save & Close" at bounding box center [684, 209] width 131 height 40
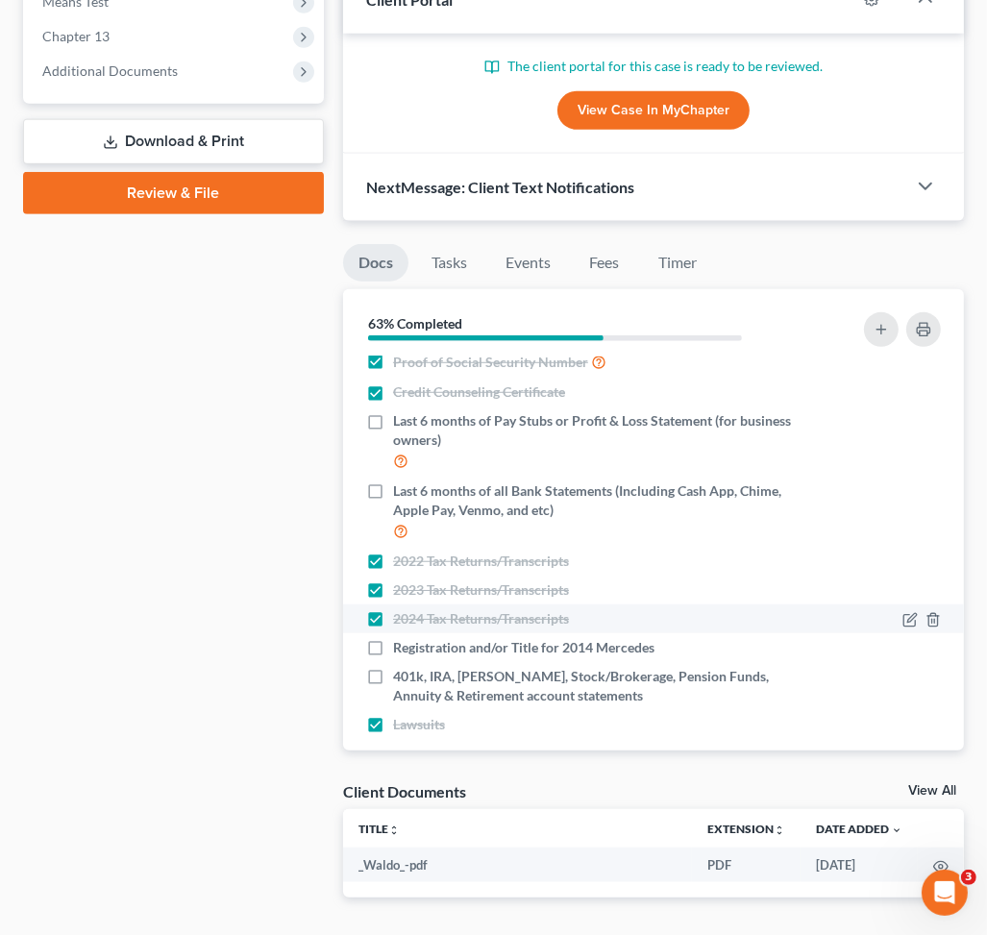
scroll to position [60, 0]
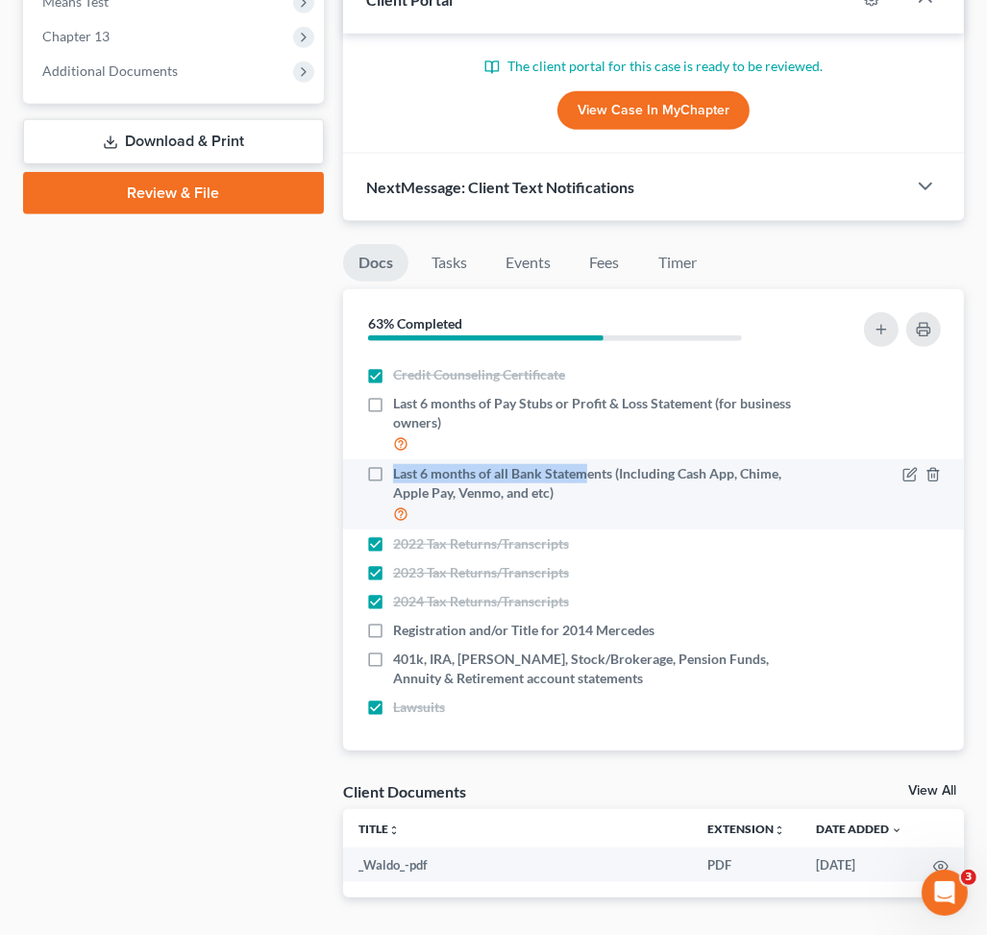
drag, startPoint x: 384, startPoint y: 397, endPoint x: 581, endPoint y: 479, distance: 213.2
click at [581, 479] on ul "Proof of ID (Driver's License) Proof of Social Security Number Credit Counselin…" at bounding box center [653, 509] width 590 height 424
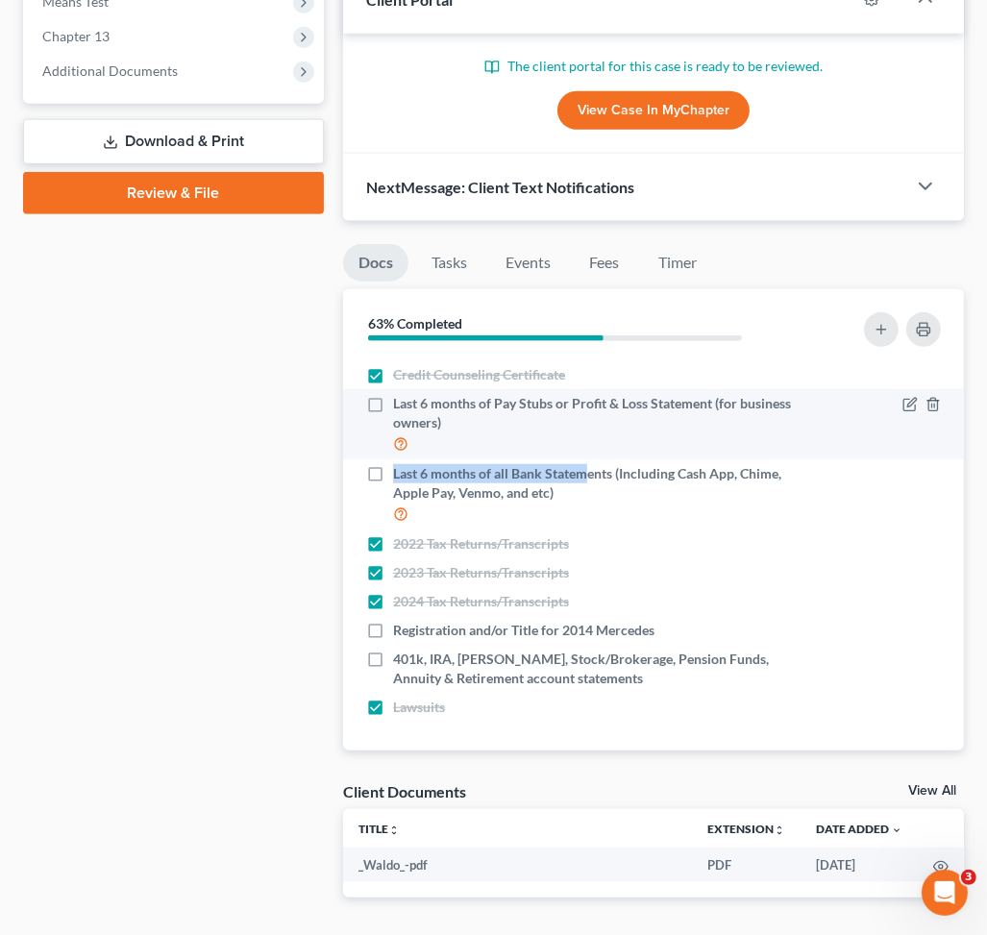
click at [393, 405] on label "Last 6 months of Pay Stubs or Profit & Loss Statement (for business owners)" at bounding box center [593, 424] width 400 height 61
click at [401, 405] on input "Last 6 months of Pay Stubs or Profit & Loss Statement (for business owners)" at bounding box center [407, 400] width 12 height 12
click at [393, 405] on label "Last 6 months of Pay Stubs or Profit & Loss Statement (for business owners)" at bounding box center [593, 424] width 400 height 61
click at [401, 405] on input "Last 6 months of Pay Stubs or Profit & Loss Statement (for business owners)" at bounding box center [407, 400] width 12 height 12
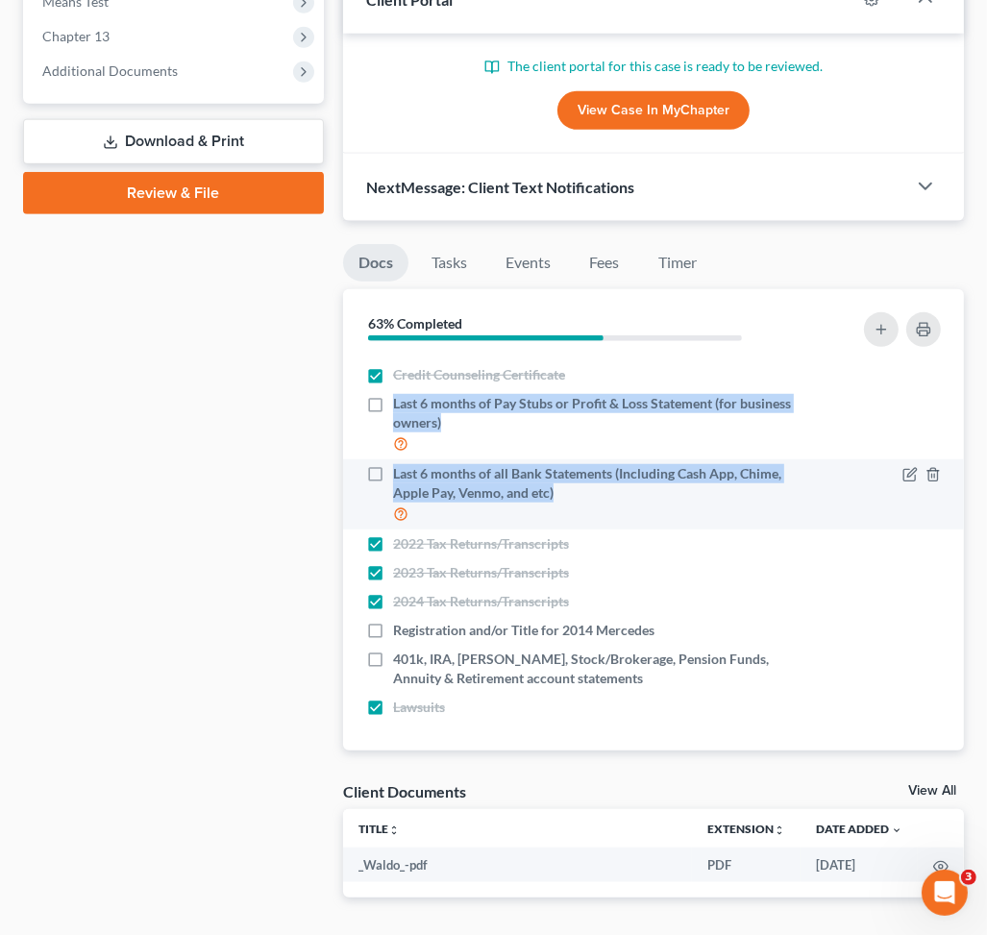
drag, startPoint x: 386, startPoint y: 403, endPoint x: 601, endPoint y: 493, distance: 232.5
click at [601, 493] on ul "Proof of ID (Driver's License) Proof of Social Security Number Credit Counselin…" at bounding box center [653, 509] width 590 height 424
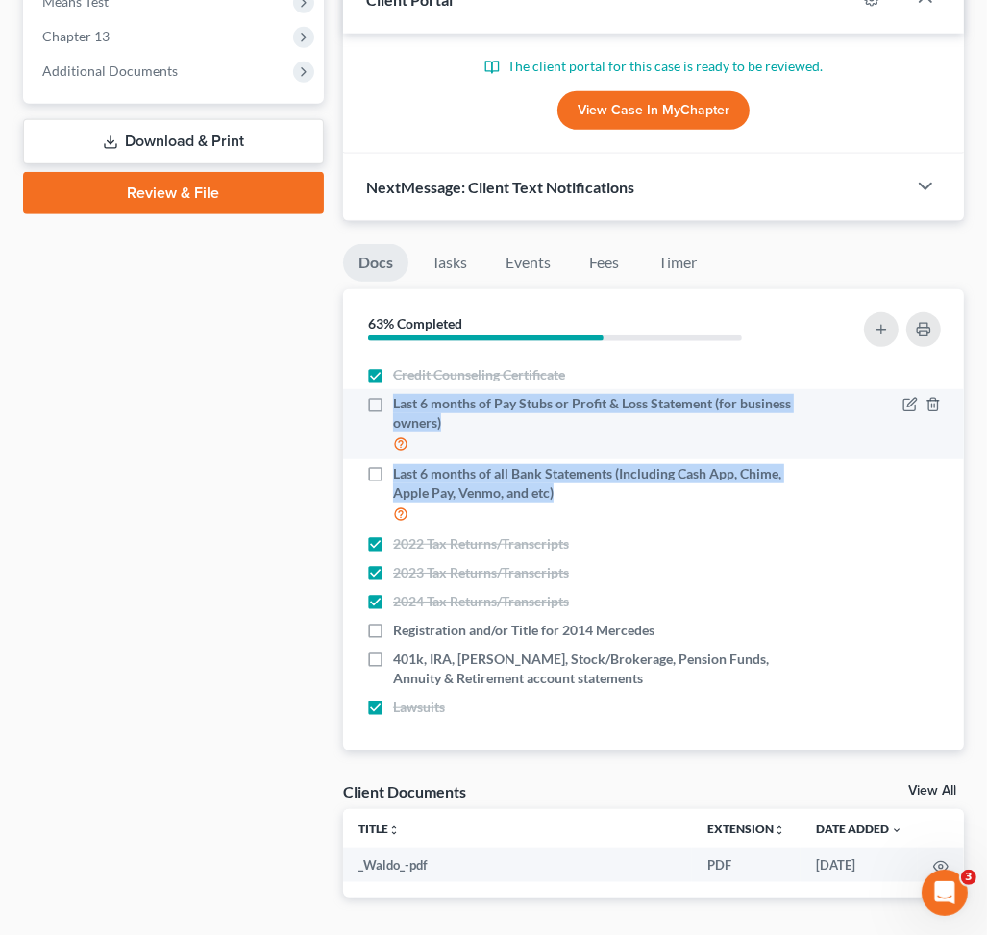
click at [393, 401] on label "Last 6 months of Pay Stubs or Profit & Loss Statement (for business owners)" at bounding box center [593, 424] width 400 height 61
click at [401, 401] on input "Last 6 months of Pay Stubs or Profit & Loss Statement (for business owners)" at bounding box center [407, 400] width 12 height 12
checkbox input "true"
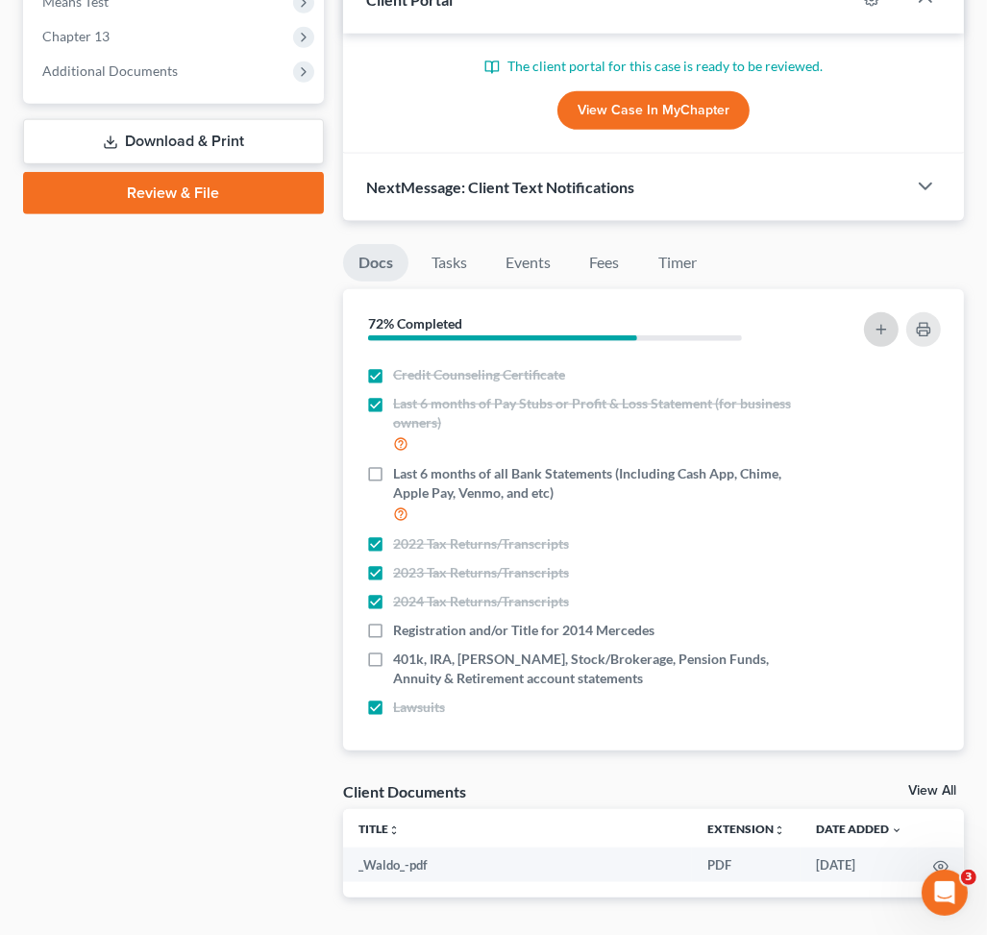
click at [877, 313] on button "button" at bounding box center [881, 329] width 35 height 35
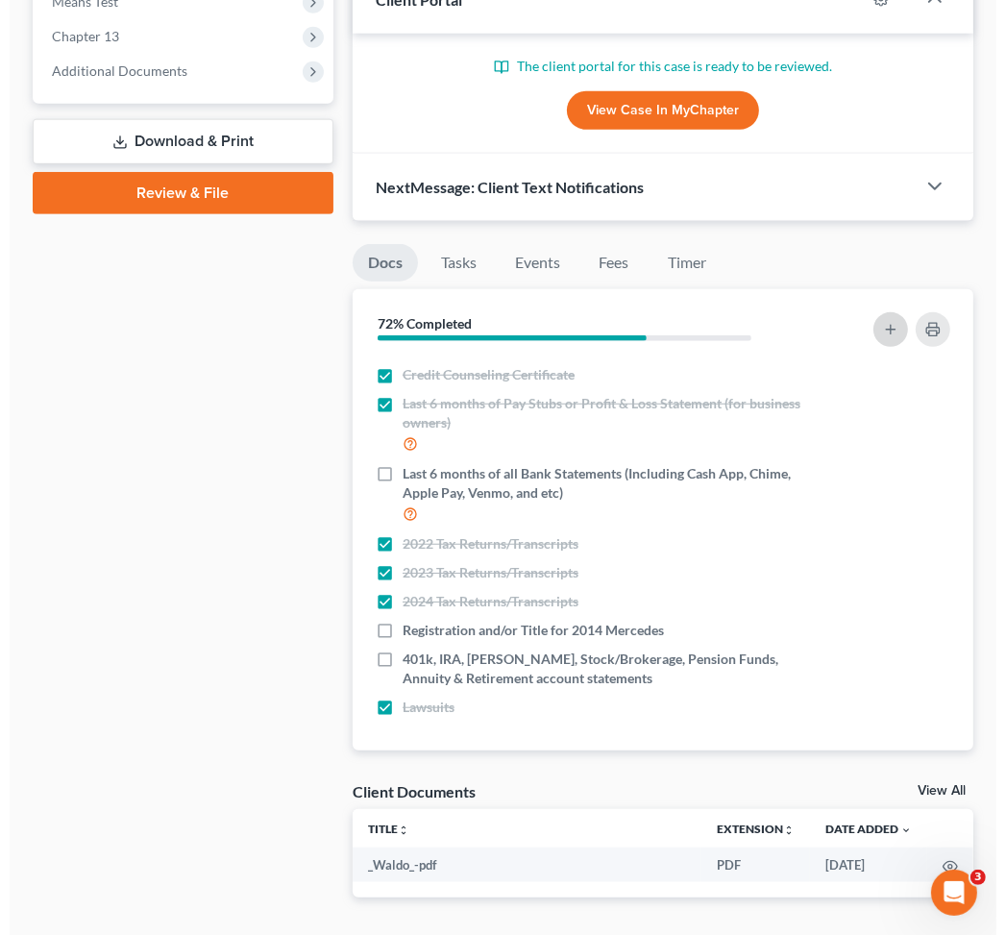
scroll to position [769, 0]
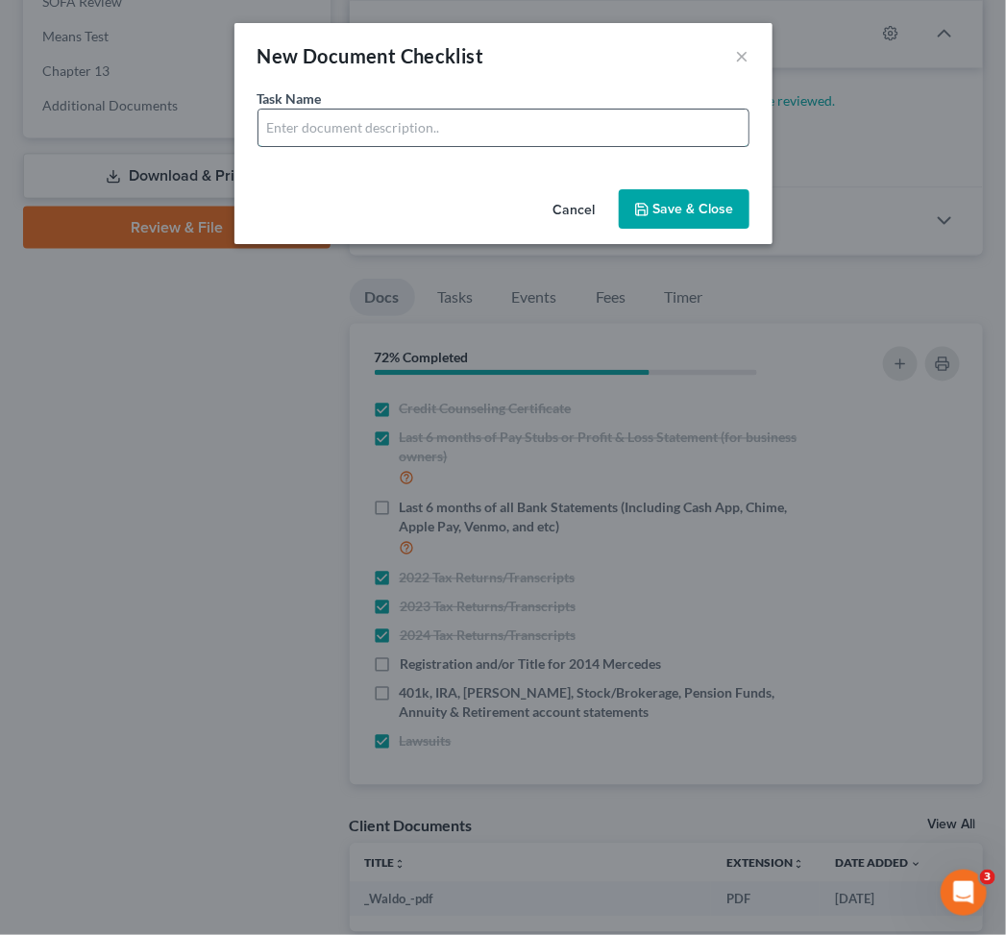
click at [357, 113] on input "text" at bounding box center [503, 128] width 490 height 37
click at [483, 131] on input "2025 Social Security Benefit Letter or COLA statement" at bounding box center [503, 128] width 490 height 37
click at [561, 126] on input "2025 Social Security Benefit Letter or 2025 COLA statement" at bounding box center [503, 128] width 490 height 37
type input "2025 Social Security Benefit Letter or 2025 COLA Statement"
click at [655, 198] on button "Save & Close" at bounding box center [684, 209] width 131 height 40
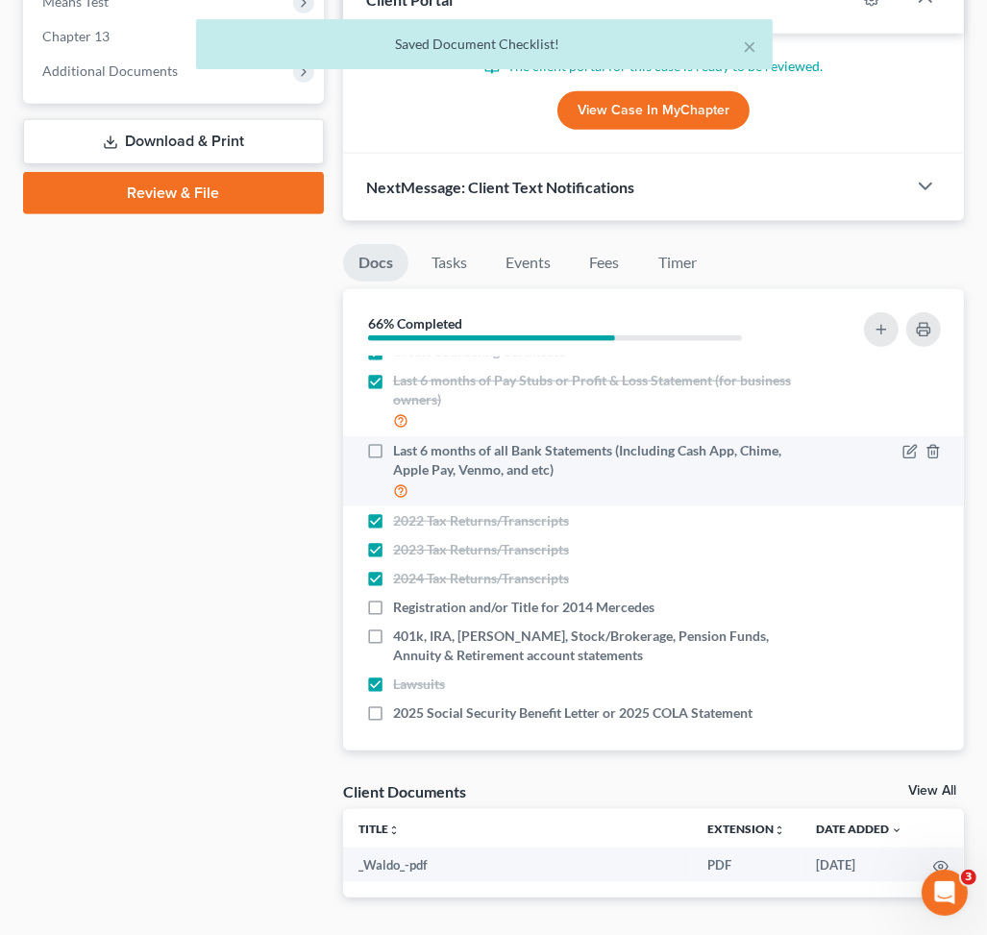
scroll to position [88, 0]
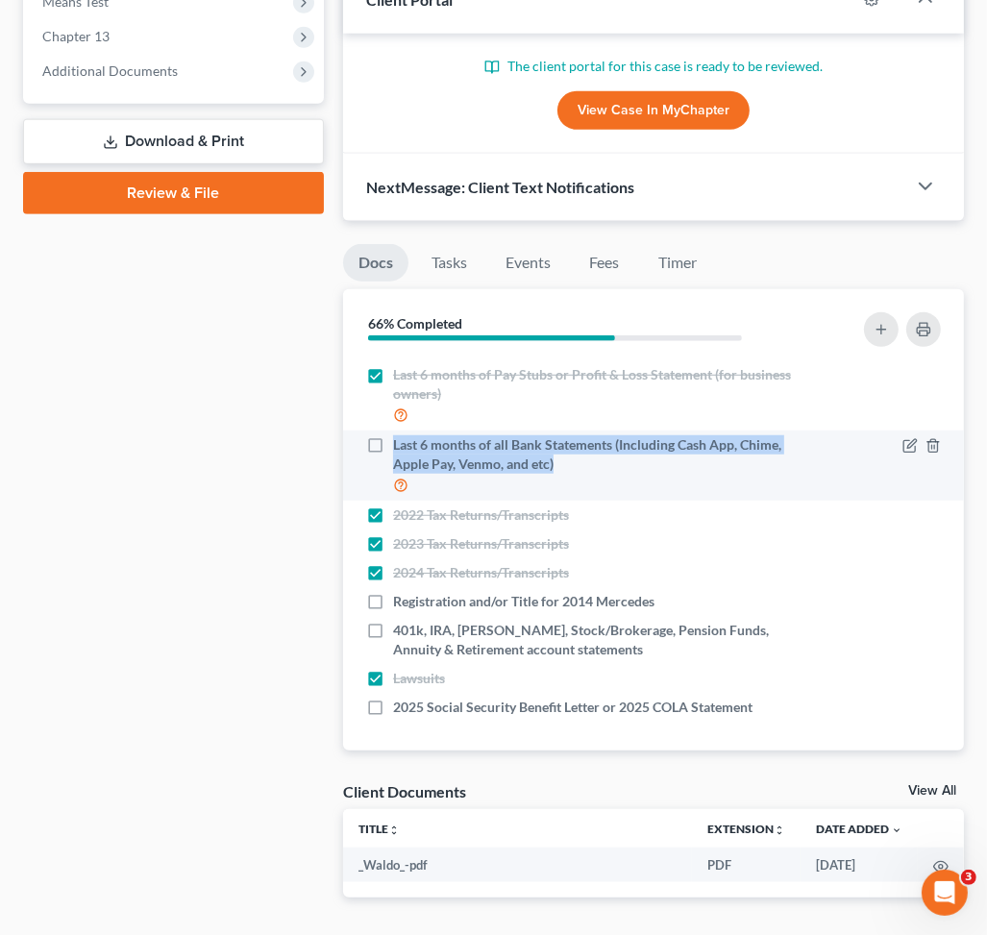
drag, startPoint x: 393, startPoint y: 438, endPoint x: 616, endPoint y: 476, distance: 226.0
click at [616, 476] on label "Last 6 months of all Bank Statements (Including Cash App, Chime, Apple Pay, Ven…" at bounding box center [593, 465] width 400 height 61
copy span "Last 6 months of all Bank Statements (Including Cash App, Chime, Apple Pay, Ven…"
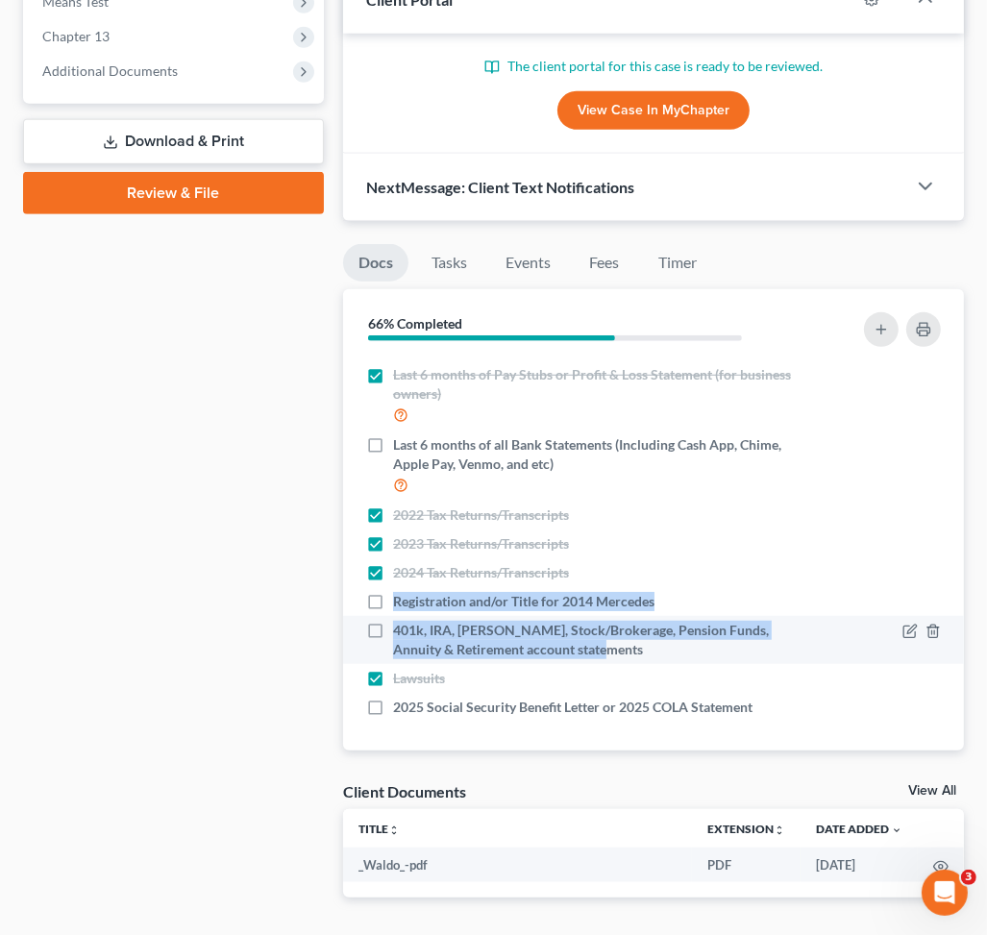
drag, startPoint x: 392, startPoint y: 597, endPoint x: 610, endPoint y: 650, distance: 224.4
click at [610, 650] on ul "Proof of ID (Driver's License) Proof of Social Security Number Credit Counselin…" at bounding box center [653, 494] width 590 height 453
copy ul "Registration and/or Title for 2014 Mercedes 401k, IRA, ROTH IRA, Stock/Brokerag…"
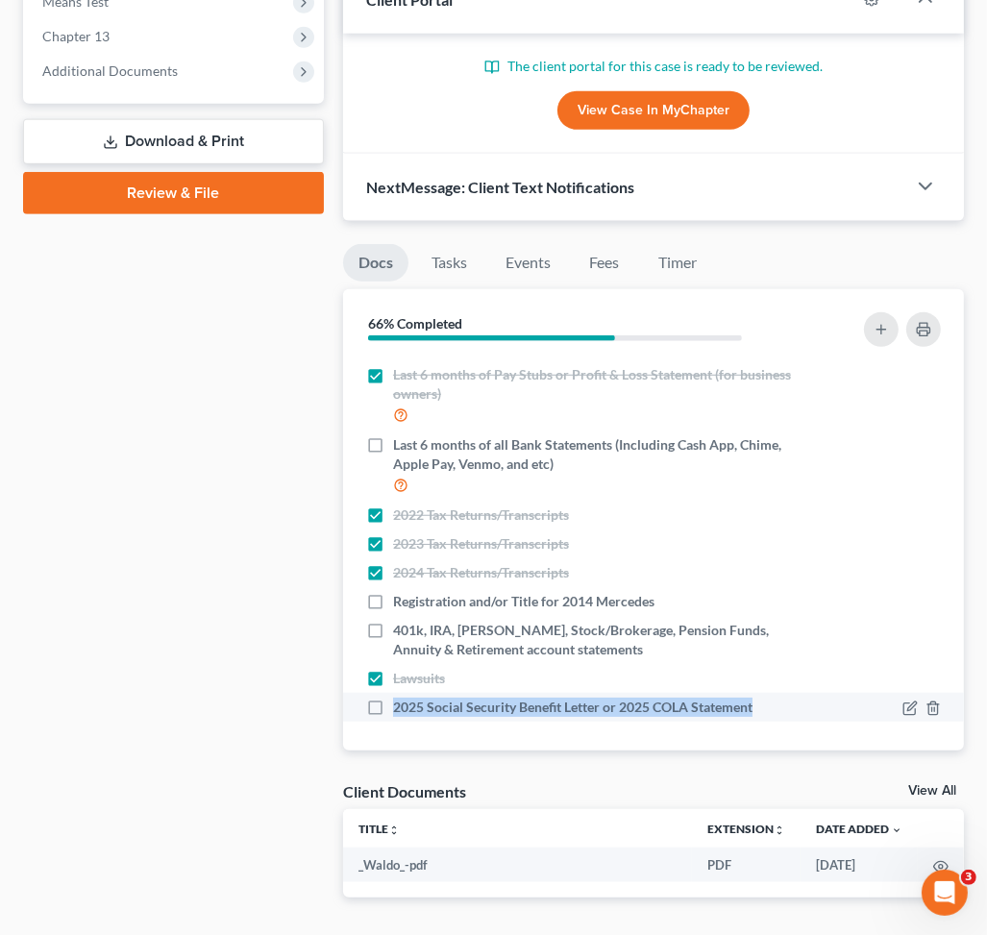
drag, startPoint x: 390, startPoint y: 705, endPoint x: 779, endPoint y: 698, distance: 389.2
click at [779, 698] on div "2025 Social Security Benefit Letter or 2025 COLA Statement" at bounding box center [579, 707] width 446 height 19
copy span "2025 Social Security Benefit Letter or 2025 COLA Statement"
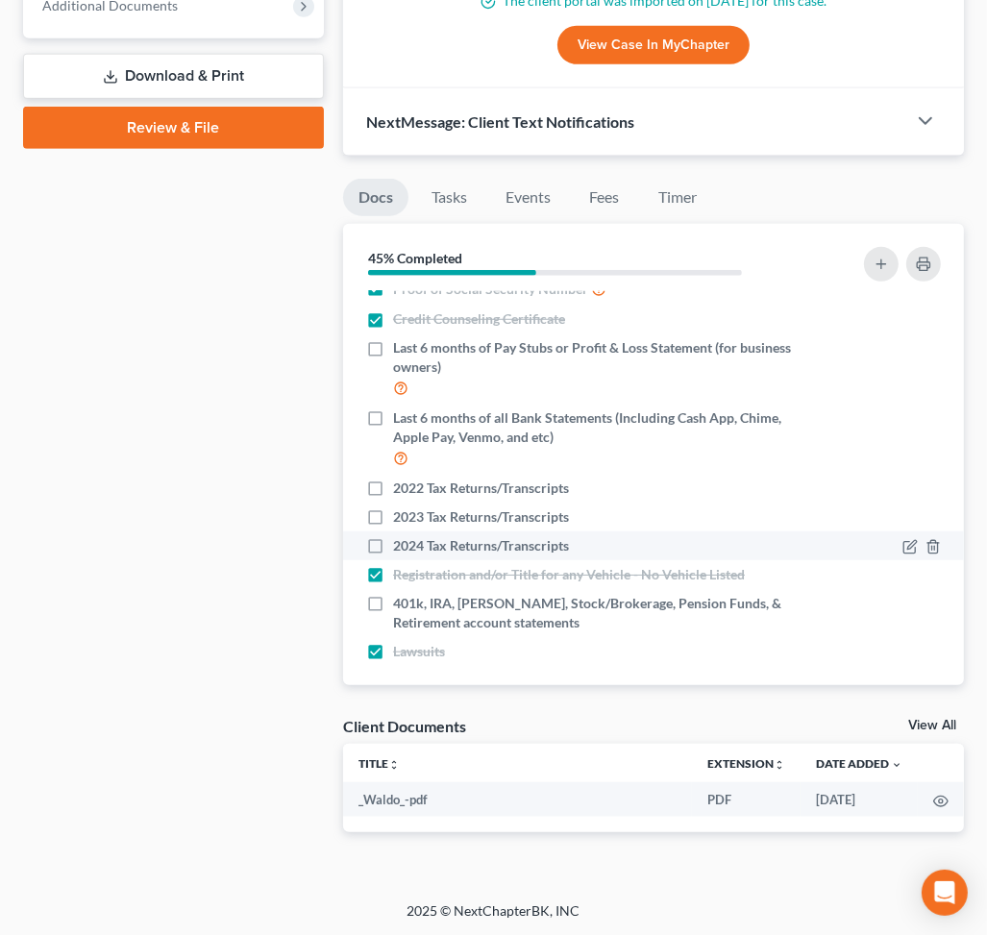
scroll to position [60, 0]
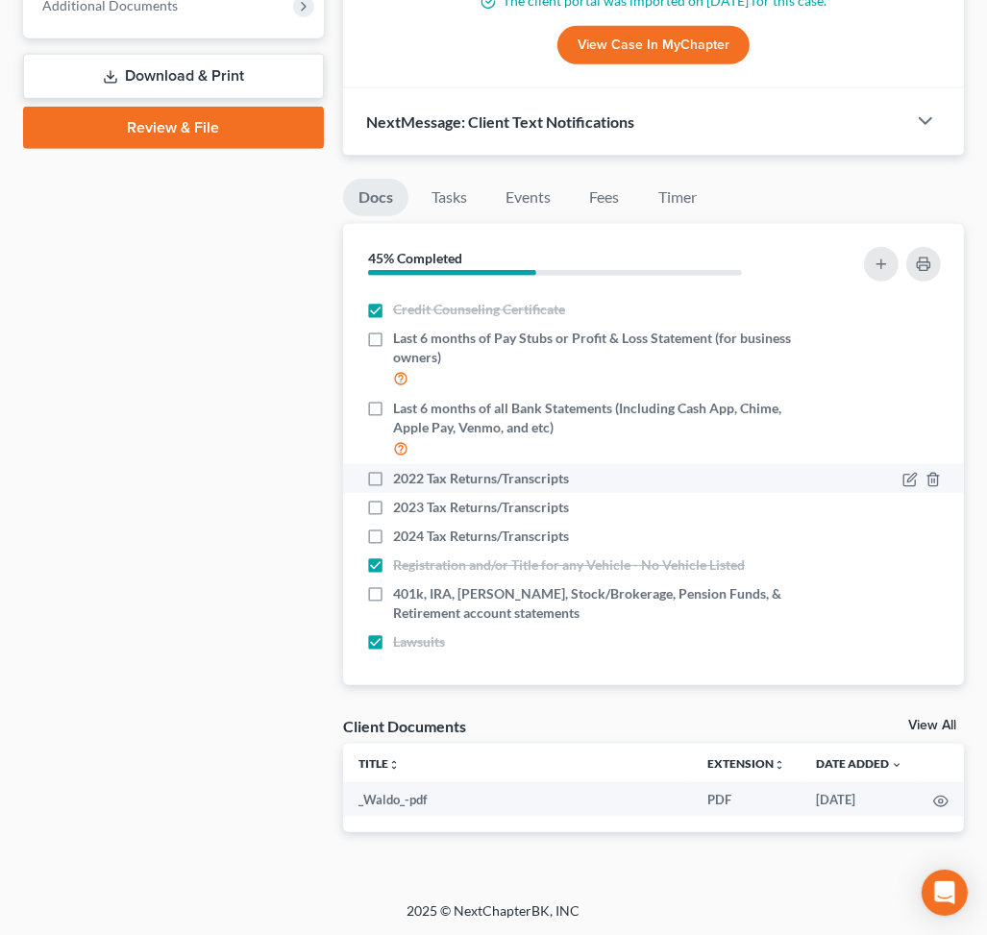
click at [393, 475] on label "2022 Tax Returns/Transcripts" at bounding box center [481, 478] width 176 height 19
click at [401, 475] on input "2022 Tax Returns/Transcripts" at bounding box center [407, 475] width 12 height 12
checkbox input "true"
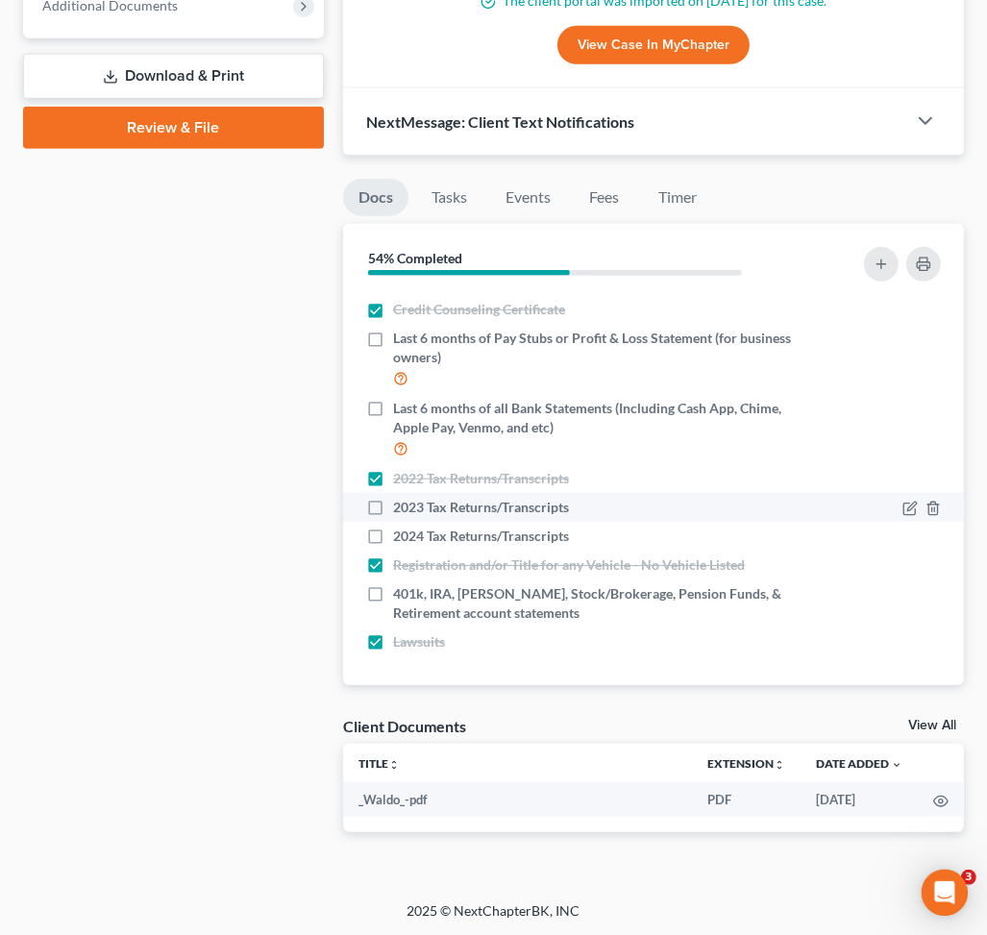
scroll to position [0, 0]
click at [393, 502] on label "2023 Tax Returns/Transcripts" at bounding box center [481, 507] width 176 height 19
click at [401, 502] on input "2023 Tax Returns/Transcripts" at bounding box center [407, 504] width 12 height 12
checkbox input "true"
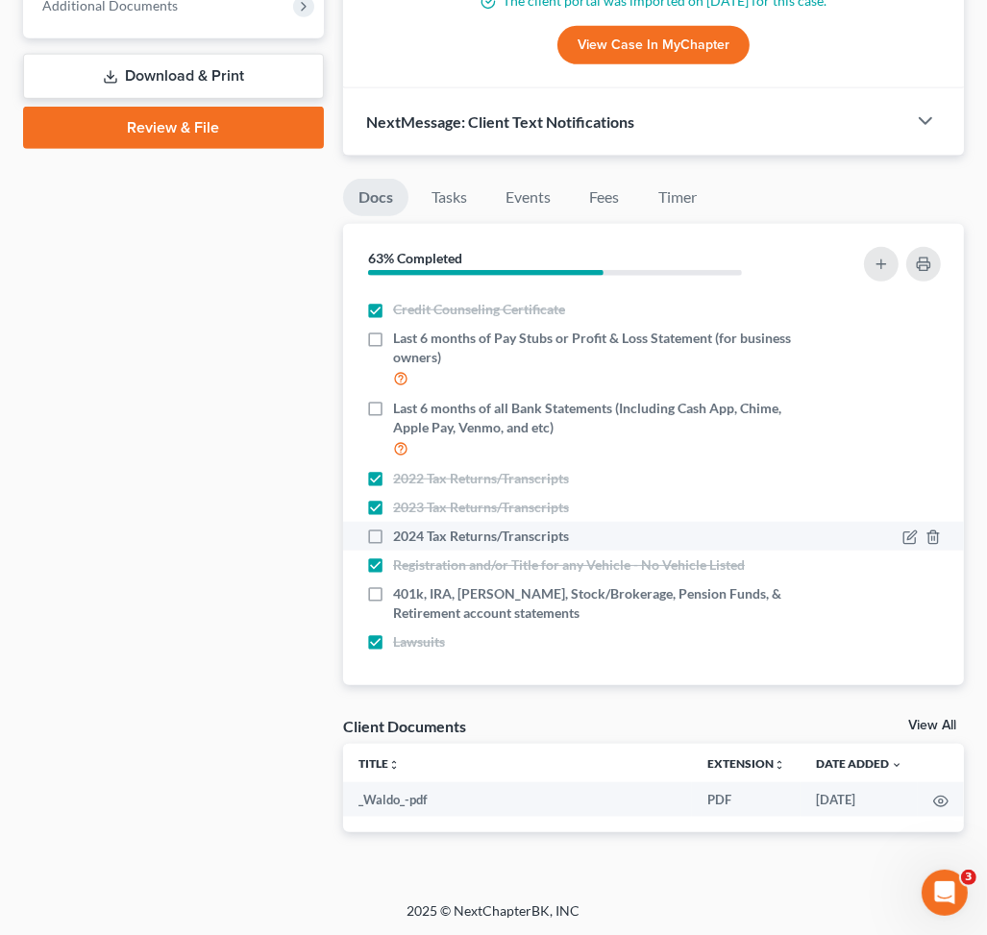
click at [393, 530] on label "2024 Tax Returns/Transcripts" at bounding box center [481, 536] width 176 height 19
click at [401, 530] on input "2024 Tax Returns/Transcripts" at bounding box center [407, 533] width 12 height 12
checkbox input "true"
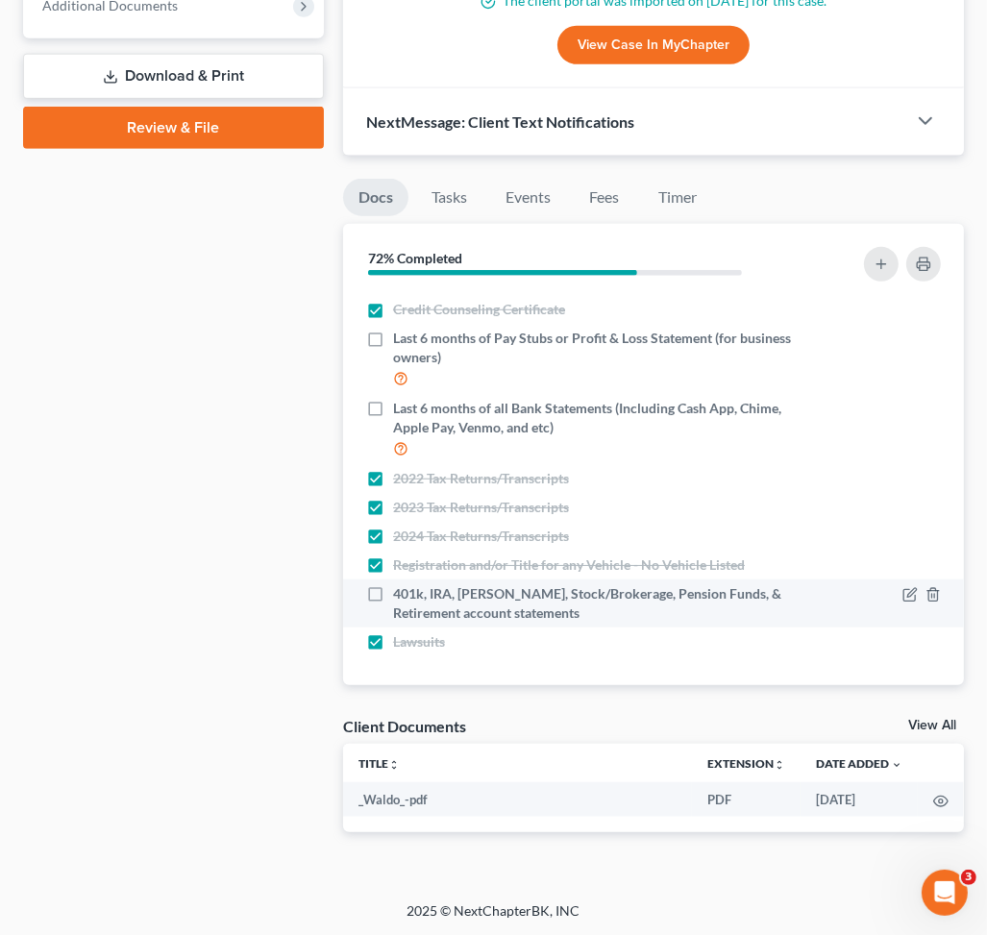
click at [393, 593] on label "401k, IRA, ROTH IRA, Stock/Brokerage, Pension Funds, & Retirement account state…" at bounding box center [593, 603] width 400 height 38
click at [401, 593] on input "401k, IRA, ROTH IRA, Stock/Brokerage, Pension Funds, & Retirement account state…" at bounding box center [407, 590] width 12 height 12
checkbox input "true"
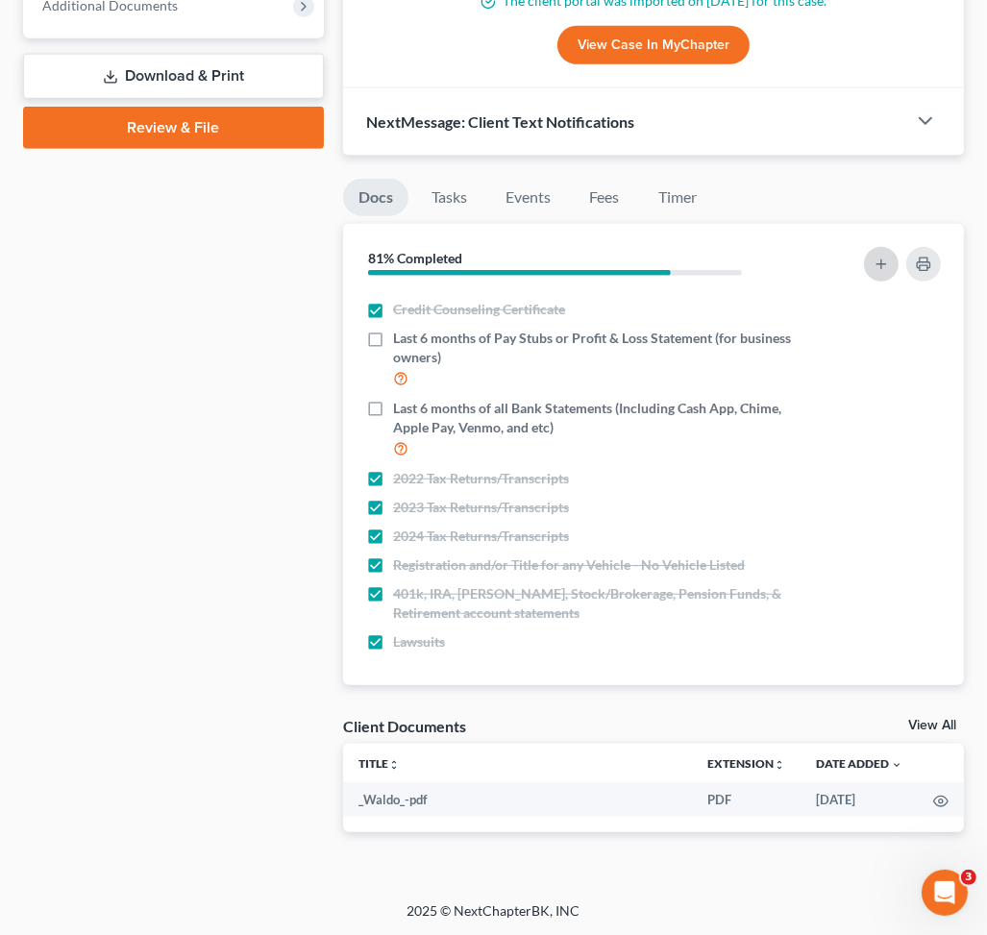
click at [873, 258] on icon "button" at bounding box center [880, 264] width 15 height 15
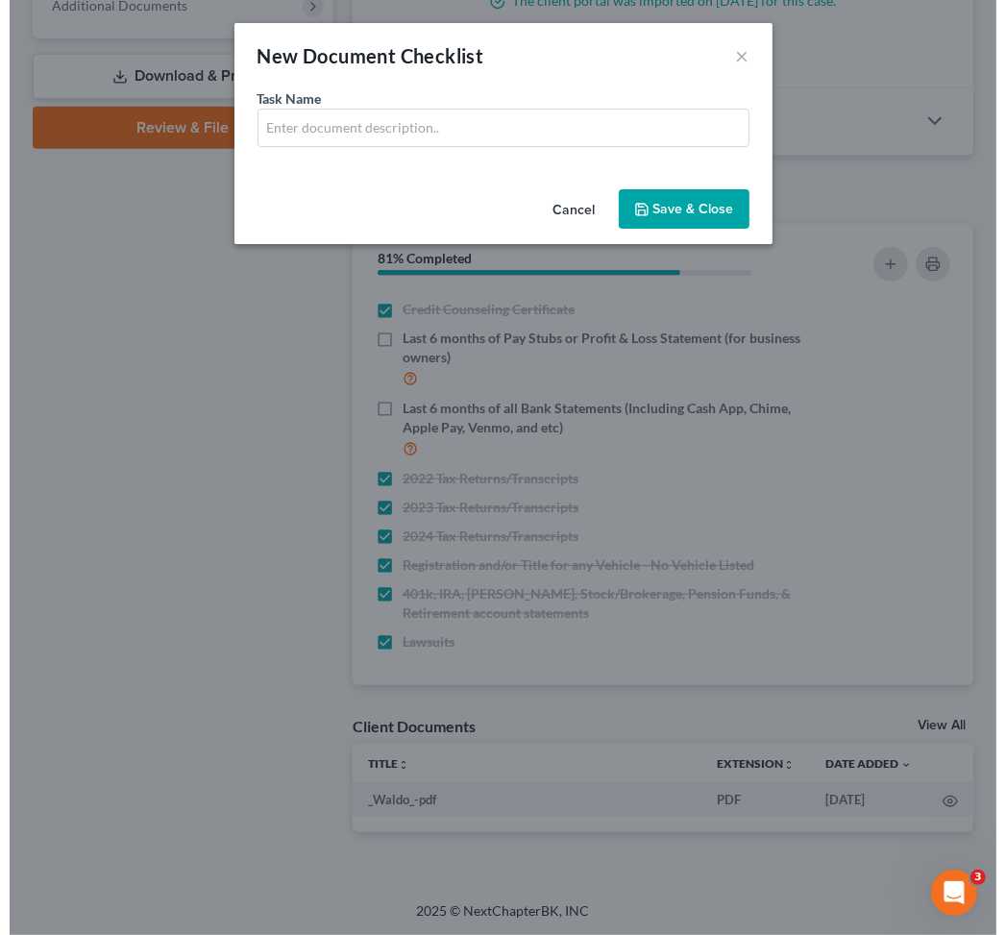
scroll to position [834, 0]
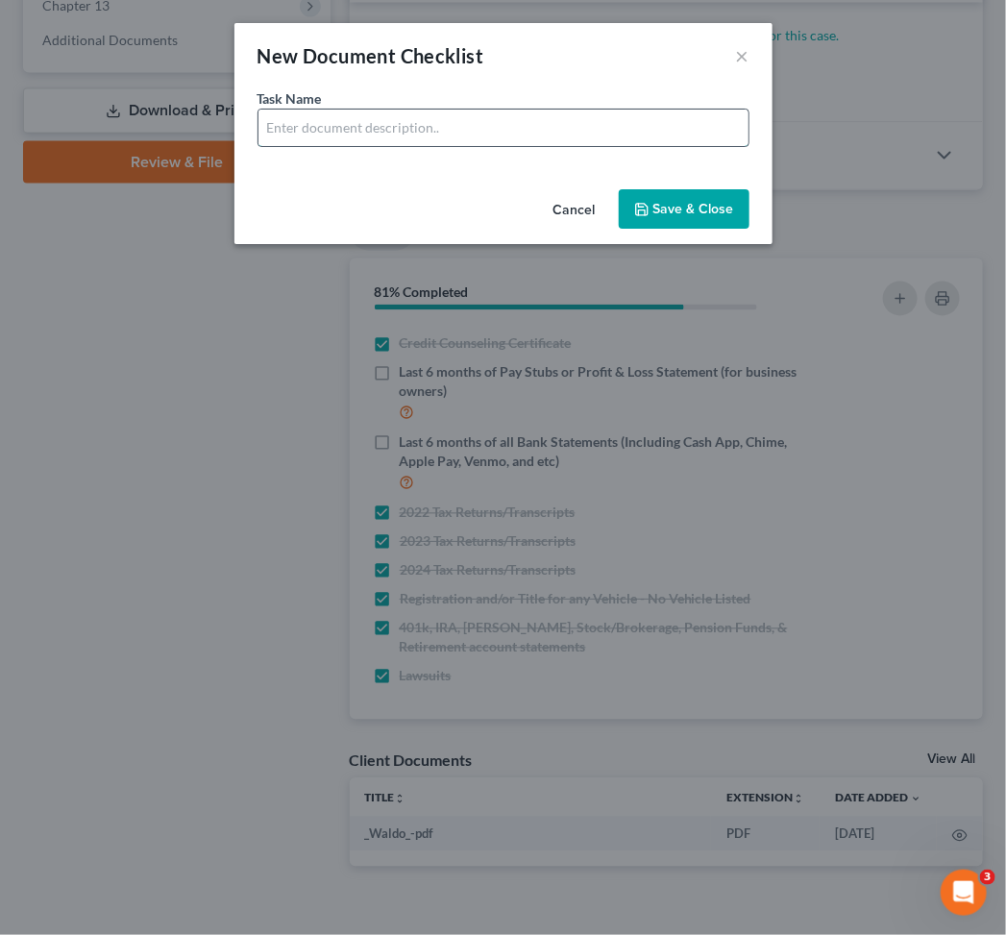
click at [411, 136] on input "text" at bounding box center [503, 128] width 490 height 37
type input "Account Statements for PayPal - 6 Months"
click at [714, 217] on button "Save & Close" at bounding box center [684, 209] width 131 height 40
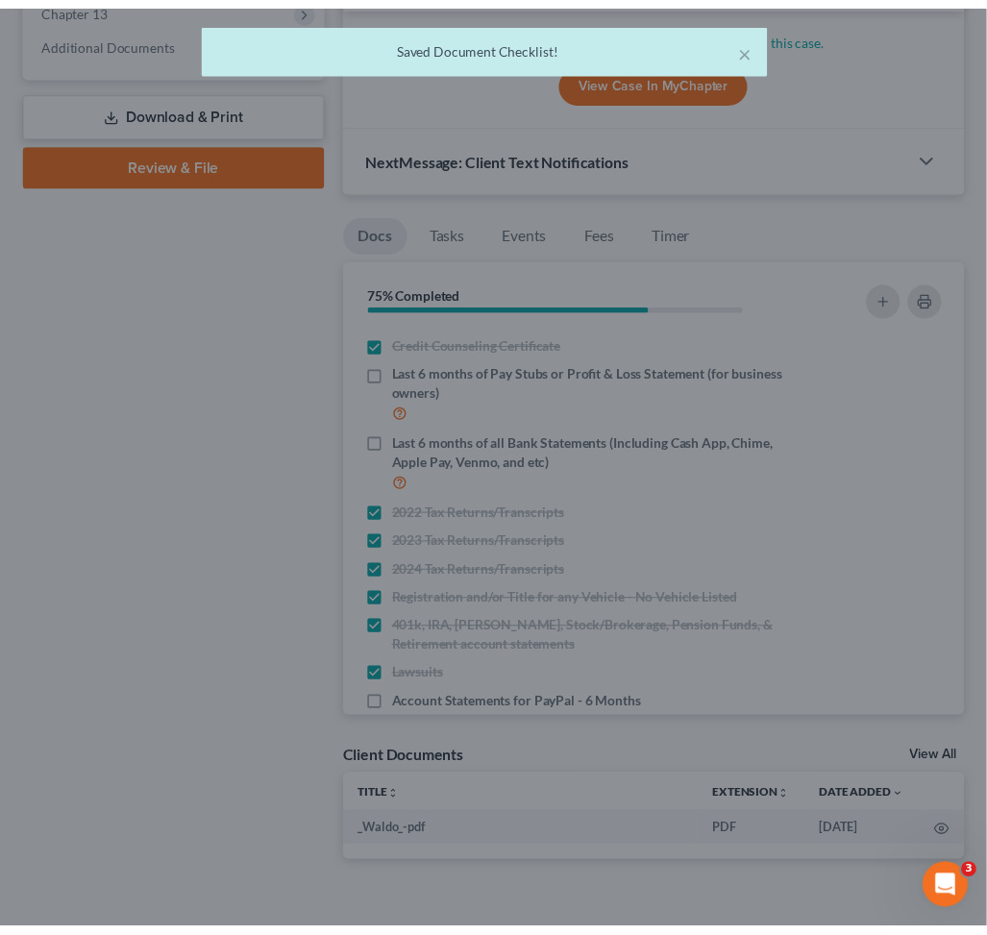
scroll to position [869, 0]
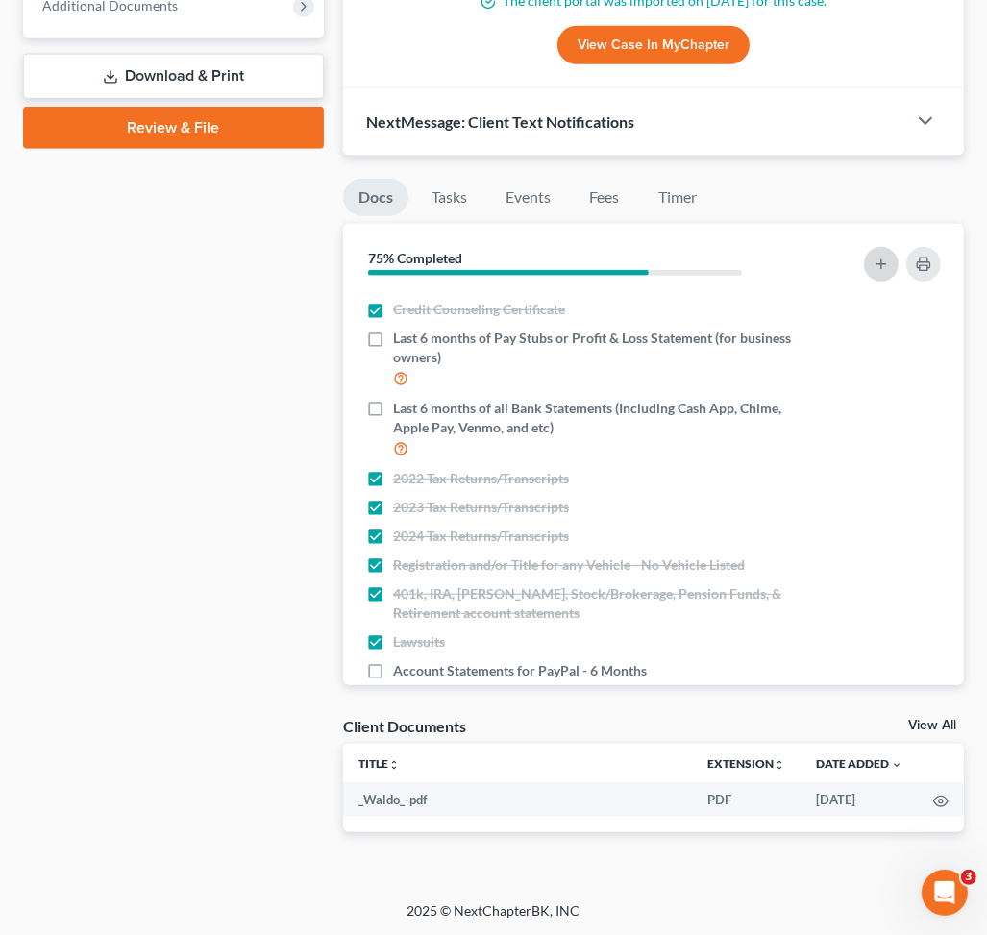
click at [877, 264] on icon "button" at bounding box center [880, 264] width 15 height 15
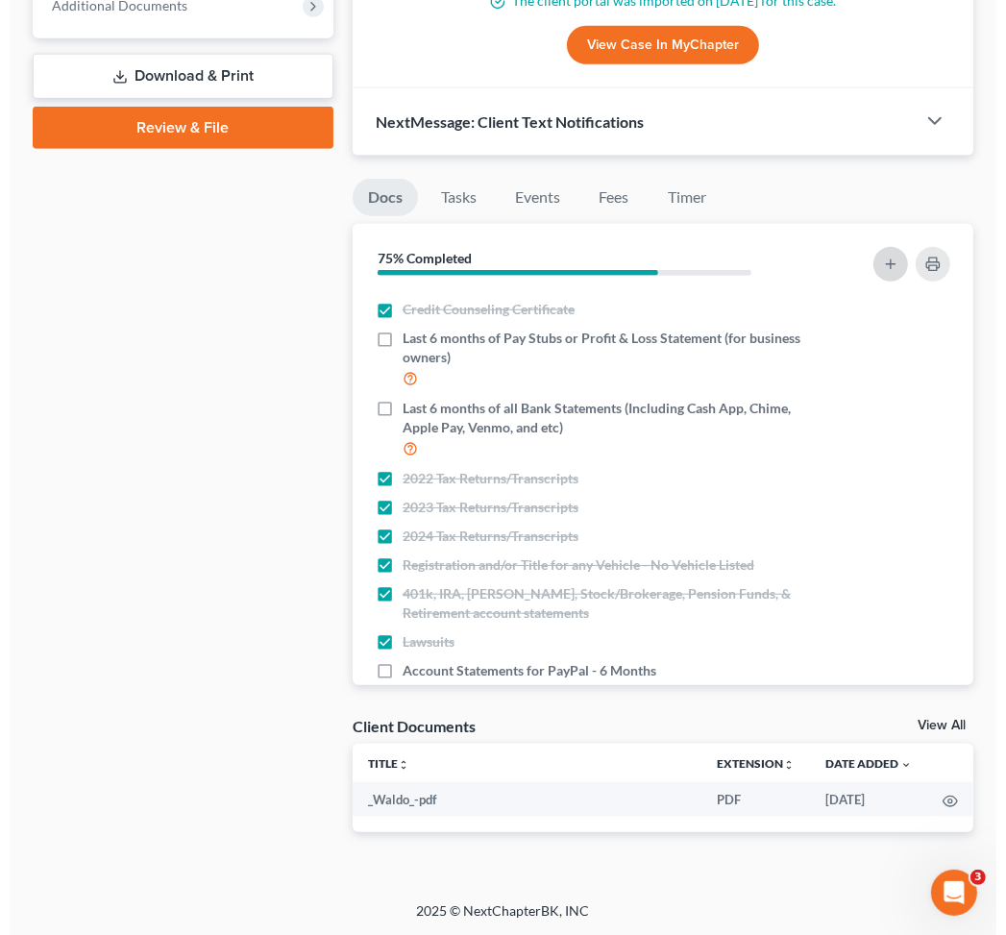
scroll to position [834, 0]
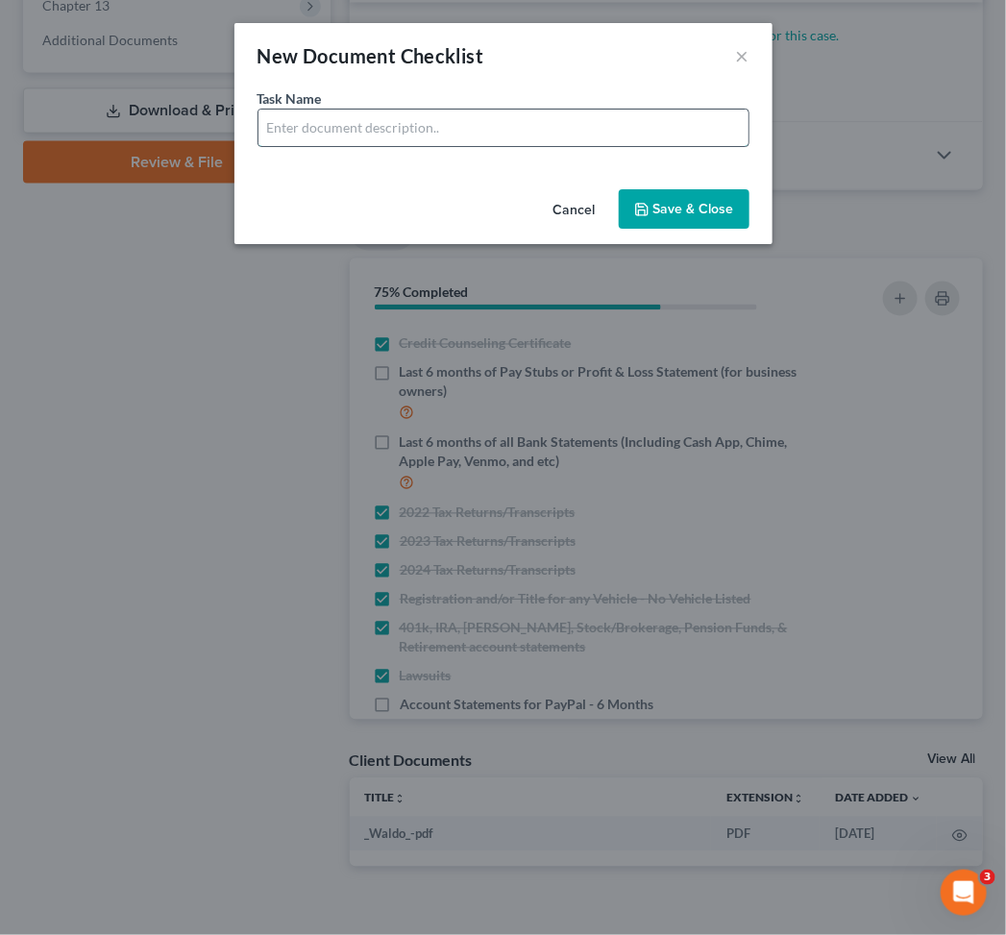
click at [418, 137] on input "text" at bounding box center [503, 128] width 490 height 37
type input "Bank Statements for Cash App - 6 Months"
click at [698, 219] on button "Save & Close" at bounding box center [684, 209] width 131 height 40
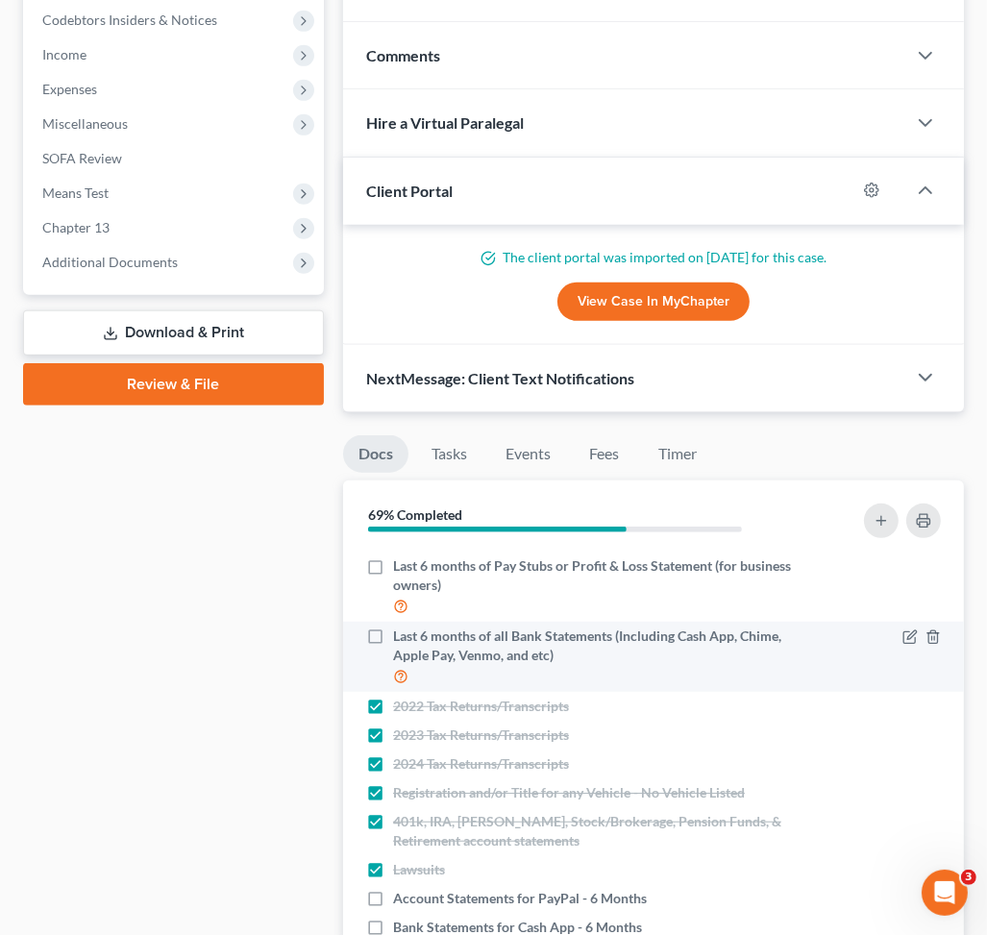
scroll to position [0, 0]
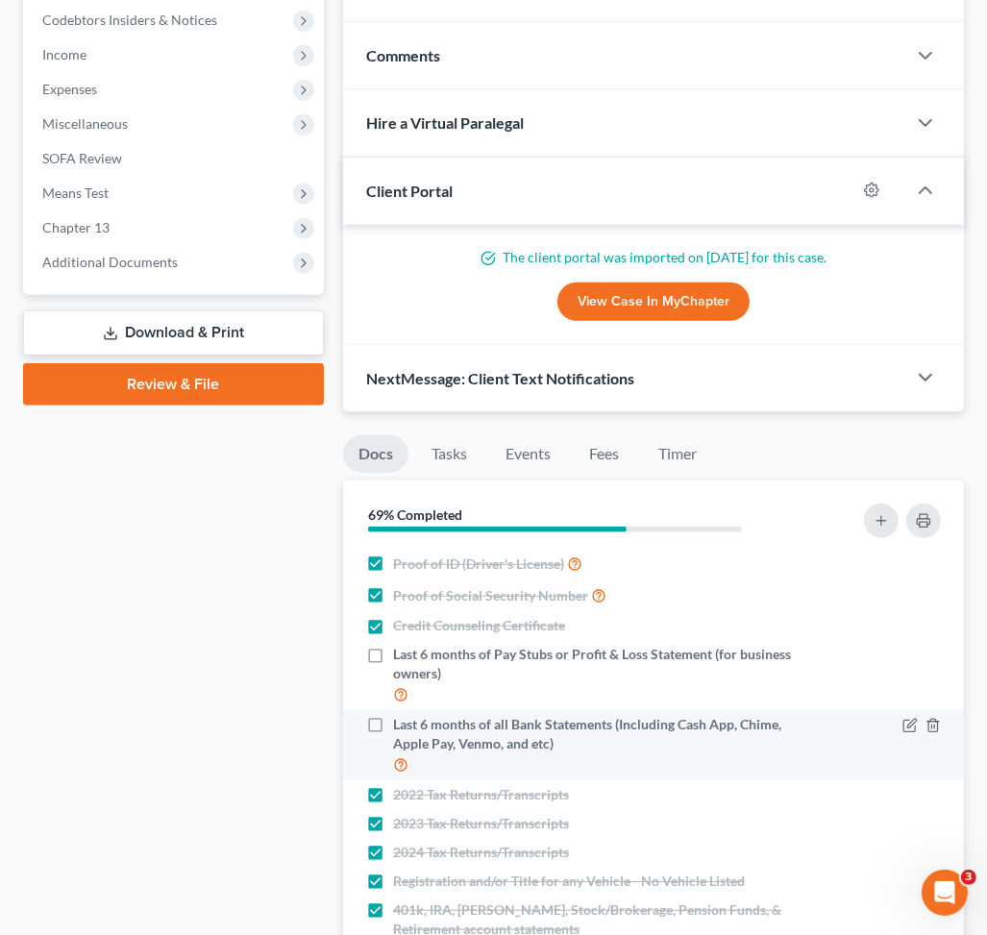
click at [393, 724] on label "Last 6 months of all Bank Statements (Including Cash App, Chime, Apple Pay, Ven…" at bounding box center [593, 745] width 400 height 61
click at [401, 724] on input "Last 6 months of all Bank Statements (Including Cash App, Chime, Apple Pay, Ven…" at bounding box center [407, 721] width 12 height 12
click at [393, 727] on label "Last 6 months of all Bank Statements (Including Cash App, Chime, Apple Pay, Ven…" at bounding box center [593, 745] width 400 height 61
click at [401, 727] on input "Last 6 months of all Bank Statements (Including Cash App, Chime, Apple Pay, Ven…" at bounding box center [407, 721] width 12 height 12
checkbox input "false"
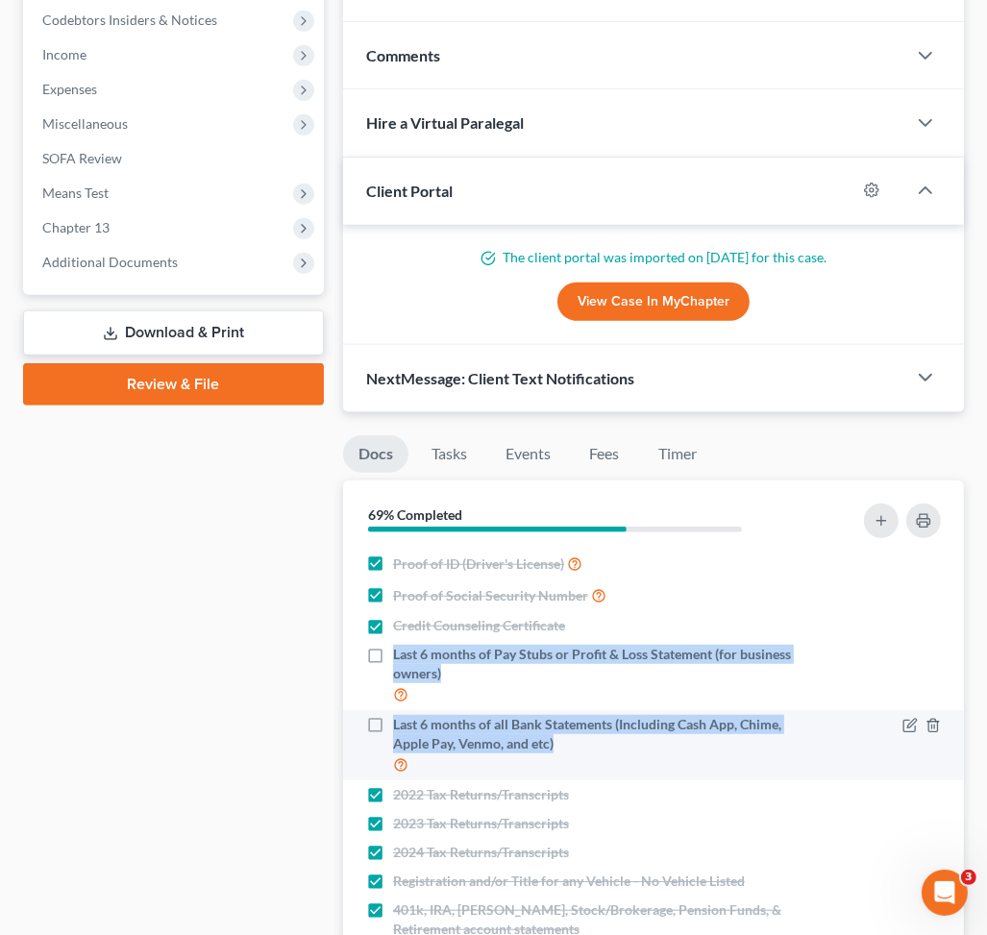
drag, startPoint x: 393, startPoint y: 654, endPoint x: 604, endPoint y: 752, distance: 233.0
click at [604, 752] on ul "Proof of ID (Driver's License) Proof of Social Security Number Credit Counselin…" at bounding box center [653, 788] width 590 height 481
copy ul "Last 6 months of Pay Stubs or Profit & Loss Statement (for business owners) Las…"
